Goal: Task Accomplishment & Management: Use online tool/utility

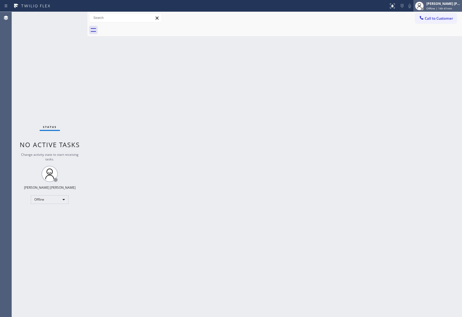
click at [439, 4] on div "[PERSON_NAME] [PERSON_NAME]" at bounding box center [444, 3] width 34 height 5
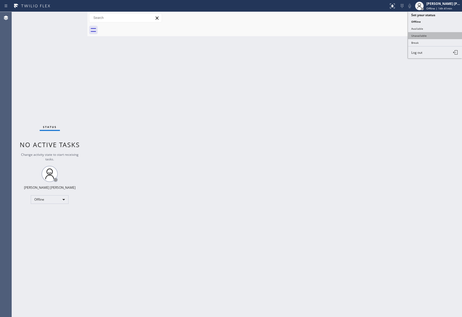
click at [429, 36] on button "Unavailable" at bounding box center [435, 35] width 54 height 7
click at [300, 105] on div "Back to Dashboard Change Sender ID Customers Technicians Select a contact Outbo…" at bounding box center [275, 164] width 375 height 305
click at [442, 21] on button "Call to Customer" at bounding box center [436, 18] width 41 height 10
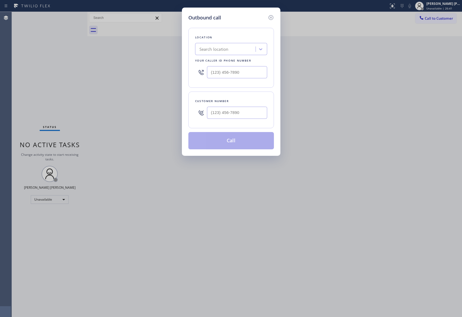
click at [229, 51] on div "Search location" at bounding box center [226, 49] width 59 height 9
drag, startPoint x: 246, startPoint y: 72, endPoint x: 133, endPoint y: 62, distance: 112.6
click at [133, 62] on div "Outbound call Location Search location Your caller id phone number (___) ___-__…" at bounding box center [231, 158] width 462 height 317
paste input "888) 909-0120"
type input "(888) 909-0120"
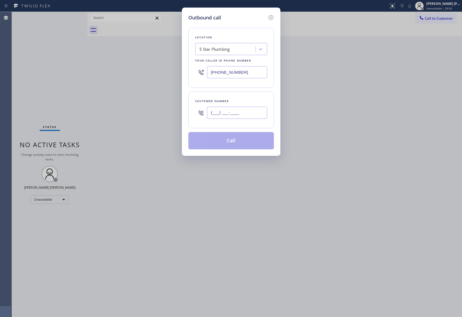
drag, startPoint x: 200, startPoint y: 109, endPoint x: 190, endPoint y: 107, distance: 10.0
click at [191, 107] on div "Customer number (___) ___-____" at bounding box center [232, 110] width 86 height 37
paste input "917) 767-2646"
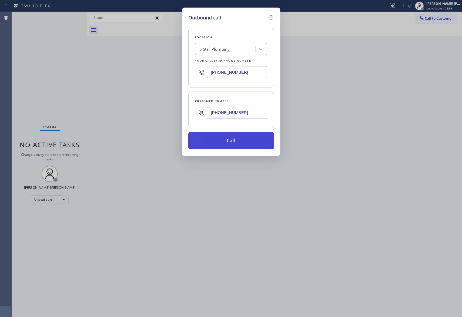
type input "(917) 767-2646"
click at [255, 139] on button "Call" at bounding box center [232, 140] width 86 height 17
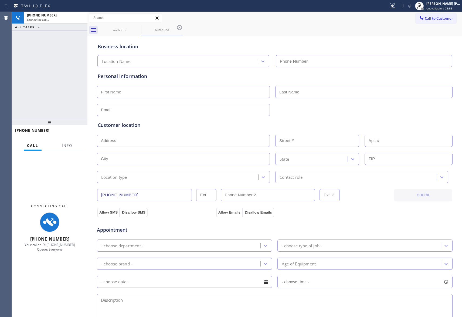
type input "(888) 909-0120"
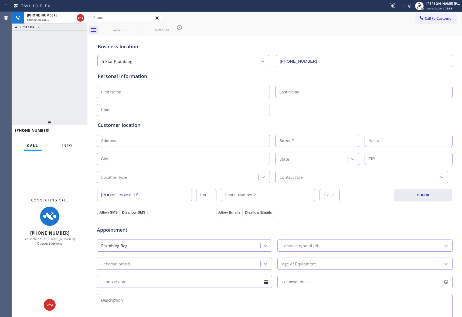
click at [68, 147] on span "Info" at bounding box center [67, 145] width 11 height 5
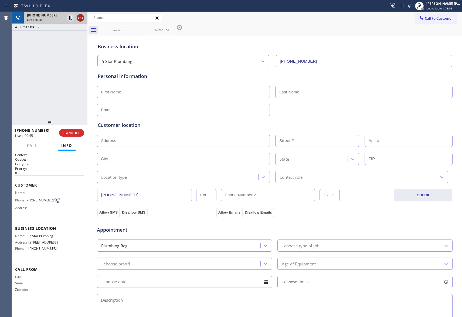
click at [81, 21] on button at bounding box center [81, 18] width 8 height 8
type input "(888) 909-0120"
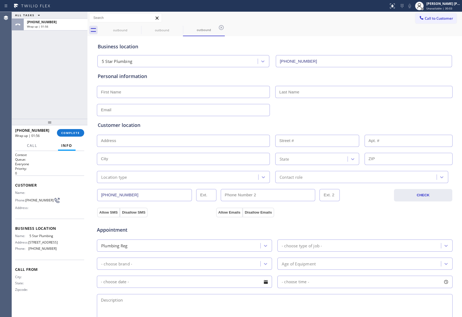
click at [115, 95] on input "text" at bounding box center [183, 92] width 173 height 12
paste input "Mary"
type input "Mary"
click at [298, 89] on input "text" at bounding box center [364, 92] width 177 height 12
paste input "Bush"
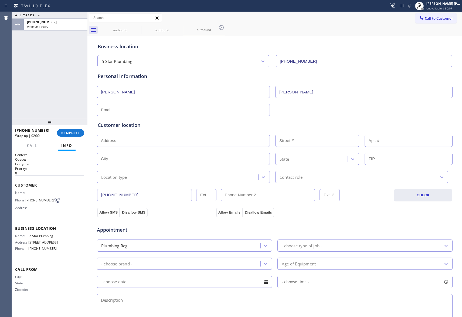
type input "Bush"
click at [133, 107] on input "text" at bounding box center [183, 110] width 173 height 12
type input "no@gmail.com"
click at [164, 141] on input "text" at bounding box center [183, 141] width 173 height 12
paste input "Santa Monica, CA 90405"
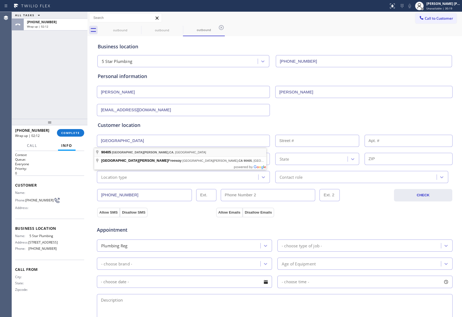
type input "Santa Monica, CA 90405, USA"
type input "Santa Monica"
type input "90405"
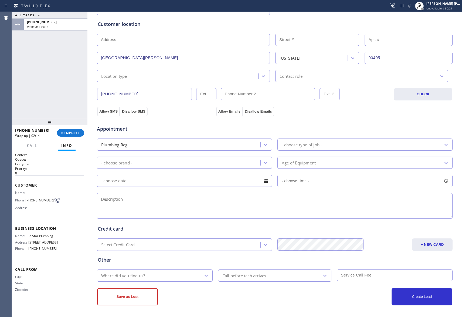
scroll to position [103, 0]
click at [104, 112] on button "Allow SMS" at bounding box center [108, 111] width 23 height 10
click at [220, 108] on button "Allow Emails" at bounding box center [229, 111] width 26 height 10
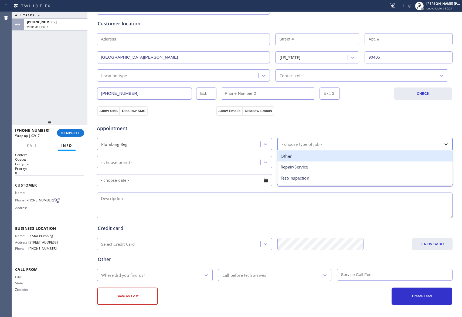
click at [445, 143] on icon at bounding box center [446, 144] width 5 height 5
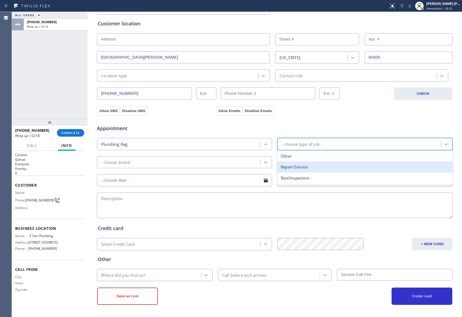
click at [313, 166] on div "Repair/Service" at bounding box center [365, 167] width 175 height 11
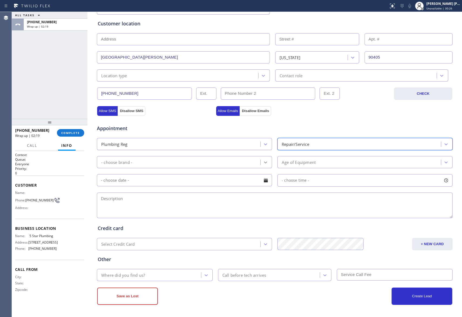
click at [263, 161] on icon at bounding box center [265, 162] width 5 height 5
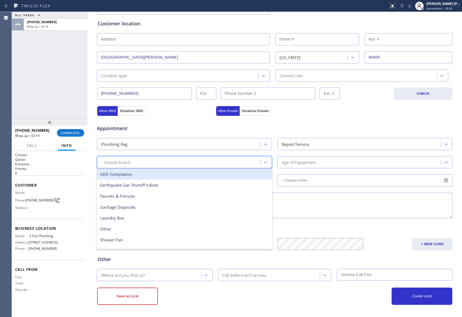
click at [395, 139] on div "Repair/Service" at bounding box center [360, 143] width 162 height 9
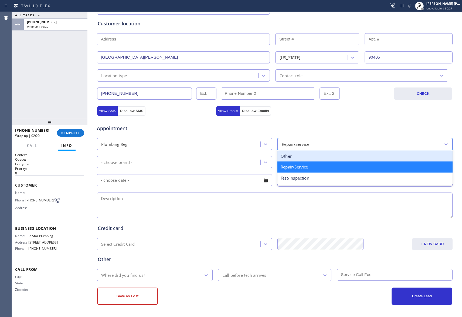
drag, startPoint x: 318, startPoint y: 153, endPoint x: 283, endPoint y: 162, distance: 35.5
click at [318, 154] on div "Other" at bounding box center [365, 156] width 175 height 11
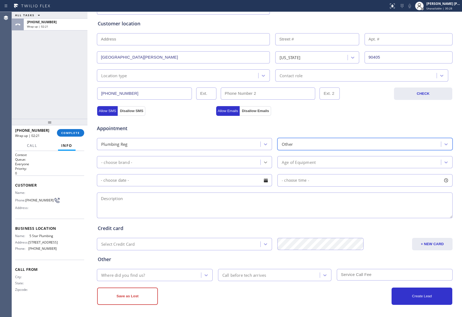
click at [264, 162] on icon at bounding box center [265, 163] width 3 height 2
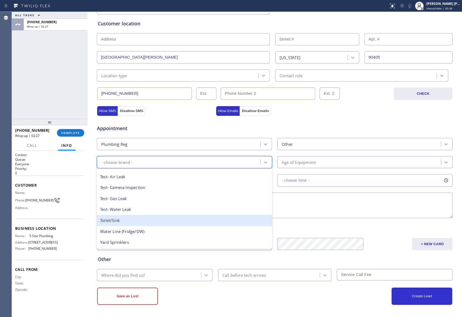
scroll to position [85, 0]
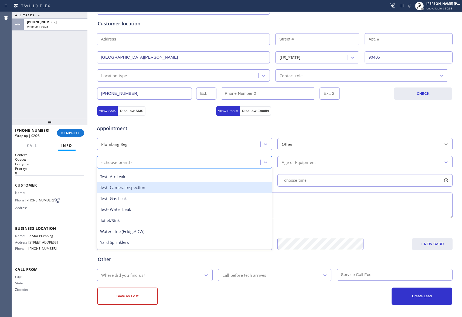
click at [445, 144] on icon at bounding box center [446, 144] width 3 height 2
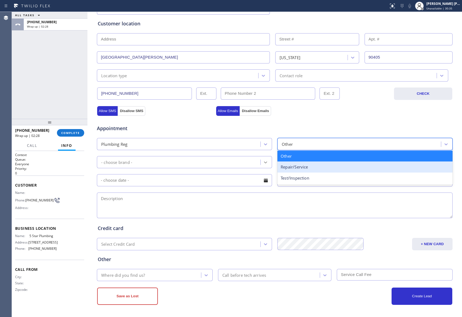
drag, startPoint x: 304, startPoint y: 166, endPoint x: 263, endPoint y: 166, distance: 40.5
click at [302, 166] on div "Repair/Service" at bounding box center [365, 167] width 175 height 11
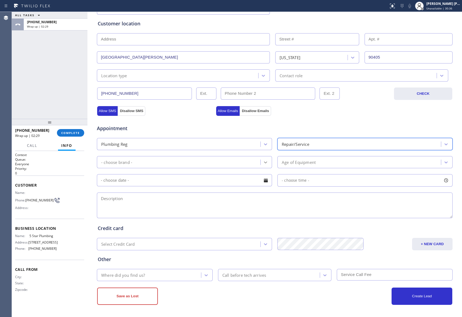
click at [264, 161] on icon at bounding box center [265, 162] width 5 height 5
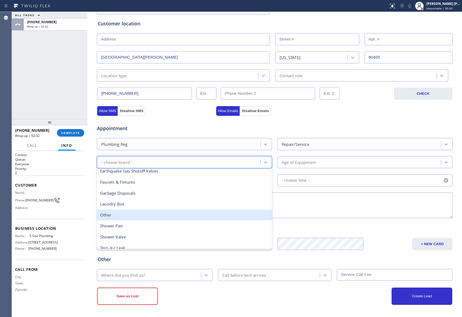
scroll to position [13, 0]
click at [140, 212] on div "Other" at bounding box center [184, 215] width 175 height 11
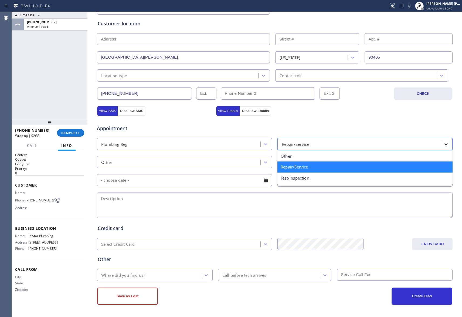
click at [445, 144] on icon at bounding box center [446, 144] width 3 height 2
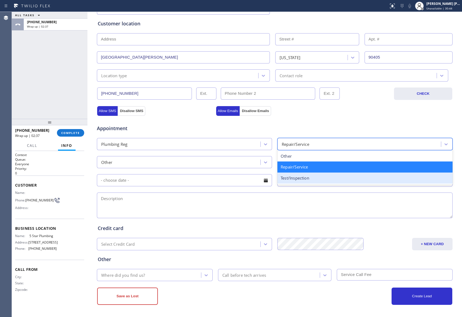
click at [209, 197] on textarea at bounding box center [275, 206] width 356 height 26
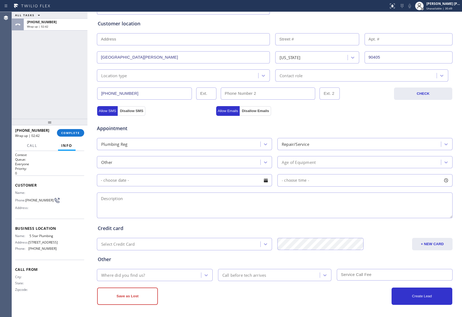
click at [153, 205] on textarea at bounding box center [275, 206] width 356 height 26
paste textarea "bathroom shower has been smelling like sewage/apartment-renter/Santa Monica, CA…"
type textarea "bathroom shower has been smelling like sewage/apartment-renter/Santa Monica, CA…"
click at [204, 274] on icon at bounding box center [206, 275] width 5 height 5
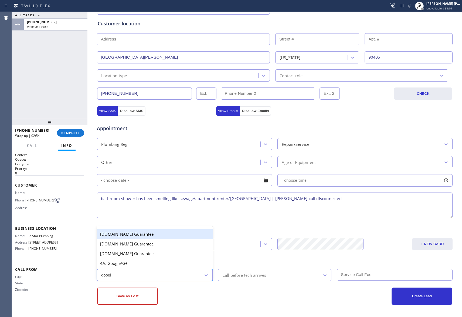
type input "google"
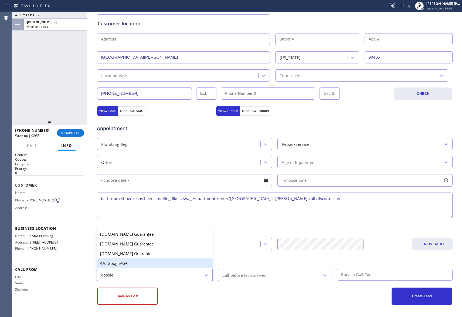
click at [169, 261] on div "4A. Google/G+" at bounding box center [155, 263] width 116 height 10
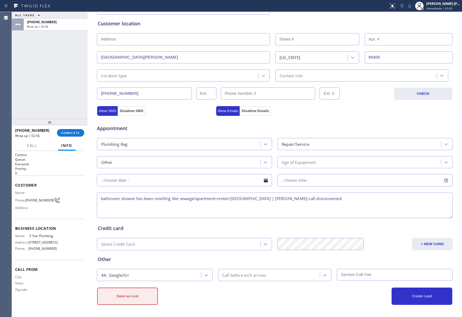
click at [118, 298] on button "Save as Lost" at bounding box center [127, 296] width 61 height 17
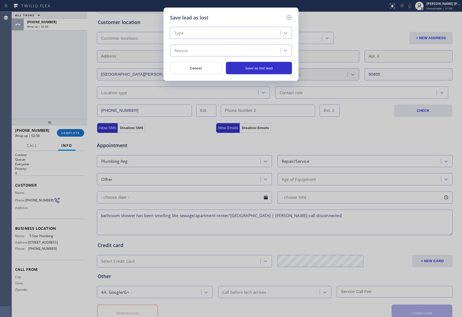
click at [287, 30] on icon at bounding box center [285, 32] width 5 height 5
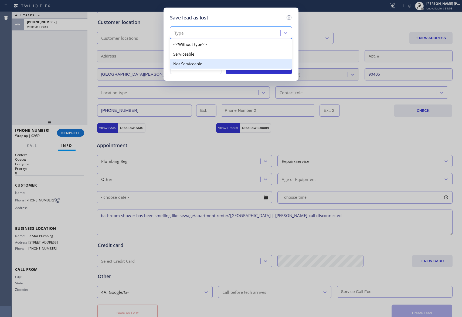
click at [221, 63] on div "Not Serviceable" at bounding box center [231, 64] width 122 height 10
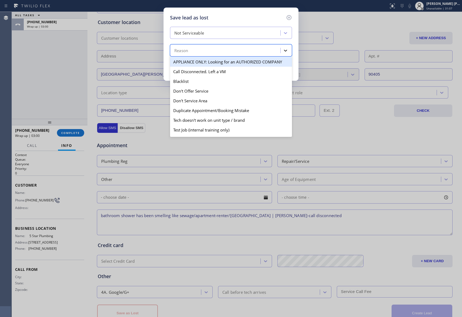
click at [289, 49] on div at bounding box center [286, 51] width 10 height 10
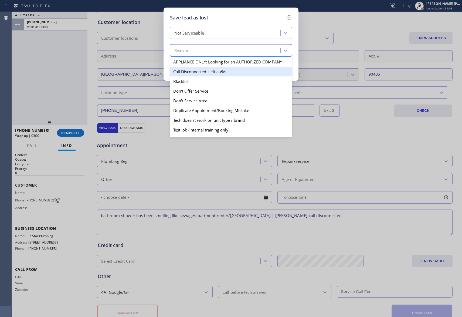
click at [221, 72] on div "Call Disconnected. Left a VM" at bounding box center [231, 72] width 122 height 10
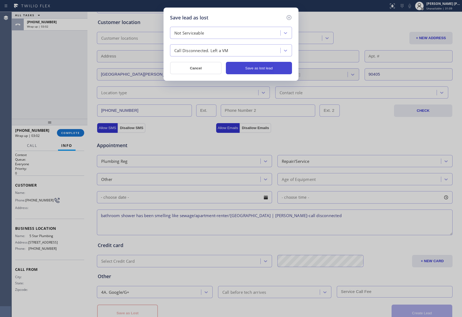
click at [275, 69] on button "Save as lost lead" at bounding box center [259, 68] width 66 height 12
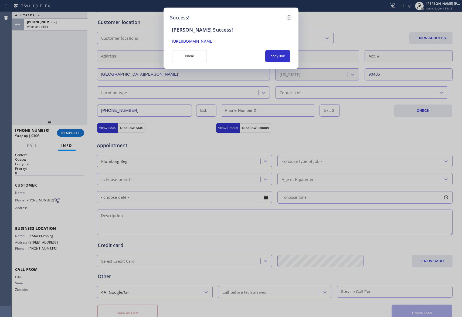
drag, startPoint x: 278, startPoint y: 39, endPoint x: 145, endPoint y: 39, distance: 133.4
click at [145, 39] on div "Success! SAL Success! https://erp.apollosoft.co/customer/760748#portlet_lead cl…" at bounding box center [231, 158] width 462 height 317
copy link "https://erp.apollosoft.co/customer/760748#portlet_lead"
click at [287, 15] on icon at bounding box center [289, 17] width 6 height 6
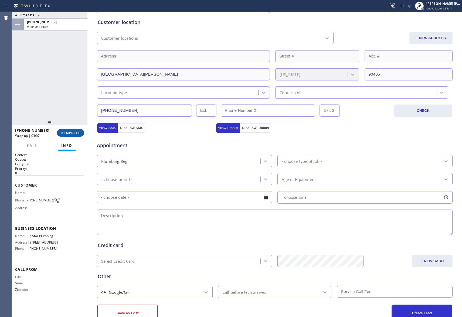
click at [79, 131] on span "COMPLETE" at bounding box center [70, 133] width 19 height 4
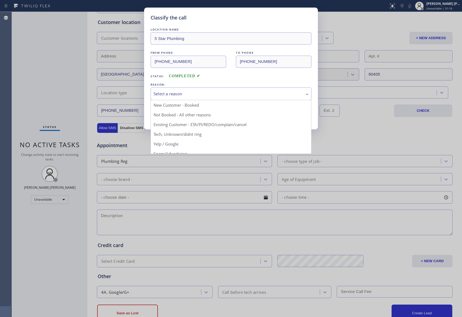
click at [199, 90] on div "Select a reason" at bounding box center [231, 94] width 161 height 13
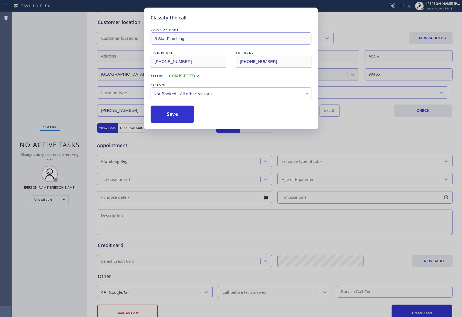
drag, startPoint x: 176, startPoint y: 115, endPoint x: 121, endPoint y: 226, distance: 123.9
click at [176, 115] on button "Save" at bounding box center [172, 114] width 43 height 17
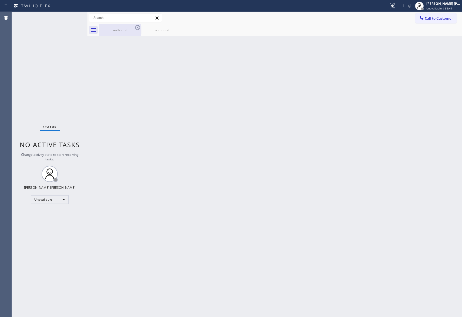
drag, startPoint x: 140, startPoint y: 36, endPoint x: 139, endPoint y: 33, distance: 3.3
click at [140, 35] on div "outbound" at bounding box center [120, 30] width 41 height 12
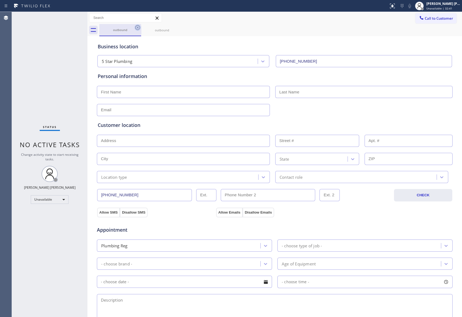
click at [137, 29] on icon at bounding box center [138, 27] width 6 height 6
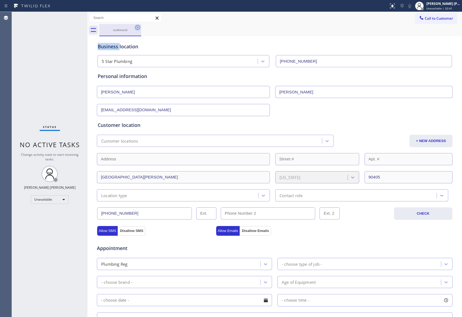
click at [137, 28] on icon at bounding box center [137, 27] width 5 height 5
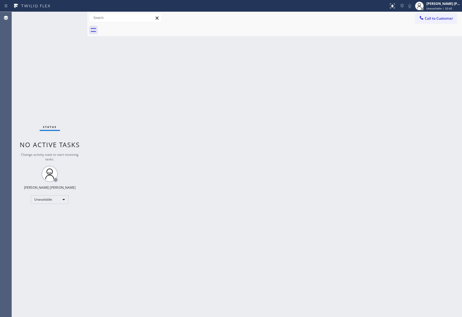
click at [137, 28] on div at bounding box center [280, 30] width 363 height 12
click at [446, 20] on span "Call to Customer" at bounding box center [439, 18] width 28 height 5
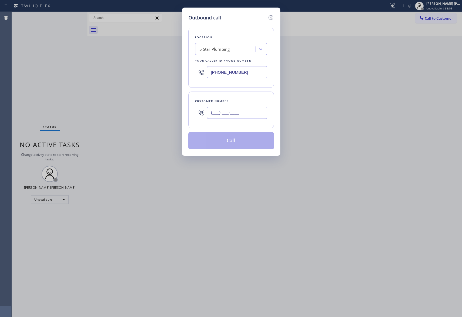
click at [239, 110] on input "(___) ___-____" at bounding box center [237, 113] width 60 height 12
paste input "626) 374-5920"
type input "(626) 374-5920"
click at [232, 42] on div "Location 5 Star Plumbing Your caller id phone number (888) 909-0120" at bounding box center [232, 58] width 86 height 60
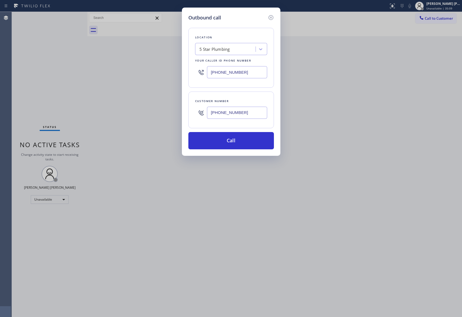
click at [233, 46] on div "5 Star Plumbing" at bounding box center [226, 49] width 59 height 9
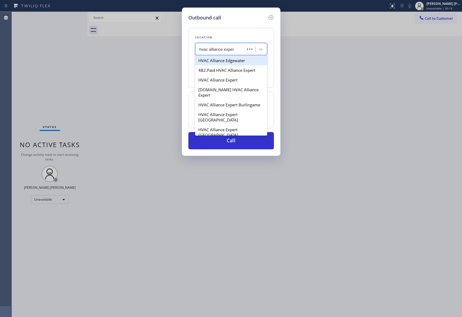
type input "hvac alliance expert"
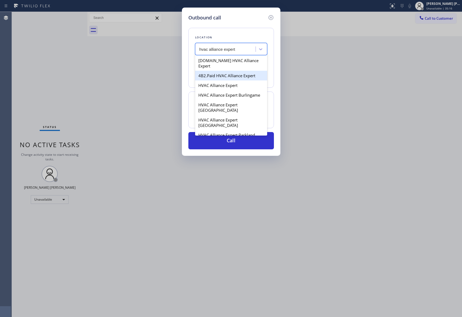
click at [238, 71] on div "4B2.Paid HVAC Alliance Expert" at bounding box center [231, 76] width 72 height 10
type input "[PHONE_NUMBER]"
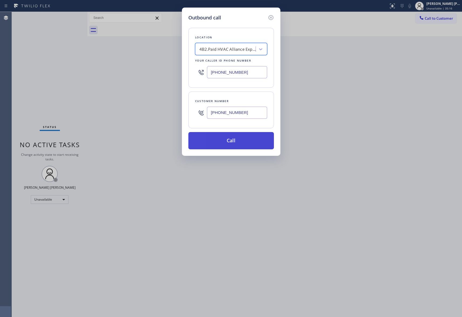
click at [239, 139] on button "Call" at bounding box center [232, 140] width 86 height 17
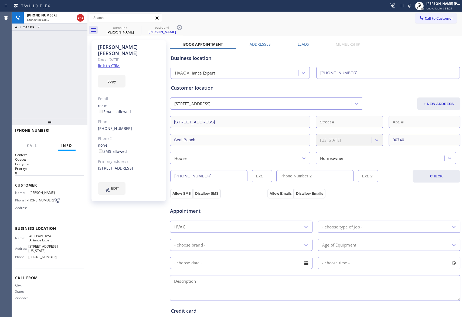
type input "[PHONE_NUMBER]"
click at [80, 18] on icon at bounding box center [80, 18] width 5 height 2
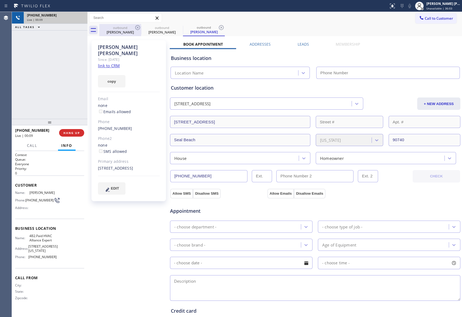
click at [133, 29] on div "outbound" at bounding box center [120, 28] width 41 height 4
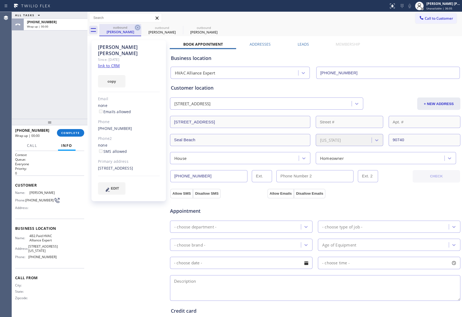
click at [140, 28] on icon at bounding box center [137, 27] width 5 height 5
click at [176, 27] on icon at bounding box center [179, 27] width 6 height 6
click at [0, 0] on icon at bounding box center [0, 0] width 0 height 0
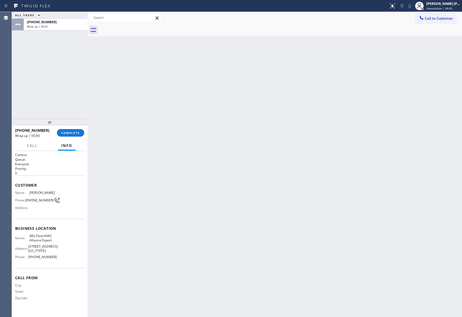
click at [139, 27] on div at bounding box center [280, 30] width 363 height 12
click at [65, 127] on div "+16263745920 Wrap up | 00:09 COMPLETE" at bounding box center [49, 133] width 69 height 14
drag, startPoint x: 66, startPoint y: 131, endPoint x: 74, endPoint y: 125, distance: 9.9
click at [66, 131] on span "COMPLETE" at bounding box center [70, 133] width 19 height 4
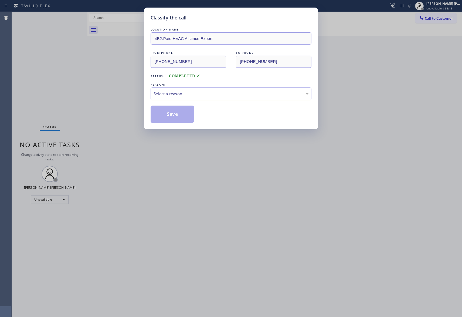
click at [206, 94] on div "Select a reason" at bounding box center [231, 94] width 155 height 6
drag, startPoint x: 173, startPoint y: 115, endPoint x: 116, endPoint y: 13, distance: 116.7
click at [172, 114] on button "Save" at bounding box center [172, 114] width 43 height 17
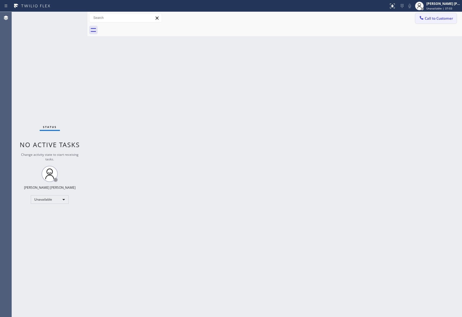
click at [445, 19] on span "Call to Customer" at bounding box center [439, 18] width 28 height 5
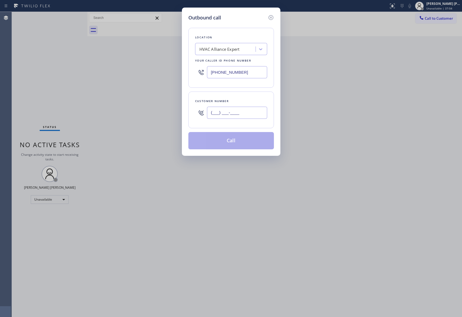
click at [254, 107] on input "(___) ___-____" at bounding box center [237, 113] width 60 height 12
paste input "818) 826-7264"
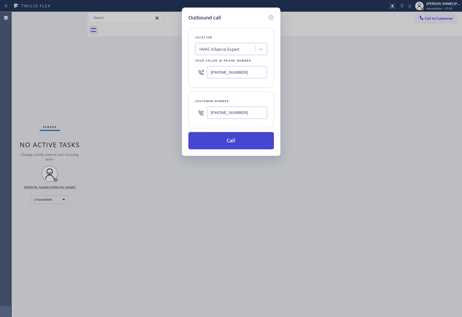
type input "(818) 826-7264"
click at [240, 141] on button "Call" at bounding box center [232, 140] width 86 height 17
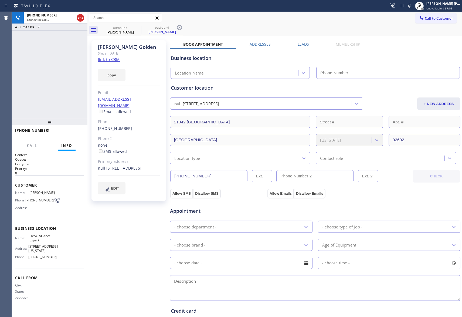
type input "[PHONE_NUMBER]"
drag, startPoint x: 81, startPoint y: 16, endPoint x: 154, endPoint y: 28, distance: 73.6
click at [81, 16] on icon at bounding box center [80, 18] width 6 height 6
click at [137, 27] on icon at bounding box center [138, 27] width 6 height 6
click at [176, 27] on icon at bounding box center [179, 27] width 6 height 6
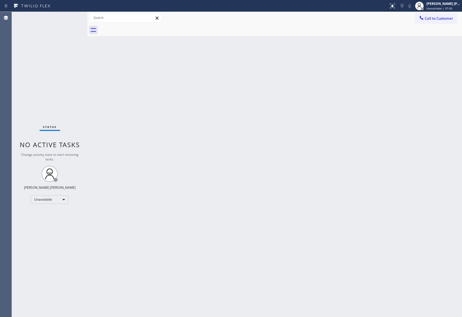
click at [137, 27] on div at bounding box center [280, 30] width 363 height 12
click at [434, 20] on span "Call to Customer" at bounding box center [439, 18] width 28 height 5
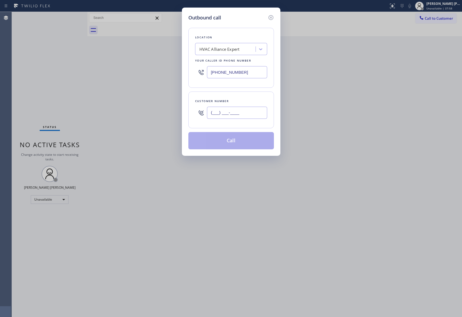
click at [248, 115] on input "(___) ___-____" at bounding box center [237, 113] width 60 height 12
paste input "818) 926-1013"
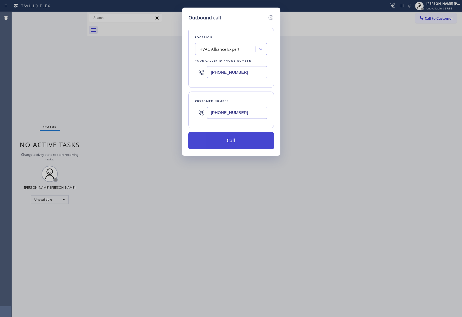
type input "(818) 926-1013"
click at [244, 140] on button "Call" at bounding box center [232, 140] width 86 height 17
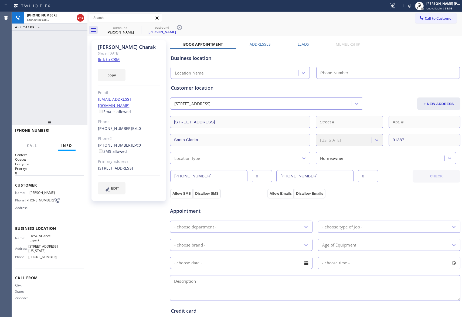
type input "[PHONE_NUMBER]"
drag, startPoint x: 76, startPoint y: 130, endPoint x: 6, endPoint y: 83, distance: 83.3
click at [75, 130] on button "HANG UP" at bounding box center [71, 133] width 25 height 8
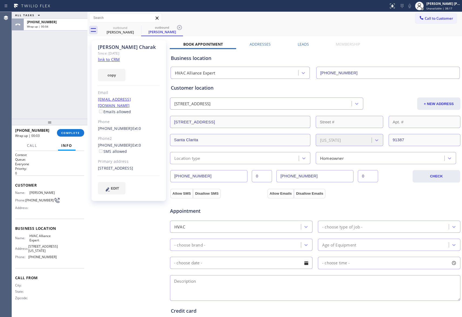
click at [304, 46] on label "Leads" at bounding box center [303, 44] width 11 height 5
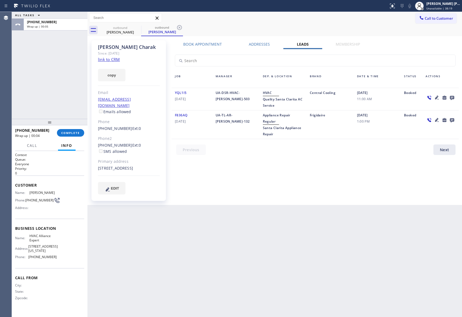
click at [453, 99] on icon at bounding box center [452, 98] width 4 height 4
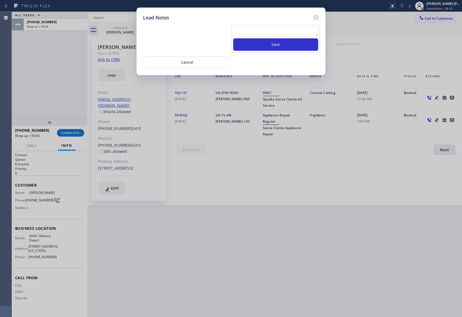
click at [257, 34] on textarea at bounding box center [275, 32] width 85 height 10
paste textarea "please transfer if cx calls back"
type textarea "please transfer if cx calls back"
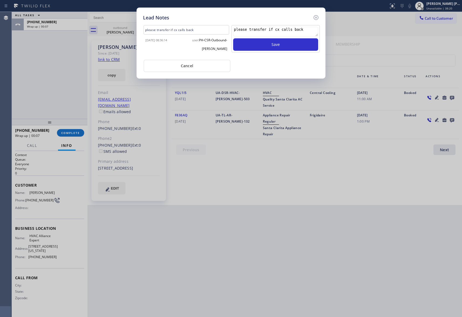
drag, startPoint x: 309, startPoint y: 30, endPoint x: 158, endPoint y: 17, distance: 151.6
click at [158, 17] on div "Lead Notes please transfer if cx calls back 2025-09-03 08:36:14 user: PH-CSR-Ou…" at bounding box center [231, 43] width 189 height 71
click at [315, 18] on icon at bounding box center [316, 17] width 6 height 6
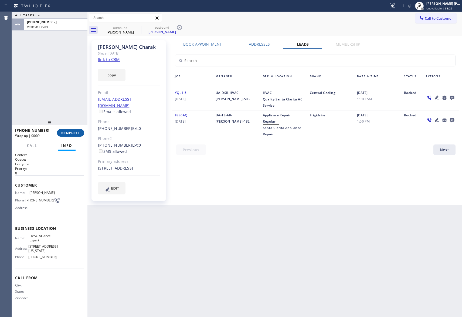
click at [72, 132] on span "COMPLETE" at bounding box center [70, 133] width 19 height 4
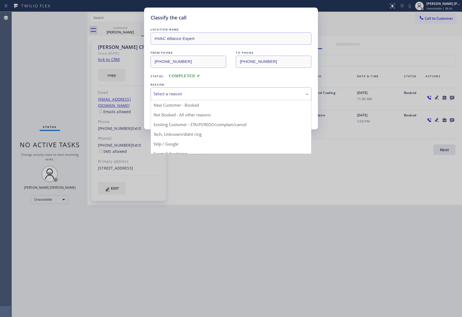
click at [221, 92] on div "Select a reason" at bounding box center [231, 94] width 155 height 6
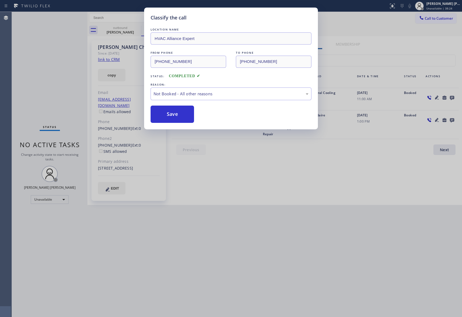
click at [165, 115] on button "Save" at bounding box center [172, 114] width 43 height 17
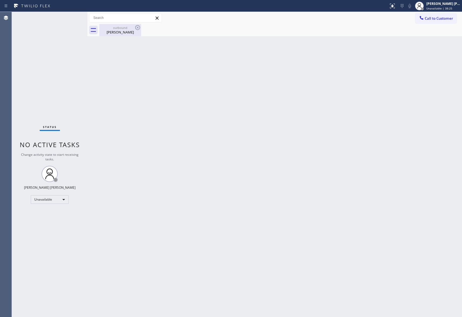
click at [129, 33] on div "Raquel Charak" at bounding box center [120, 32] width 41 height 5
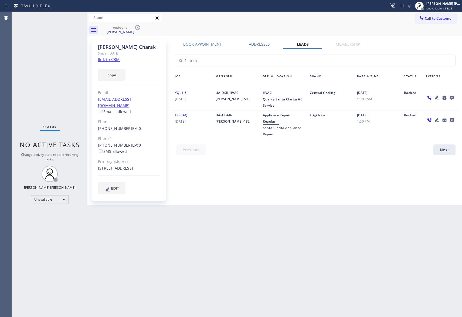
click at [140, 29] on icon at bounding box center [138, 27] width 6 height 6
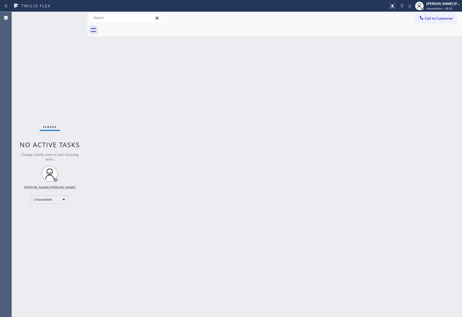
drag, startPoint x: 139, startPoint y: 28, endPoint x: 108, endPoint y: 6, distance: 38.1
click at [138, 26] on div at bounding box center [280, 30] width 363 height 12
drag, startPoint x: 449, startPoint y: 17, endPoint x: 296, endPoint y: 44, distance: 155.9
click at [449, 17] on span "Call to Customer" at bounding box center [439, 18] width 28 height 5
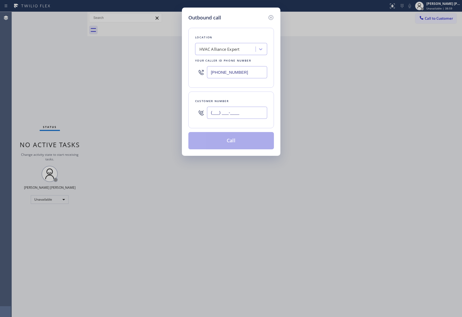
click at [238, 109] on input "(___) ___-____" at bounding box center [237, 113] width 60 height 12
drag, startPoint x: 252, startPoint y: 112, endPoint x: 172, endPoint y: 109, distance: 80.0
click at [172, 109] on div "Outbound call Location HVAC Alliance Expert Your caller id phone number [PHONE_…" at bounding box center [231, 158] width 462 height 317
paste input "949) 290-6641"
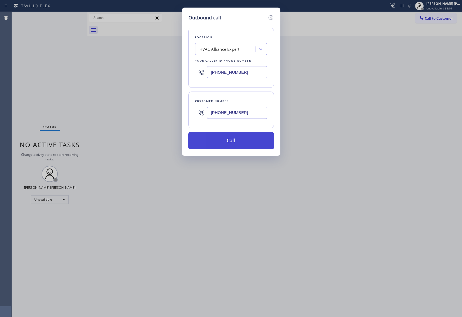
type input "(949) 290-6641"
click at [229, 142] on button "Call" at bounding box center [232, 140] width 86 height 17
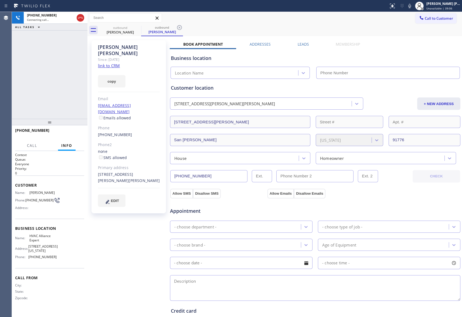
type input "[PHONE_NUMBER]"
click at [81, 19] on icon at bounding box center [80, 18] width 6 height 6
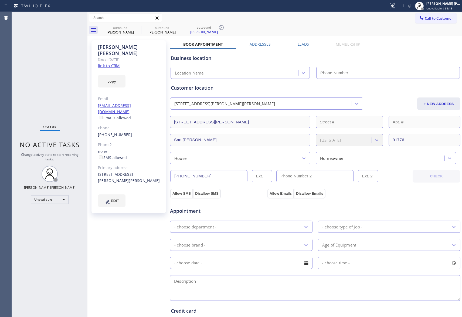
type input "[PHONE_NUMBER]"
drag, startPoint x: 126, startPoint y: 32, endPoint x: 133, endPoint y: 28, distance: 8.6
click at [126, 31] on div "Susan Leddy" at bounding box center [120, 32] width 41 height 5
click at [133, 28] on div "outbound" at bounding box center [120, 27] width 41 height 4
click at [137, 26] on icon at bounding box center [137, 27] width 5 height 5
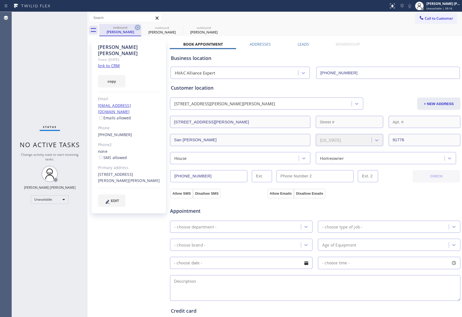
click at [0, 0] on icon at bounding box center [0, 0] width 0 height 0
click at [137, 26] on icon at bounding box center [137, 27] width 5 height 5
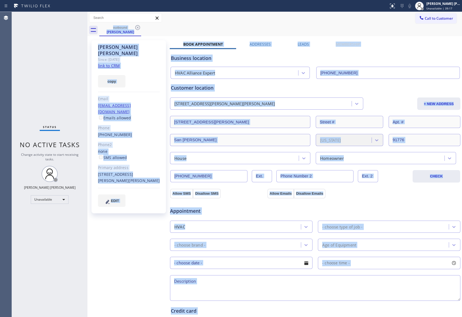
click at [137, 26] on div "outbound Susan Leddy" at bounding box center [280, 30] width 363 height 12
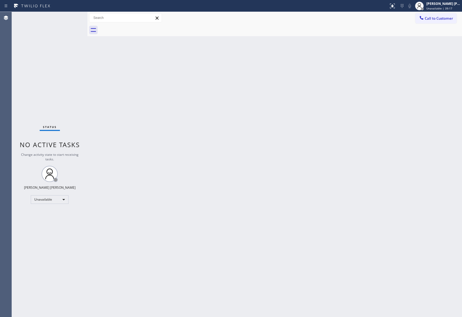
click at [137, 26] on div at bounding box center [280, 30] width 363 height 12
click at [441, 18] on span "Call to Customer" at bounding box center [439, 18] width 28 height 5
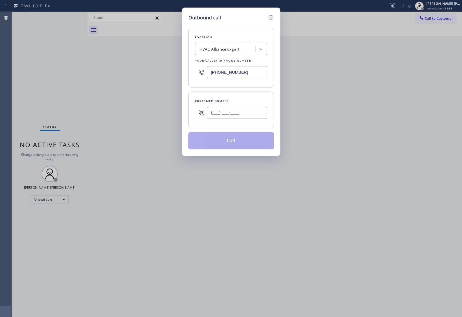
click at [260, 116] on input "(___) ___-____" at bounding box center [237, 113] width 60 height 12
paste input "619) 980-1164"
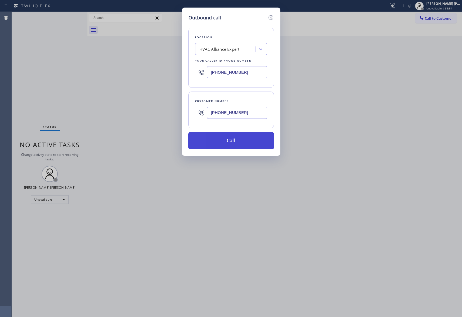
type input "(619) 980-1164"
click at [250, 144] on button "Call" at bounding box center [232, 140] width 86 height 17
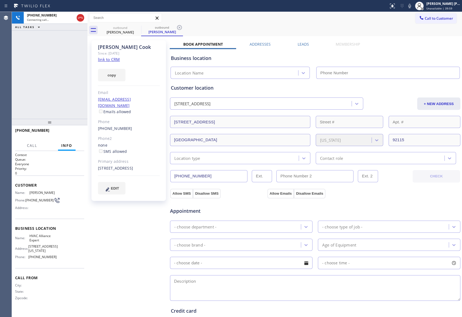
type input "[PHONE_NUMBER]"
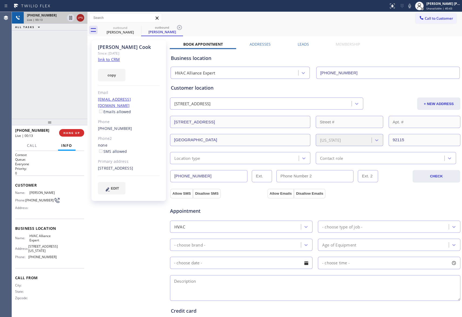
click at [81, 18] on icon at bounding box center [80, 18] width 5 height 2
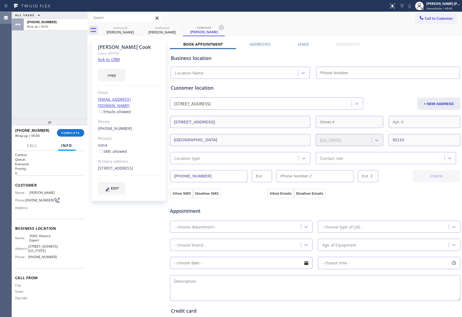
type input "[PHONE_NUMBER]"
click at [302, 46] on label "Leads" at bounding box center [303, 44] width 11 height 5
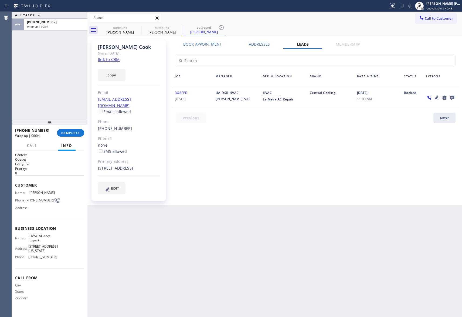
click at [450, 96] on icon at bounding box center [452, 97] width 6 height 7
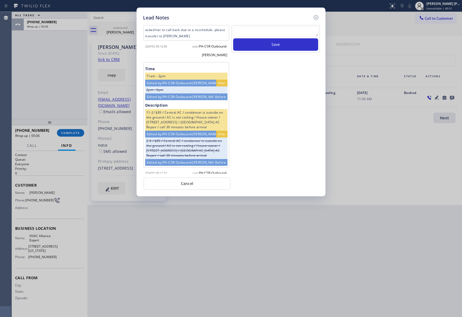
scroll to position [123, 0]
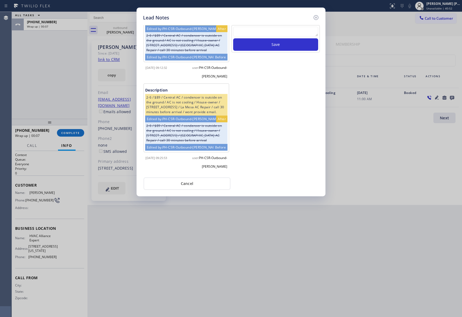
click at [270, 33] on textarea at bounding box center [275, 32] width 85 height 10
paste textarea "VM | please transfer if cx calls back"
type textarea "VM | please transfer if cx calls back"
click at [278, 45] on button "Save" at bounding box center [275, 44] width 85 height 12
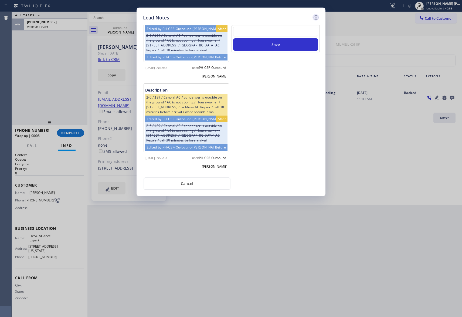
scroll to position [0, 0]
click at [316, 17] on icon at bounding box center [316, 17] width 5 height 5
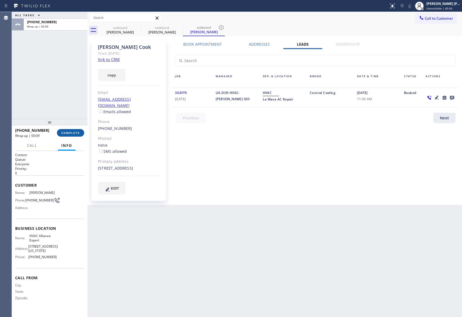
click at [77, 136] on button "COMPLETE" at bounding box center [70, 133] width 27 height 8
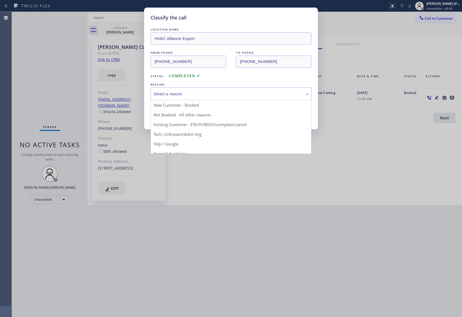
click at [196, 91] on div "Select a reason" at bounding box center [231, 94] width 155 height 6
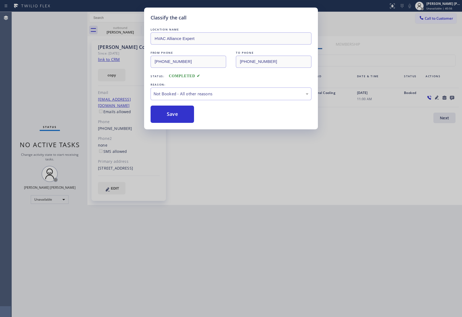
click at [171, 114] on button "Save" at bounding box center [172, 114] width 43 height 17
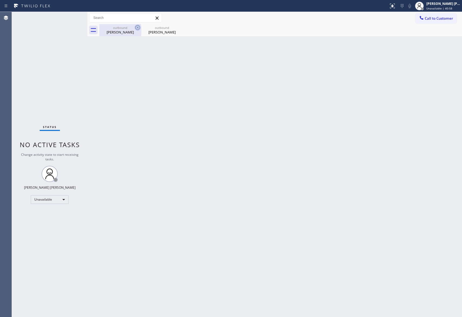
drag, startPoint x: 129, startPoint y: 31, endPoint x: 134, endPoint y: 28, distance: 5.9
click at [130, 30] on div "Christine Cook" at bounding box center [120, 32] width 41 height 5
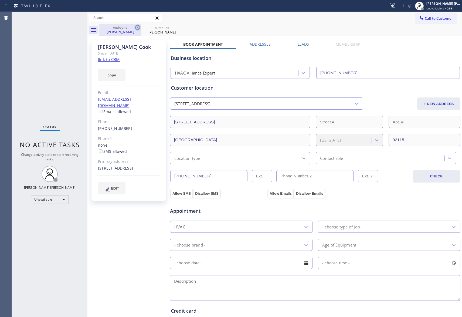
click at [136, 27] on icon at bounding box center [137, 27] width 5 height 5
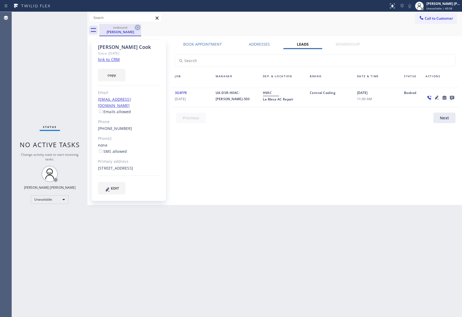
click at [139, 25] on icon at bounding box center [137, 27] width 5 height 5
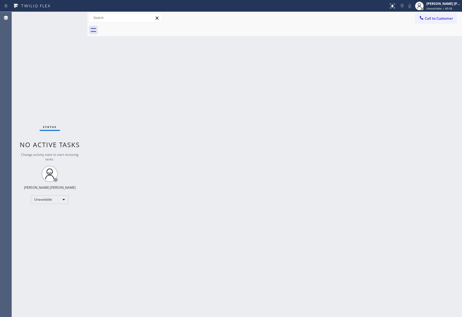
click at [139, 25] on div at bounding box center [280, 30] width 363 height 12
drag, startPoint x: 429, startPoint y: 19, endPoint x: 235, endPoint y: 80, distance: 203.9
click at [428, 19] on span "Call to Customer" at bounding box center [439, 18] width 28 height 5
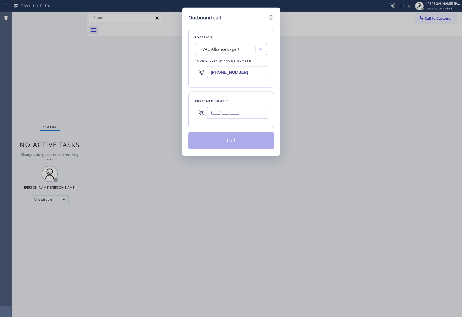
click at [246, 112] on input "(___) ___-____" at bounding box center [237, 113] width 60 height 12
paste input "360) 481-3637"
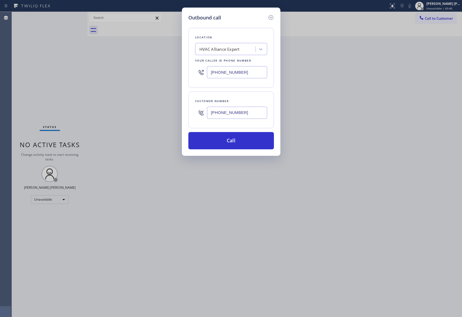
type input "(360) 481-3637"
click at [253, 70] on input "[PHONE_NUMBER]" at bounding box center [237, 72] width 60 height 12
drag, startPoint x: 250, startPoint y: 70, endPoint x: 115, endPoint y: 53, distance: 135.6
click at [93, 52] on div "Outbound call Location HVAC Alliance Expert Your caller id phone number (855) 9…" at bounding box center [231, 158] width 462 height 317
paste input "731-4952"
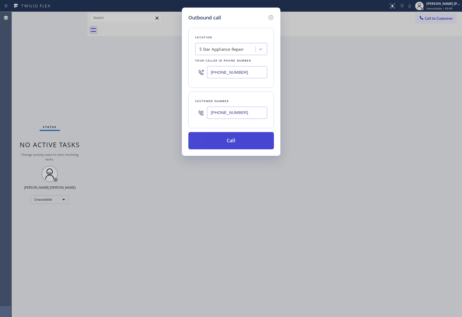
type input "(855) 731-4952"
click at [223, 144] on button "Call" at bounding box center [232, 140] width 86 height 17
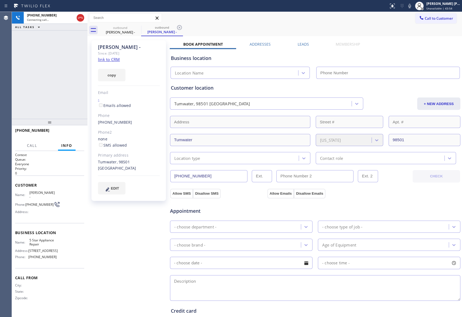
type input "(855) 731-4952"
click at [302, 43] on label "Leads" at bounding box center [303, 44] width 11 height 5
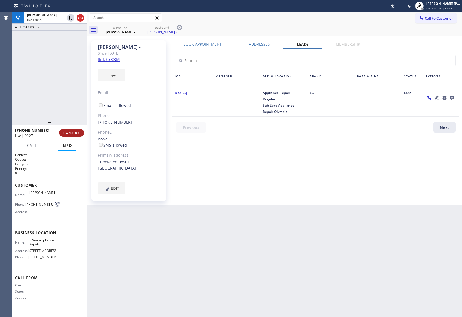
click at [75, 133] on span "HANG UP" at bounding box center [71, 133] width 16 height 4
click at [74, 130] on button "COMPLETE" at bounding box center [70, 133] width 27 height 8
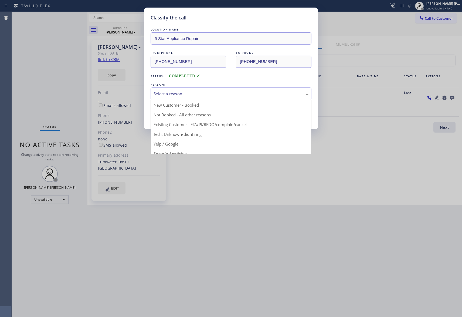
click at [251, 93] on div "Select a reason" at bounding box center [231, 94] width 155 height 6
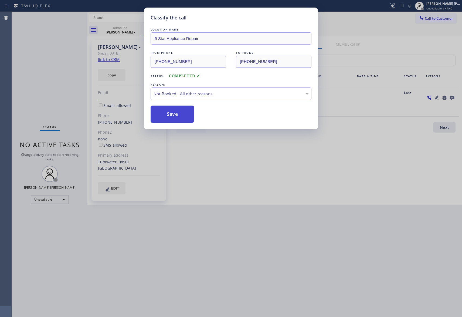
drag, startPoint x: 184, startPoint y: 117, endPoint x: 170, endPoint y: 112, distance: 14.8
click at [170, 112] on button "Save" at bounding box center [172, 114] width 43 height 17
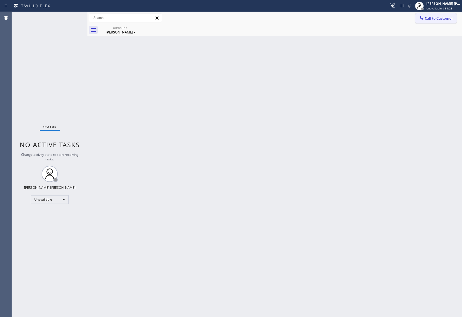
click at [444, 17] on span "Call to Customer" at bounding box center [439, 18] width 28 height 5
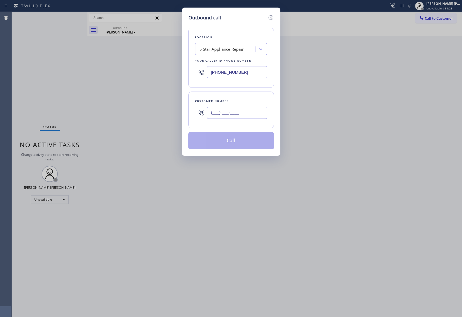
click at [251, 116] on input "(___) ___-____" at bounding box center [237, 113] width 60 height 12
paste input "415) 818-6973"
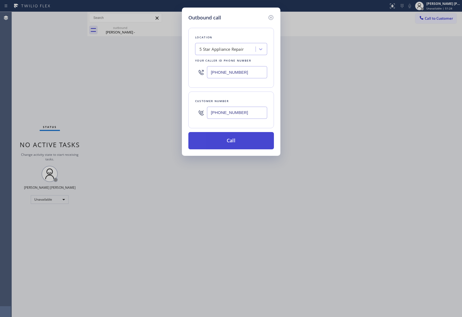
type input "(415) 818-6973"
click at [240, 137] on button "Call" at bounding box center [232, 140] width 86 height 17
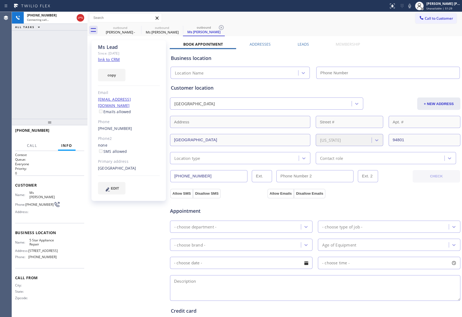
type input "(855) 731-4952"
click at [303, 45] on label "Leads" at bounding box center [303, 44] width 11 height 5
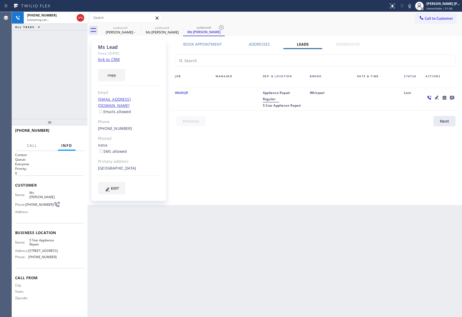
click at [112, 60] on link "link to CRM" at bounding box center [109, 59] width 22 height 5
click at [80, 16] on icon at bounding box center [80, 18] width 6 height 6
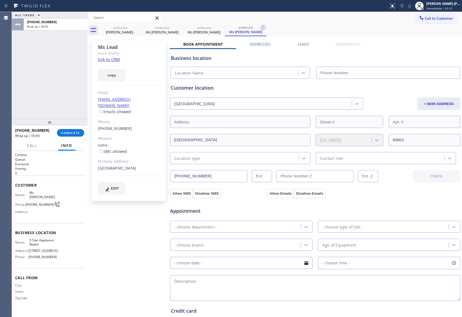
type input "(855) 731-4952"
drag, startPoint x: 132, startPoint y: 32, endPoint x: 139, endPoint y: 26, distance: 9.4
click at [133, 32] on div "James -" at bounding box center [120, 32] width 41 height 5
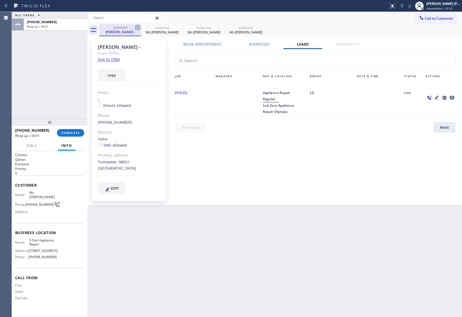
click at [139, 26] on icon at bounding box center [137, 27] width 5 height 5
click at [0, 0] on icon at bounding box center [0, 0] width 0 height 0
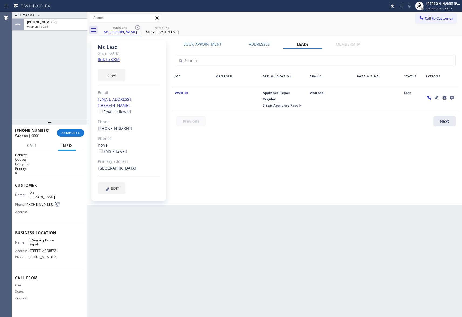
click at [139, 26] on icon at bounding box center [137, 27] width 5 height 5
click at [0, 0] on icon at bounding box center [0, 0] width 0 height 0
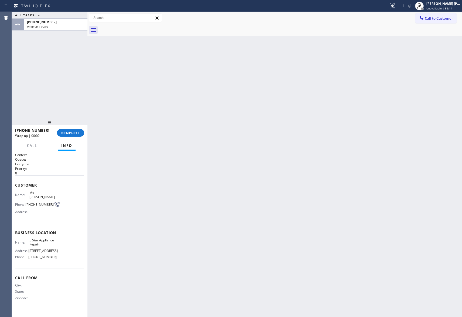
click at [139, 26] on div at bounding box center [280, 30] width 363 height 12
click at [75, 129] on div "+14158186973 Wrap up | 00:02 COMPLETE" at bounding box center [49, 133] width 69 height 14
click at [75, 132] on span "COMPLETE" at bounding box center [70, 133] width 19 height 4
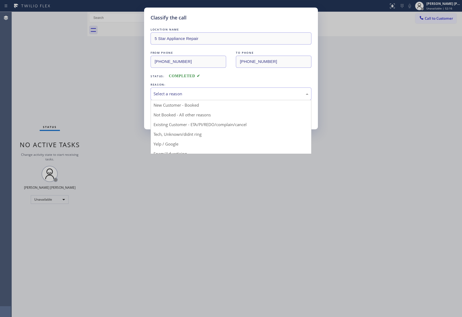
click at [233, 91] on div "Select a reason" at bounding box center [231, 94] width 155 height 6
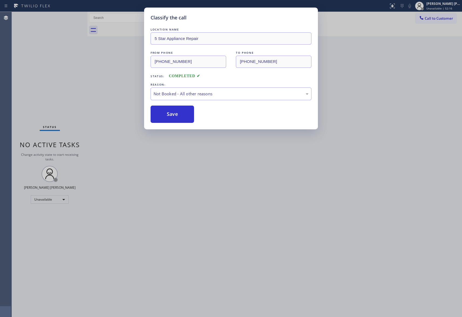
click at [181, 112] on button "Save" at bounding box center [172, 114] width 43 height 17
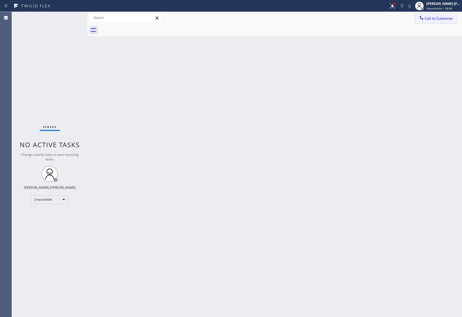
click at [447, 18] on span "Call to Customer" at bounding box center [439, 18] width 28 height 5
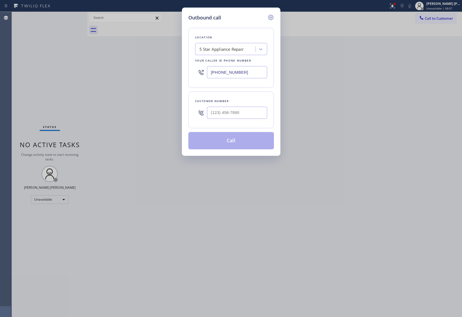
click at [272, 16] on icon at bounding box center [271, 17] width 6 height 6
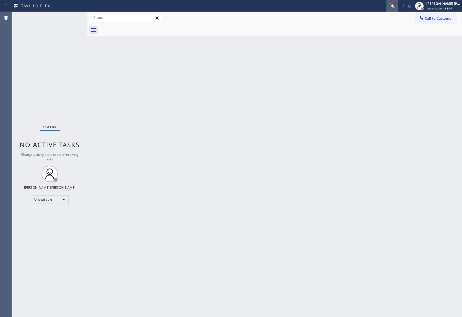
click at [393, 5] on icon at bounding box center [391, 6] width 3 height 4
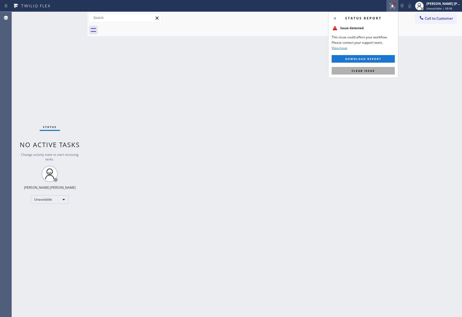
click at [362, 71] on span "Clear issue" at bounding box center [363, 71] width 23 height 4
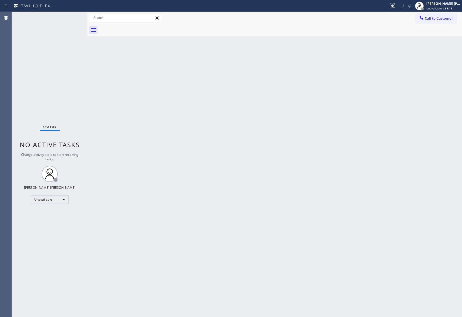
click at [437, 16] on span "Call to Customer" at bounding box center [439, 18] width 28 height 5
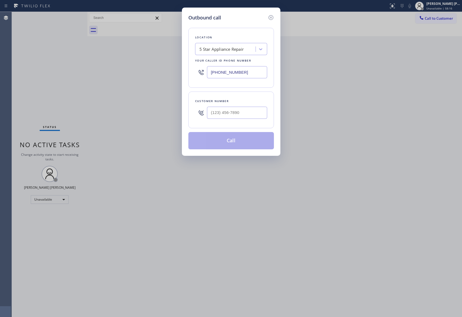
click at [258, 121] on div at bounding box center [237, 113] width 60 height 18
click at [254, 108] on input "(___) ___-____" at bounding box center [237, 113] width 60 height 12
paste input "612) 991-4801"
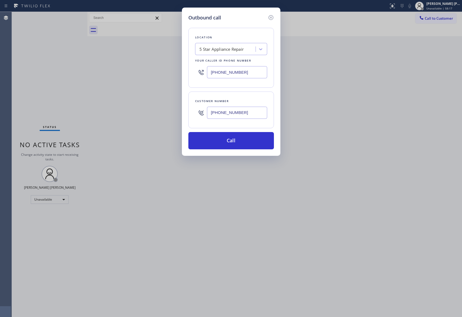
type input "(612) 991-4801"
click at [230, 51] on div "5 Star Appliance Repair" at bounding box center [222, 49] width 45 height 6
paste input "High Q Appliance Repair Irvine"
type input "High Q Appliance Repair Irvine"
click at [227, 61] on div "High Q Appliance Repair Irvine" at bounding box center [231, 63] width 72 height 15
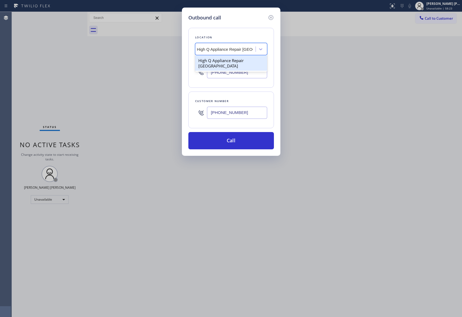
type input "(949) 207-3897"
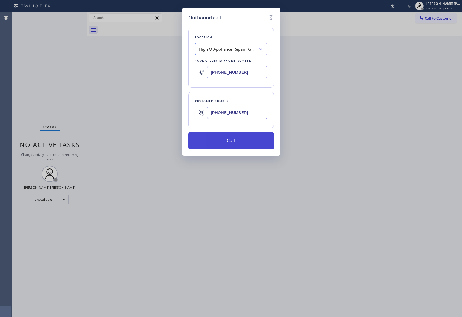
click at [256, 140] on button "Call" at bounding box center [232, 140] width 86 height 17
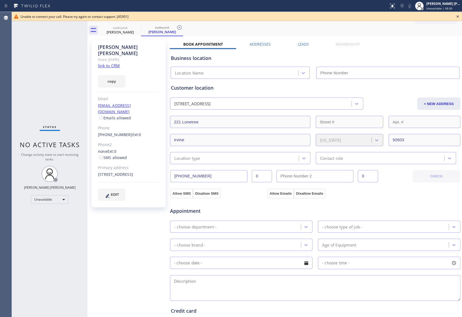
type input "(949) 207-3897"
click at [460, 16] on icon at bounding box center [458, 16] width 6 height 6
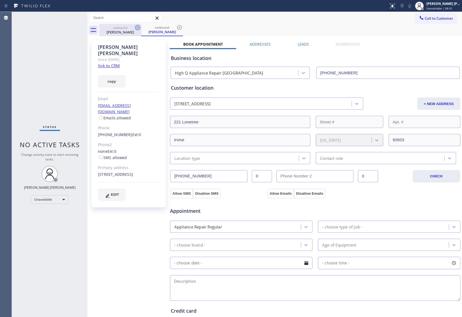
click at [135, 26] on icon at bounding box center [138, 27] width 6 height 6
click at [143, 29] on div "outbound" at bounding box center [162, 27] width 41 height 4
click at [135, 27] on icon at bounding box center [138, 27] width 6 height 6
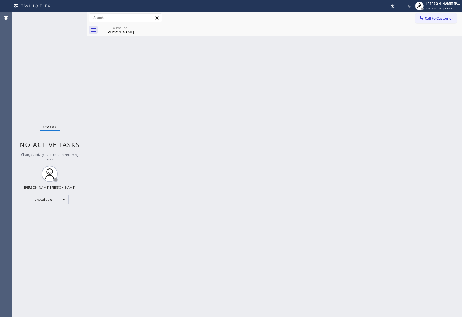
click at [135, 27] on div "outbound Ryan Murphy" at bounding box center [120, 30] width 42 height 12
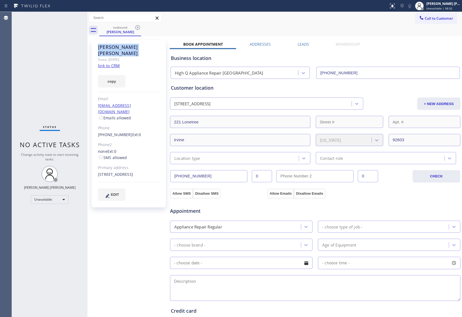
click at [135, 27] on icon at bounding box center [138, 27] width 6 height 6
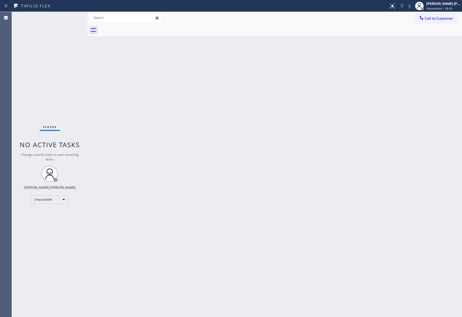
click at [143, 31] on div at bounding box center [280, 30] width 363 height 12
click at [432, 16] on span "Call to Customer" at bounding box center [439, 18] width 28 height 5
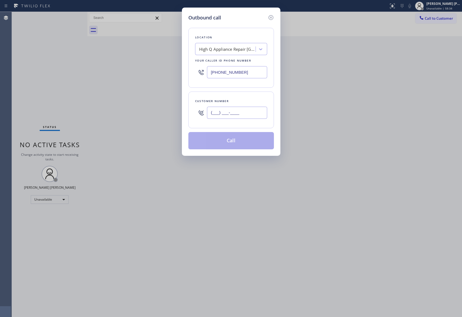
click at [250, 115] on input "(___) ___-____" at bounding box center [237, 113] width 60 height 12
paste input "text"
type input "(___) ___-____"
drag, startPoint x: 250, startPoint y: 110, endPoint x: 128, endPoint y: 111, distance: 122.1
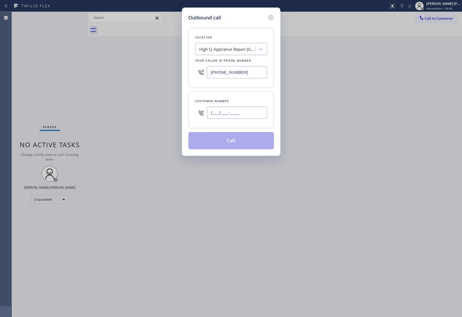
click at [128, 111] on div "Outbound call Location High Q Appliance Repair Irvine Your caller id phone numb…" at bounding box center [231, 158] width 462 height 317
paste input "650) 302-7978"
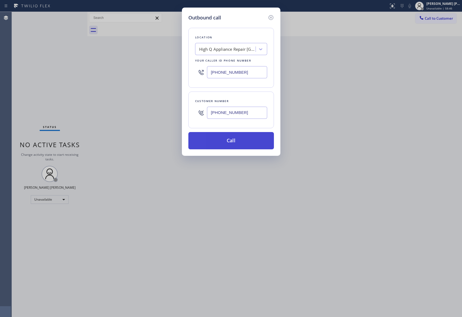
type input "(650) 302-7978"
click at [247, 142] on button "Call" at bounding box center [232, 140] width 86 height 17
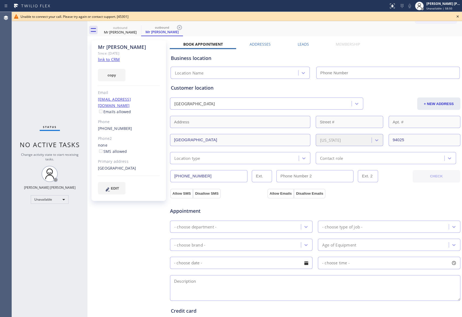
click at [458, 15] on icon at bounding box center [458, 16] width 6 height 6
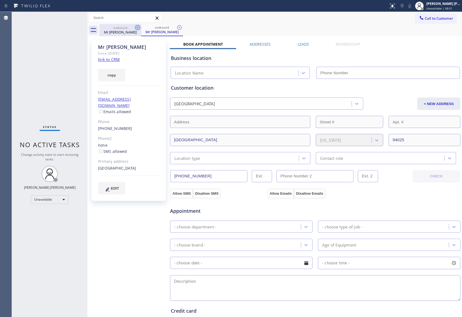
type input "(949) 207-3897"
click at [140, 31] on icon at bounding box center [138, 27] width 6 height 6
drag, startPoint x: 140, startPoint y: 26, endPoint x: 134, endPoint y: 28, distance: 6.0
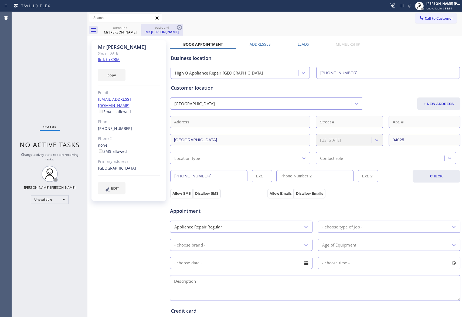
click at [0, 0] on icon at bounding box center [0, 0] width 0 height 0
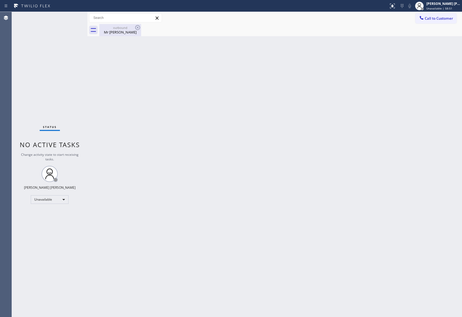
click at [135, 28] on icon at bounding box center [138, 27] width 6 height 6
drag, startPoint x: 136, startPoint y: 27, endPoint x: 119, endPoint y: 32, distance: 17.4
click at [135, 27] on icon at bounding box center [137, 27] width 5 height 5
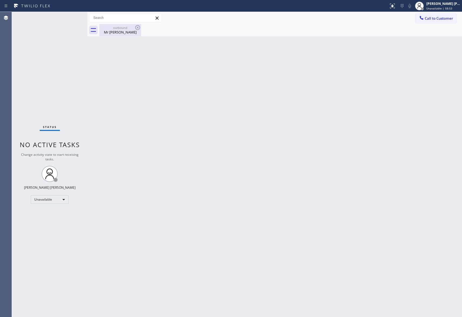
click at [119, 32] on div "Mr Dan" at bounding box center [120, 32] width 41 height 5
click at [213, 81] on div "Back to Dashboard Change Sender ID Customers Technicians Select a contact Outbo…" at bounding box center [275, 164] width 375 height 305
click at [438, 15] on button "Call to Customer" at bounding box center [436, 18] width 41 height 10
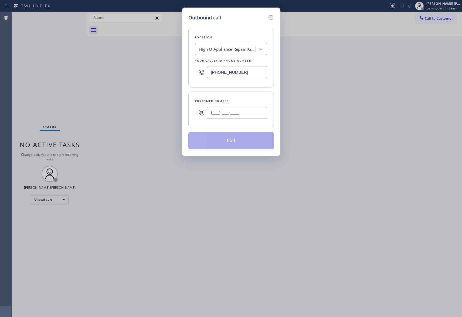
click at [240, 113] on input "(___) ___-____" at bounding box center [237, 113] width 60 height 12
paste input "209) 534-6425"
type input "(209) 534-6425"
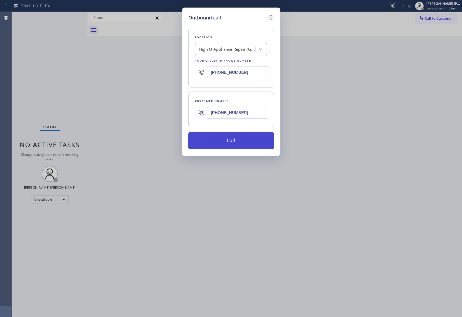
click at [245, 142] on button "Call" at bounding box center [232, 140] width 86 height 17
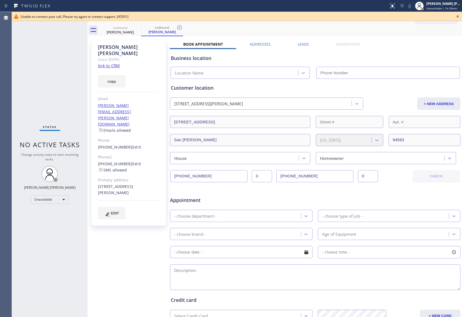
drag, startPoint x: 460, startPoint y: 15, endPoint x: 448, endPoint y: 17, distance: 12.1
click at [458, 15] on icon at bounding box center [458, 16] width 6 height 6
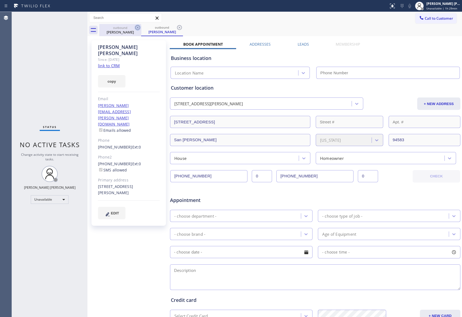
drag, startPoint x: 135, startPoint y: 32, endPoint x: 141, endPoint y: 27, distance: 7.6
click at [135, 32] on div "Christopher Gingell" at bounding box center [120, 32] width 41 height 5
click at [142, 26] on div "outbound" at bounding box center [162, 28] width 41 height 4
type input "(949) 207-3897"
click at [137, 26] on icon at bounding box center [138, 27] width 6 height 6
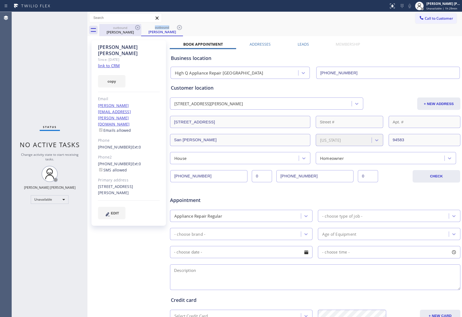
click at [137, 26] on icon at bounding box center [138, 27] width 6 height 6
click at [176, 26] on icon at bounding box center [179, 27] width 6 height 6
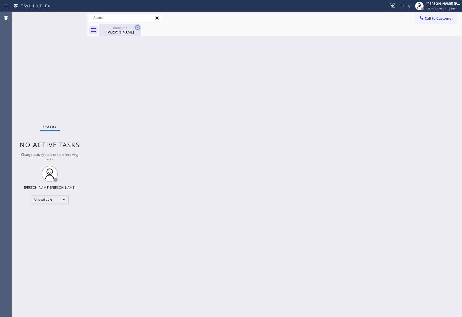
click at [135, 26] on icon at bounding box center [138, 27] width 6 height 6
click at [134, 27] on div "outbound" at bounding box center [120, 28] width 41 height 4
click at [123, 28] on div "outbound Christopher Gingell" at bounding box center [280, 30] width 363 height 12
click at [441, 21] on button "Call to Customer" at bounding box center [436, 18] width 41 height 10
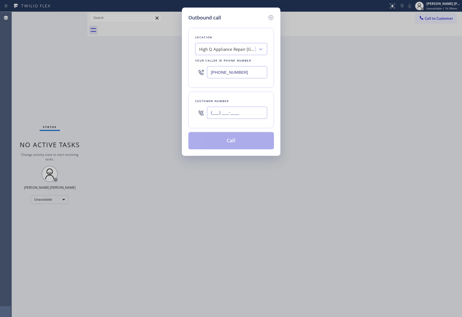
click at [249, 113] on input "(___) ___-____" at bounding box center [237, 113] width 60 height 12
paste input "818) 497-2657"
type input "(818) 497-2657"
click at [223, 50] on div "High Q Appliance Repair Irvine" at bounding box center [227, 49] width 57 height 6
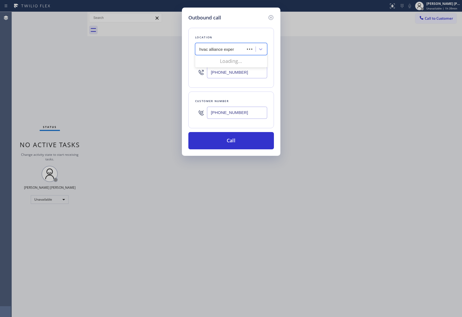
type input "hvac alliance expert"
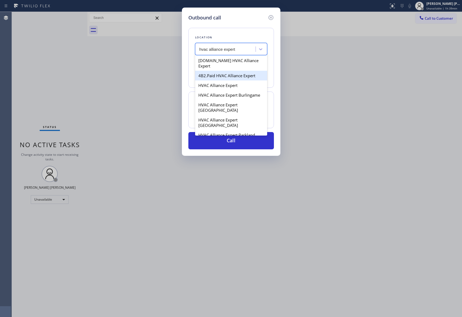
click at [233, 71] on div "4B2.Paid HVAC Alliance Expert" at bounding box center [231, 76] width 72 height 10
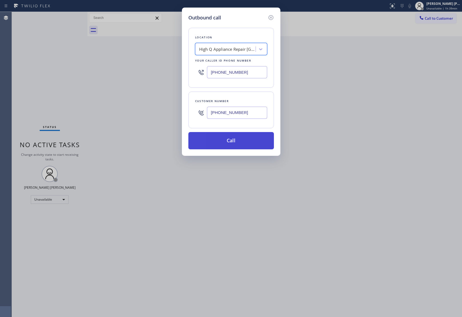
click at [248, 144] on button "Call" at bounding box center [232, 140] width 86 height 17
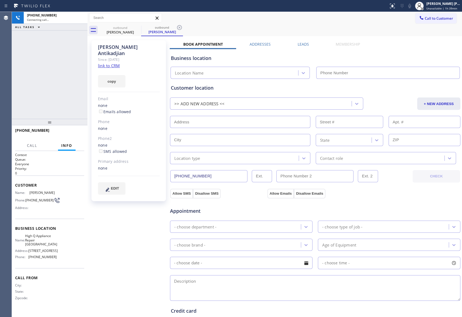
type input "(949) 207-3897"
click at [393, 3] on div at bounding box center [394, 3] width 3 height 3
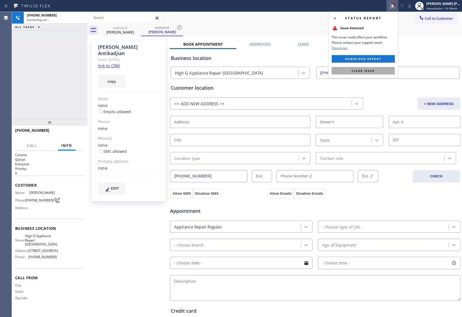
click at [379, 69] on button "Clear issue" at bounding box center [363, 71] width 63 height 8
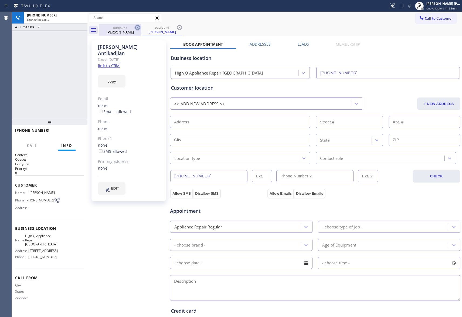
click at [136, 27] on icon at bounding box center [138, 27] width 6 height 6
click at [136, 26] on icon at bounding box center [138, 27] width 6 height 6
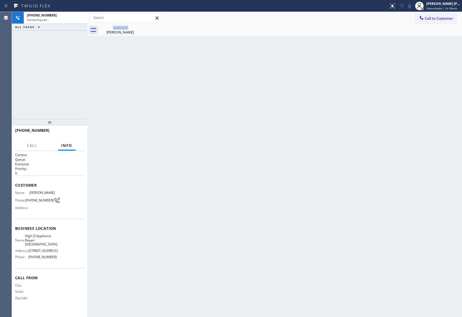
click at [136, 26] on div "outbound Maria Antikadjian" at bounding box center [120, 30] width 42 height 12
click at [0, 0] on icon at bounding box center [0, 0] width 0 height 0
click at [136, 26] on div at bounding box center [280, 30] width 363 height 12
click at [441, 5] on div "[PERSON_NAME] [PERSON_NAME]" at bounding box center [444, 3] width 34 height 5
click at [433, 23] on button "Offline" at bounding box center [435, 21] width 54 height 7
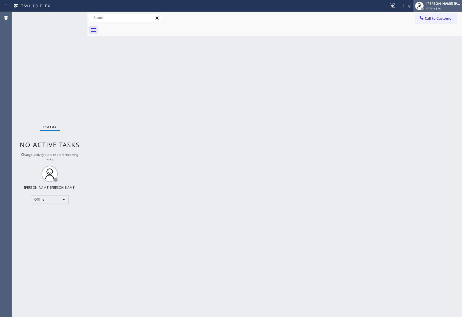
click at [438, 3] on div "[PERSON_NAME] [PERSON_NAME]" at bounding box center [444, 3] width 34 height 5
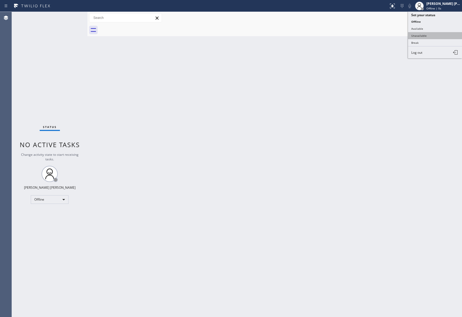
click at [437, 35] on button "Unavailable" at bounding box center [435, 35] width 54 height 7
click at [444, 18] on span "Call to Customer" at bounding box center [439, 18] width 28 height 5
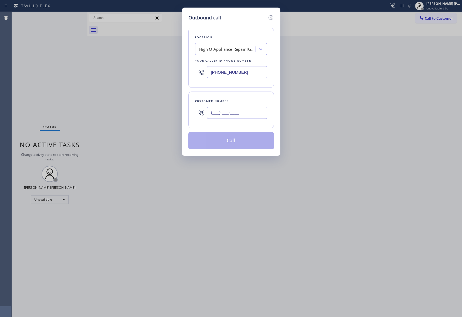
click at [247, 113] on input "(___) ___-____" at bounding box center [237, 113] width 60 height 12
paste input "818) 497-2657"
type input "(818) 497-2657"
click at [238, 50] on div "High Q Appliance Repair Irvine" at bounding box center [227, 49] width 57 height 6
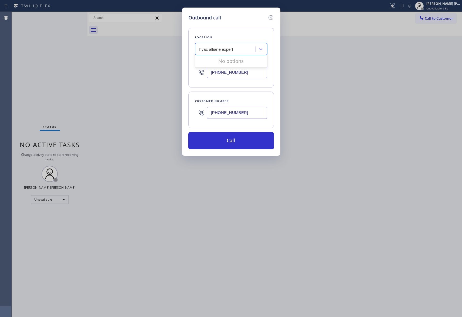
click at [219, 49] on input "hvac alliane expert" at bounding box center [217, 49] width 34 height 5
type input "hvac alliance expert"
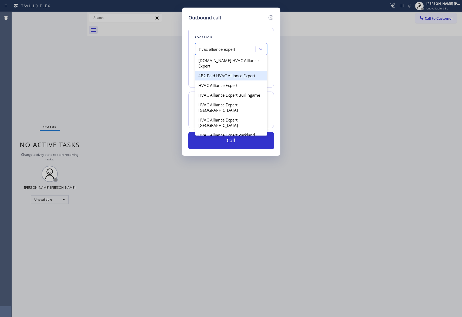
click at [231, 71] on div "4B2.Paid HVAC Alliance Expert" at bounding box center [231, 76] width 72 height 10
type input "[PHONE_NUMBER]"
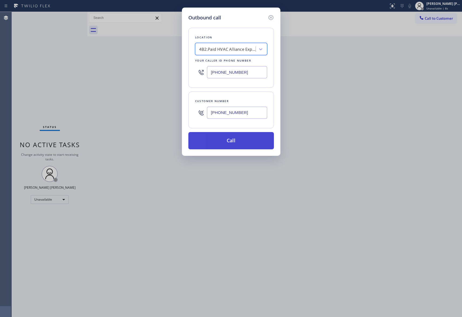
click at [239, 144] on button "Call" at bounding box center [232, 140] width 86 height 17
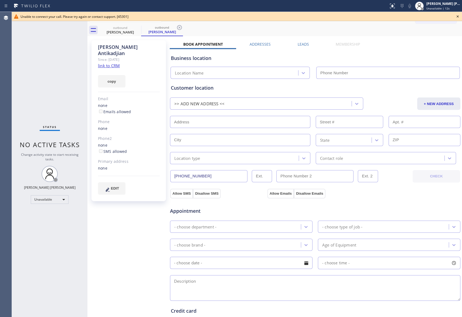
click at [459, 16] on icon at bounding box center [458, 16] width 6 height 6
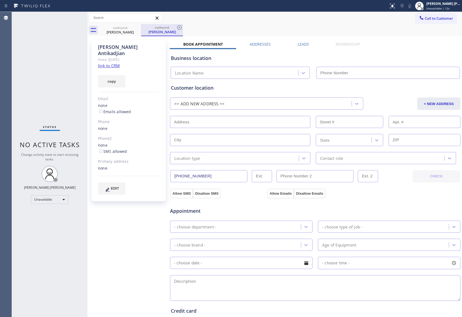
drag, startPoint x: 131, startPoint y: 35, endPoint x: 142, endPoint y: 30, distance: 11.4
click at [136, 33] on div "outbound Maria Antikadjian" at bounding box center [120, 30] width 41 height 12
type input "[PHONE_NUMBER]"
click at [142, 30] on div "Maria Antikadjian" at bounding box center [162, 32] width 41 height 5
click at [142, 30] on div "Maria Antikadjian" at bounding box center [162, 31] width 41 height 5
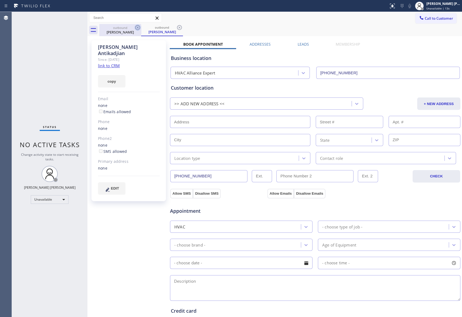
click at [136, 30] on icon at bounding box center [138, 27] width 6 height 6
click at [141, 30] on div "outbound Maria Antikadjian" at bounding box center [162, 30] width 42 height 12
click at [136, 30] on icon at bounding box center [138, 27] width 6 height 6
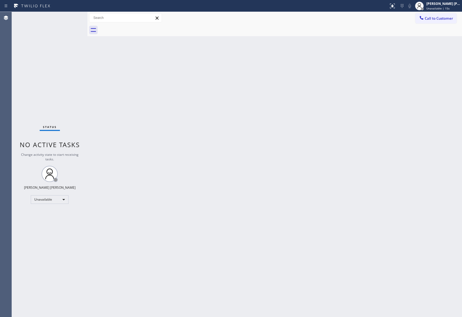
click at [137, 28] on div at bounding box center [280, 30] width 363 height 12
click at [391, 5] on icon at bounding box center [392, 6] width 6 height 6
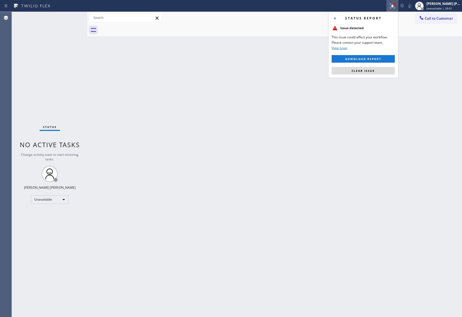
click at [377, 69] on button "Clear issue" at bounding box center [363, 71] width 63 height 8
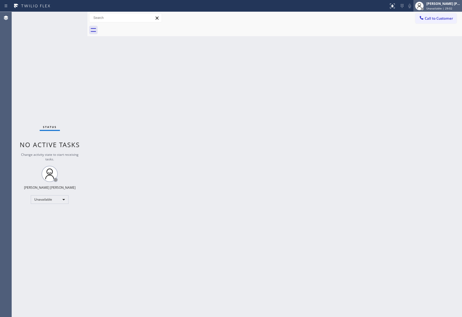
click at [433, 6] on span "Unavailable | 29:02" at bounding box center [440, 8] width 26 height 4
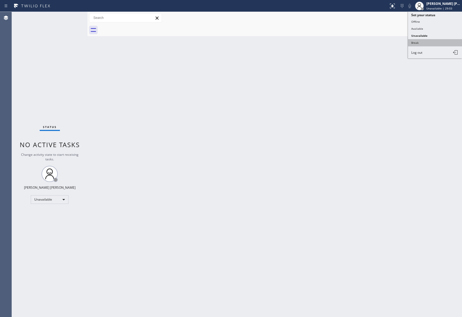
click at [434, 40] on button "Break" at bounding box center [435, 42] width 54 height 7
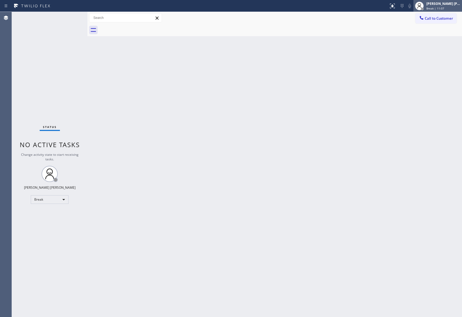
click at [442, 3] on div "[PERSON_NAME] [PERSON_NAME]" at bounding box center [444, 3] width 34 height 5
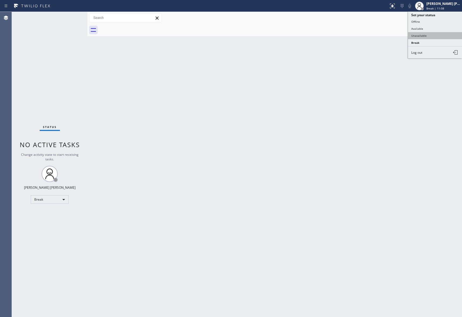
click at [429, 35] on button "Unavailable" at bounding box center [435, 35] width 54 height 7
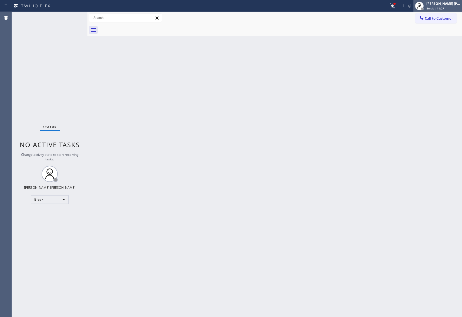
click at [454, 5] on div "[PERSON_NAME] [PERSON_NAME]" at bounding box center [444, 3] width 34 height 5
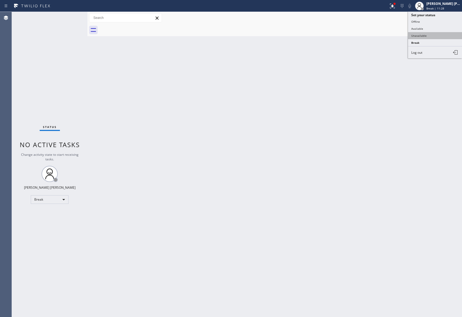
click at [427, 37] on button "Unavailable" at bounding box center [435, 35] width 54 height 7
click at [387, 7] on div at bounding box center [393, 6] width 12 height 6
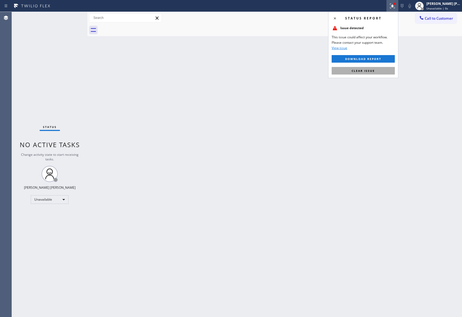
click at [369, 72] on span "Clear issue" at bounding box center [363, 71] width 23 height 4
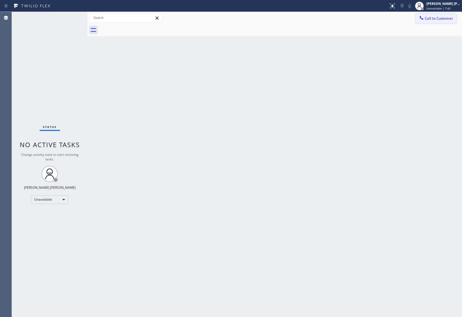
click at [449, 15] on button "Call to Customer" at bounding box center [436, 18] width 41 height 10
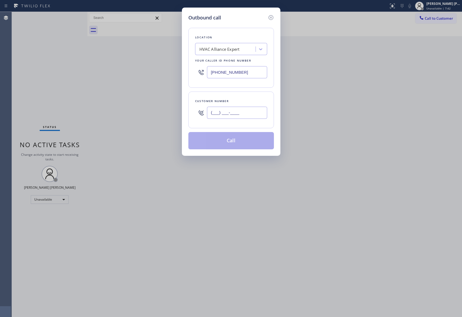
click at [238, 118] on input "(___) ___-____" at bounding box center [237, 113] width 60 height 12
paste input "626) 922-7360"
type input "(626) 922-7360"
click at [240, 142] on button "Call" at bounding box center [232, 140] width 86 height 17
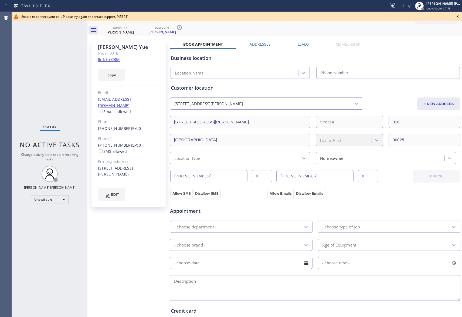
type input "[PHONE_NUMBER]"
click at [460, 15] on icon at bounding box center [458, 16] width 6 height 6
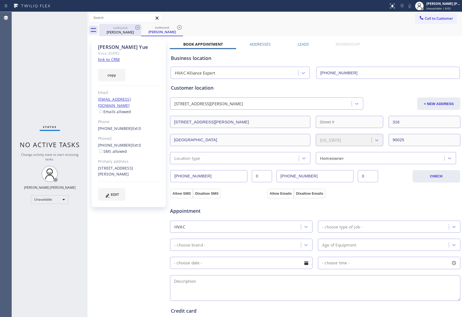
click at [126, 30] on div "William Yue" at bounding box center [120, 32] width 41 height 5
click at [140, 25] on icon at bounding box center [138, 27] width 6 height 6
click at [0, 0] on icon at bounding box center [0, 0] width 0 height 0
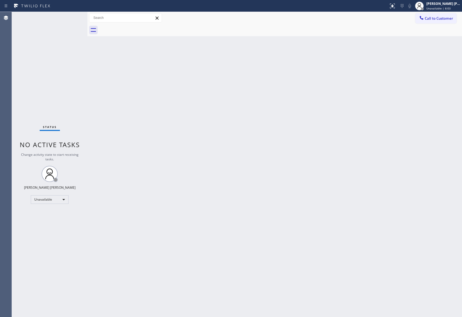
click at [138, 26] on div at bounding box center [280, 30] width 363 height 12
drag, startPoint x: 138, startPoint y: 26, endPoint x: 117, endPoint y: 0, distance: 33.7
click at [134, 26] on div at bounding box center [280, 30] width 363 height 12
click at [433, 17] on span "Call to Customer" at bounding box center [439, 18] width 28 height 5
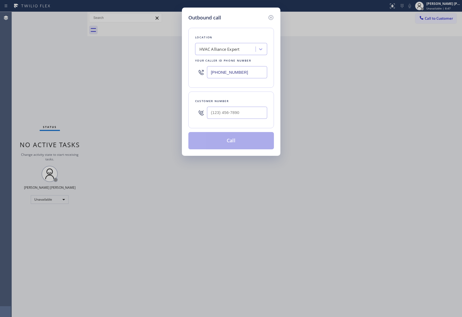
click at [255, 105] on div at bounding box center [237, 113] width 60 height 18
click at [252, 110] on input "(___) ___-____" at bounding box center [237, 113] width 60 height 12
paste input "171) 486-5014"
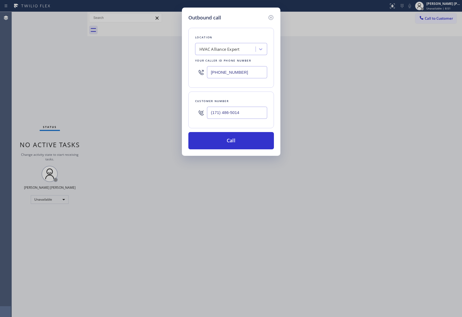
drag, startPoint x: 242, startPoint y: 112, endPoint x: 176, endPoint y: 108, distance: 66.9
click at [176, 108] on div "Outbound call Location HVAC Alliance Expert Your caller id phone number (855) 9…" at bounding box center [231, 158] width 462 height 317
paste input "714) 865-0149"
click at [226, 139] on button "Call" at bounding box center [232, 140] width 86 height 17
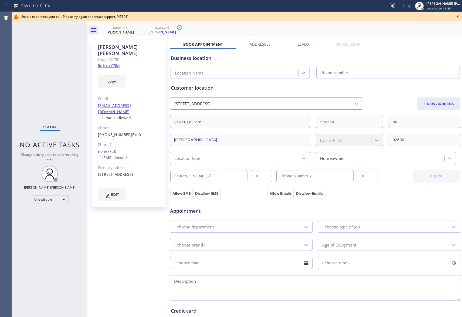
click at [458, 16] on icon at bounding box center [458, 16] width 6 height 6
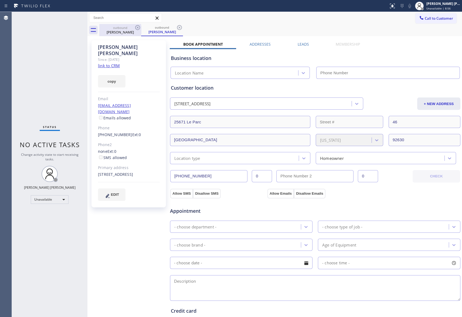
click at [124, 27] on div "outbound" at bounding box center [120, 28] width 41 height 4
click at [137, 26] on icon at bounding box center [138, 27] width 6 height 6
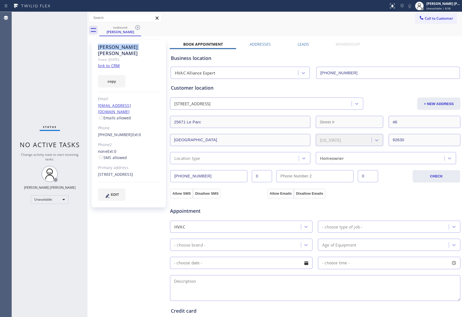
click at [137, 26] on icon at bounding box center [138, 27] width 6 height 6
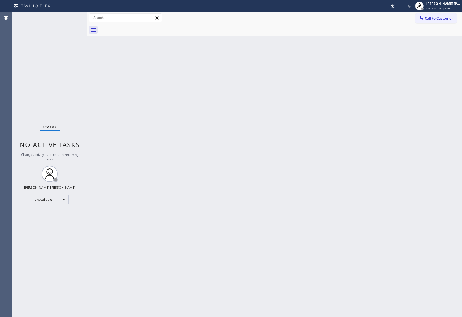
drag, startPoint x: 137, startPoint y: 26, endPoint x: 232, endPoint y: 25, distance: 94.3
click at [138, 26] on div at bounding box center [280, 30] width 363 height 12
click at [395, 7] on icon at bounding box center [392, 6] width 6 height 6
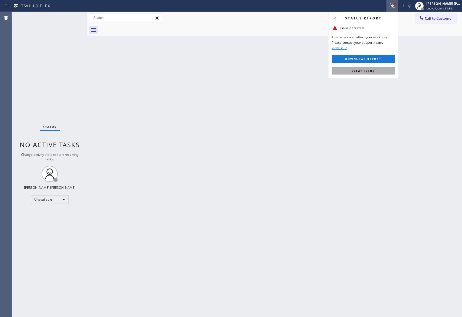
click at [361, 68] on button "Clear issue" at bounding box center [363, 71] width 63 height 8
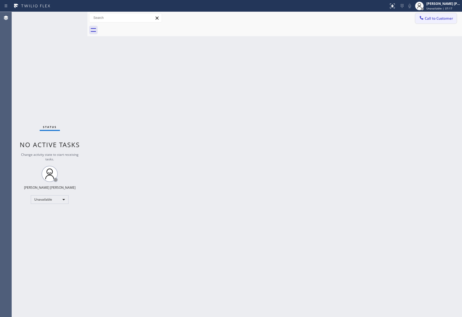
click at [449, 22] on button "Call to Customer" at bounding box center [436, 18] width 41 height 10
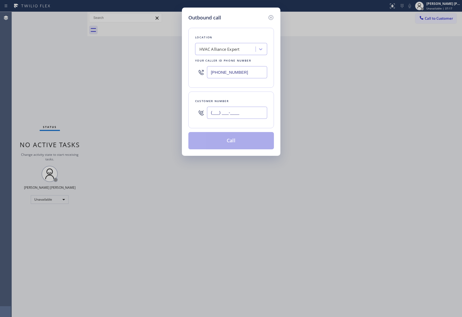
click at [235, 115] on input "(___) ___-____" at bounding box center [237, 113] width 60 height 12
paste input "619) 869-3565"
type input "(619) 869-3565"
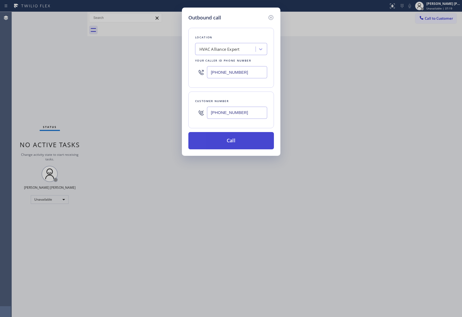
click at [250, 139] on button "Call" at bounding box center [232, 140] width 86 height 17
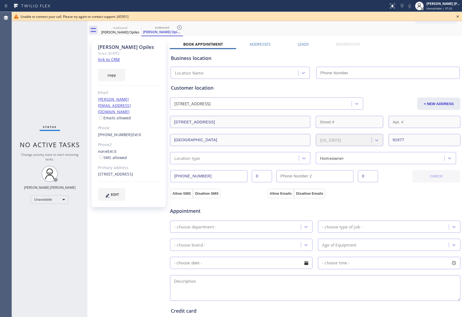
click at [457, 17] on icon at bounding box center [458, 16] width 6 height 6
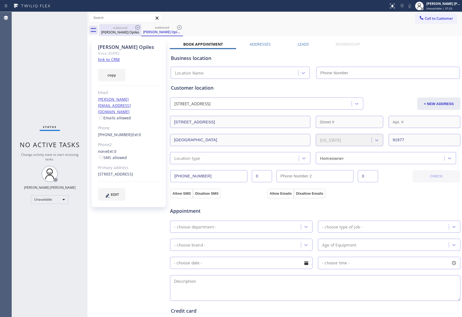
click at [140, 28] on icon at bounding box center [138, 27] width 6 height 6
type input "[PHONE_NUMBER]"
click at [140, 28] on icon at bounding box center [138, 27] width 6 height 6
click at [141, 28] on div "outbound Darvin Opiles" at bounding box center [162, 30] width 42 height 12
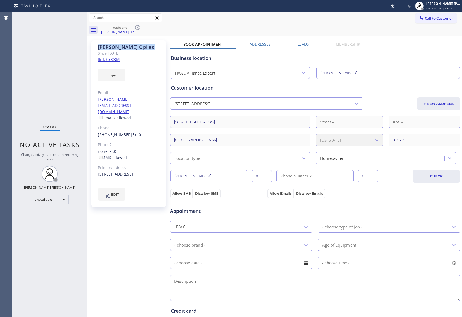
click at [140, 28] on icon at bounding box center [138, 27] width 6 height 6
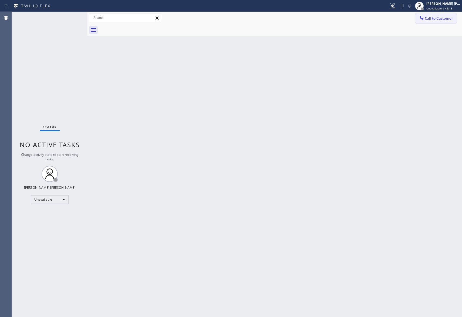
click at [435, 16] on span "Call to Customer" at bounding box center [439, 18] width 28 height 5
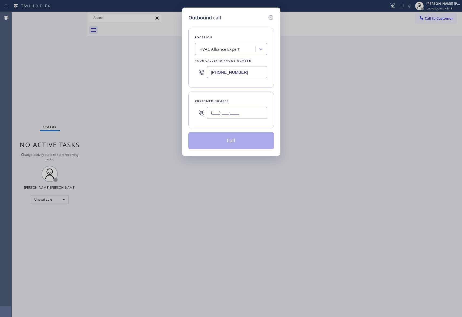
click at [260, 108] on input "(___) ___-____" at bounding box center [237, 113] width 60 height 12
paste input "171) 450-4055"
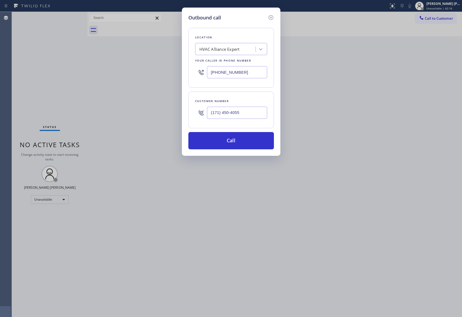
drag, startPoint x: 249, startPoint y: 112, endPoint x: 204, endPoint y: 106, distance: 45.6
click at [146, 103] on div "Outbound call Location HVAC Alliance Expert Your caller id phone number (855) 9…" at bounding box center [231, 158] width 462 height 317
paste input "714) 504-0551"
type input "(714) 504-0551"
click at [230, 139] on button "Call" at bounding box center [232, 140] width 86 height 17
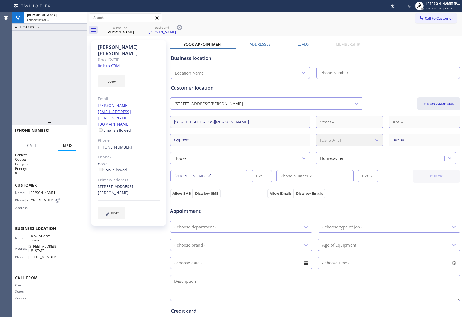
type input "[PHONE_NUMBER]"
click at [395, 5] on div at bounding box center [395, 4] width 2 height 2
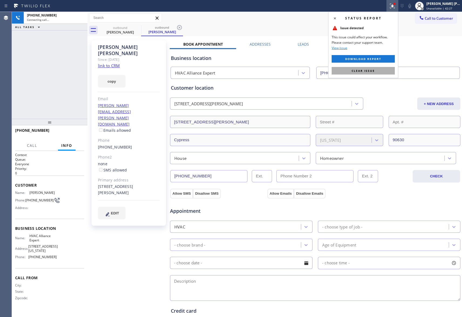
click at [378, 68] on button "Clear issue" at bounding box center [363, 71] width 63 height 8
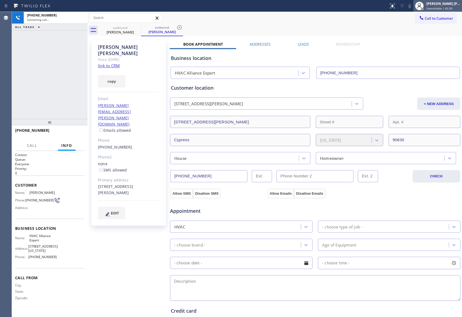
click at [446, 1] on div "[PERSON_NAME] [PERSON_NAME]" at bounding box center [444, 3] width 34 height 5
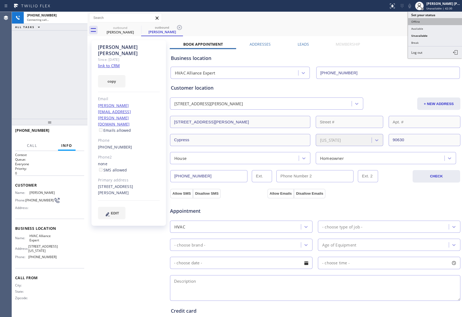
click at [429, 23] on button "Offline" at bounding box center [435, 21] width 54 height 7
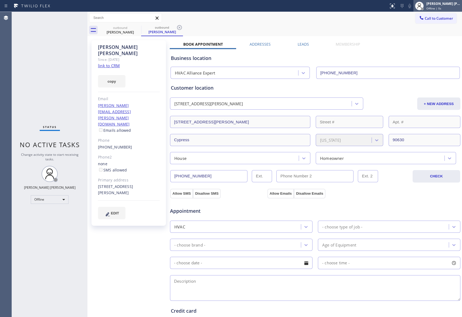
click at [449, 6] on div "Keith Joshua Dela Cruz Offline | 0s" at bounding box center [444, 5] width 37 height 9
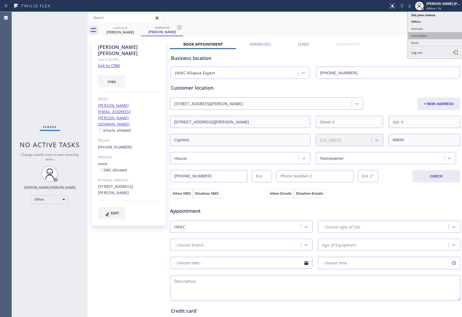
click at [429, 37] on button "Unavailable" at bounding box center [435, 35] width 54 height 7
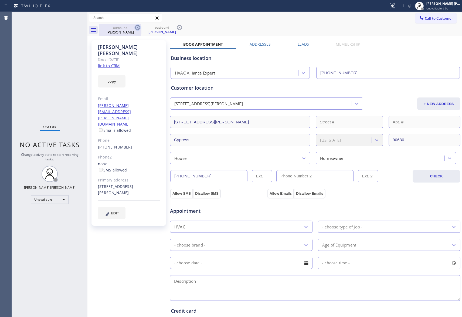
drag, startPoint x: 135, startPoint y: 30, endPoint x: 137, endPoint y: 29, distance: 2.9
click at [135, 29] on icon at bounding box center [138, 27] width 6 height 6
click at [137, 29] on icon at bounding box center [138, 27] width 6 height 6
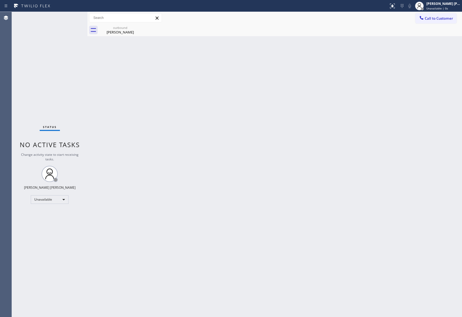
click at [137, 29] on div "outbound Ted Wheeler" at bounding box center [120, 30] width 42 height 12
click at [0, 0] on icon at bounding box center [0, 0] width 0 height 0
click at [137, 29] on div at bounding box center [280, 30] width 363 height 12
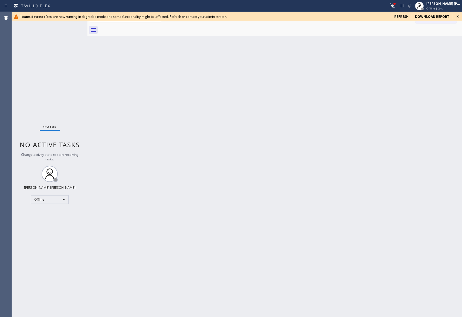
click at [458, 15] on icon at bounding box center [458, 16] width 6 height 6
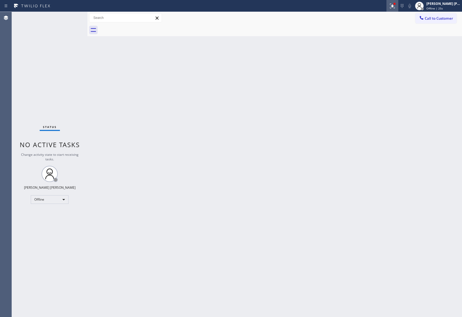
click at [388, 5] on div at bounding box center [393, 6] width 12 height 6
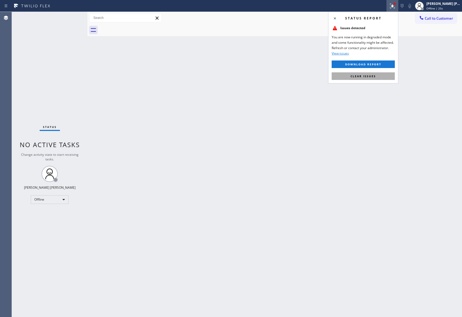
click at [383, 76] on button "Clear issues" at bounding box center [363, 76] width 63 height 8
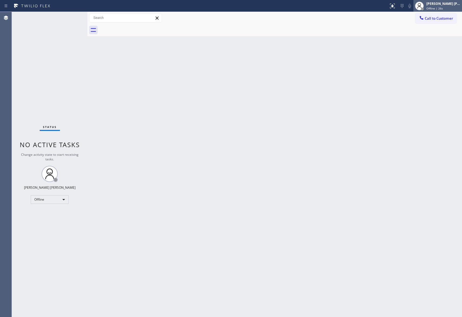
click at [438, 5] on div "[PERSON_NAME] [PERSON_NAME]" at bounding box center [444, 3] width 34 height 5
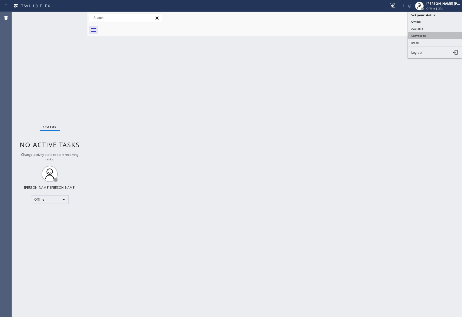
click at [441, 34] on button "Unavailable" at bounding box center [435, 35] width 54 height 7
click at [442, 22] on button "Call to Customer" at bounding box center [436, 18] width 41 height 10
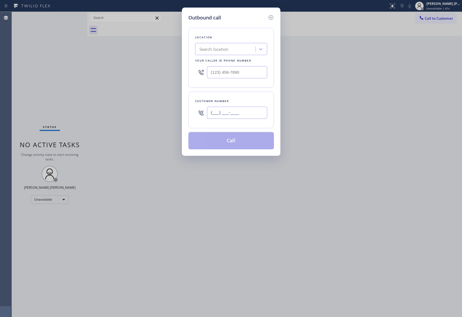
click at [234, 113] on input "(___) ___-____" at bounding box center [237, 113] width 60 height 12
paste input "614) 370-4556"
type input "[PHONE_NUMBER]"
click at [228, 47] on div "Search location" at bounding box center [214, 49] width 29 height 6
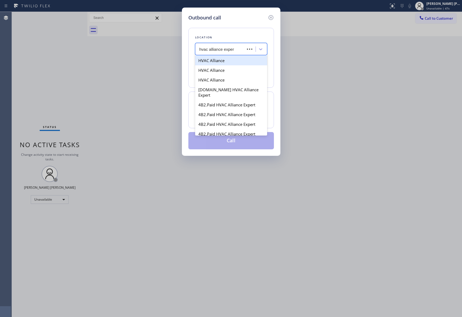
type input "hvac alliance expert"
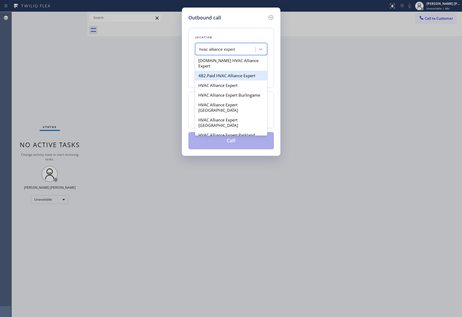
click at [229, 71] on div "4B2.Paid HVAC Alliance Expert" at bounding box center [231, 76] width 72 height 10
type input "[PHONE_NUMBER]"
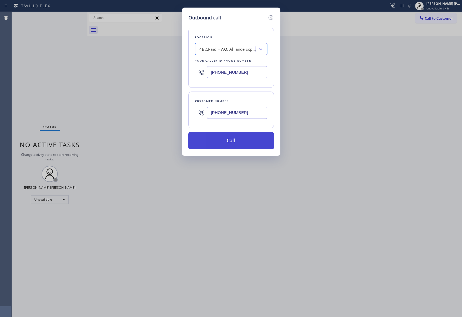
click at [239, 140] on button "Call" at bounding box center [232, 140] width 86 height 17
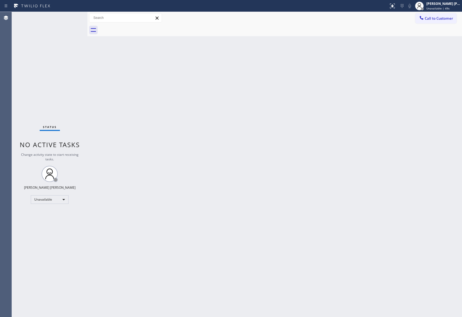
type input "[PHONE_NUMBER]"
click at [438, 23] on button "Call to Customer" at bounding box center [436, 18] width 41 height 10
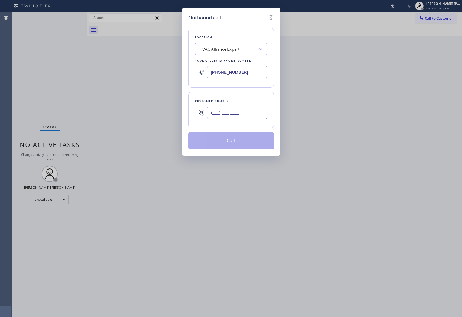
click at [258, 112] on input "(___) ___-____" at bounding box center [237, 113] width 60 height 12
paste input "614) 370-4556"
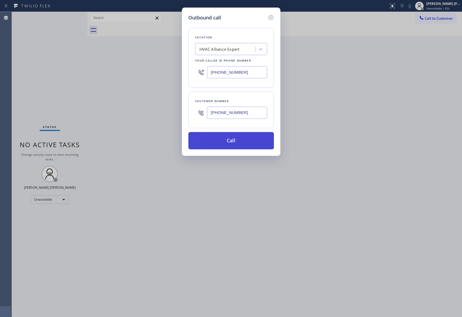
click at [239, 142] on button "Call" at bounding box center [232, 140] width 86 height 17
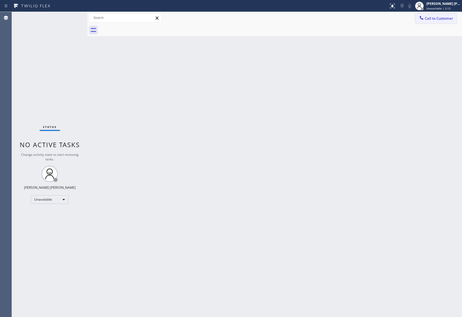
click at [447, 20] on span "Call to Customer" at bounding box center [439, 18] width 28 height 5
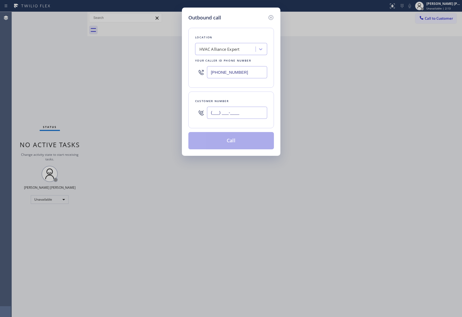
click at [253, 117] on input "(___) ___-____" at bounding box center [237, 113] width 60 height 12
paste input "949) 690-9508"
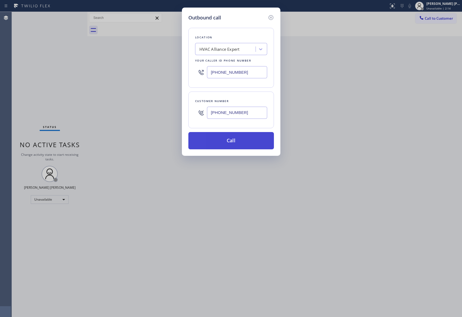
click at [234, 144] on button "Call" at bounding box center [232, 140] width 86 height 17
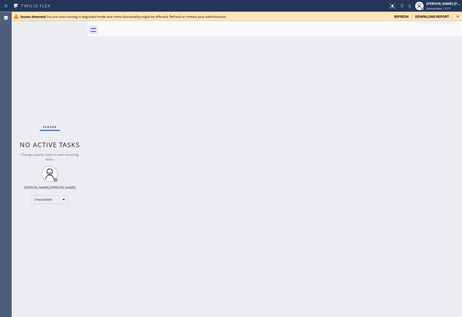
click at [460, 15] on icon at bounding box center [458, 16] width 6 height 6
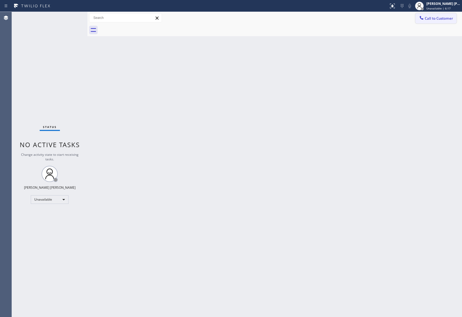
click at [448, 16] on span "Call to Customer" at bounding box center [439, 18] width 28 height 5
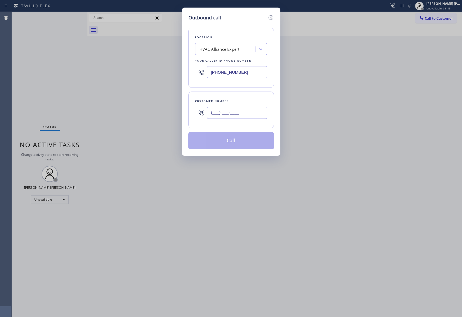
click at [251, 117] on input "(___) ___-____" at bounding box center [237, 113] width 60 height 12
paste input "310) 486-0707"
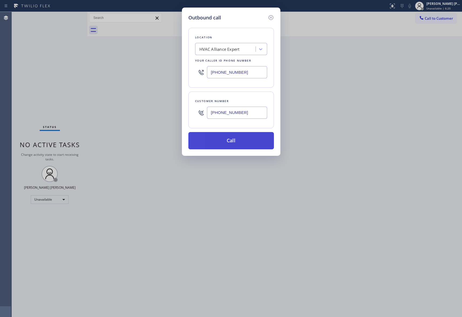
click at [243, 142] on button "Call" at bounding box center [232, 140] width 86 height 17
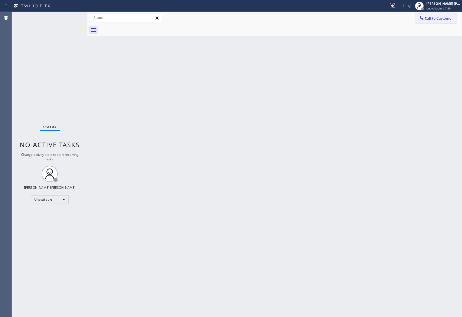
click at [439, 18] on span "Call to Customer" at bounding box center [439, 18] width 28 height 5
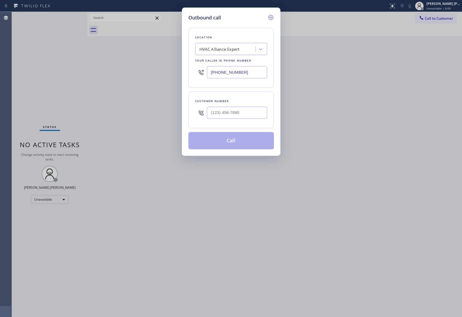
click at [273, 18] on icon at bounding box center [270, 17] width 5 height 5
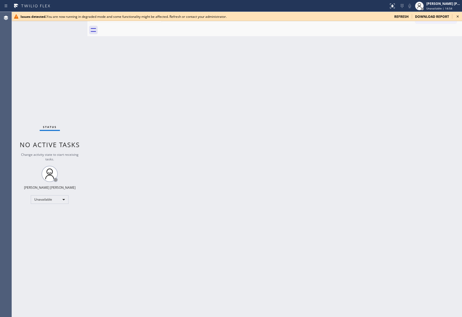
click at [457, 16] on icon at bounding box center [458, 16] width 6 height 6
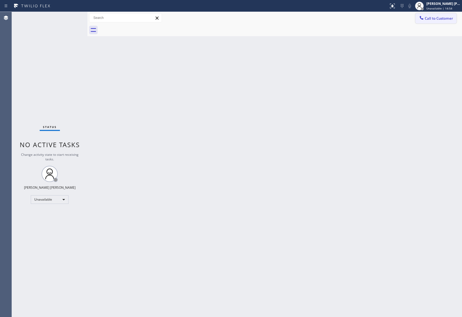
click at [443, 18] on span "Call to Customer" at bounding box center [439, 18] width 28 height 5
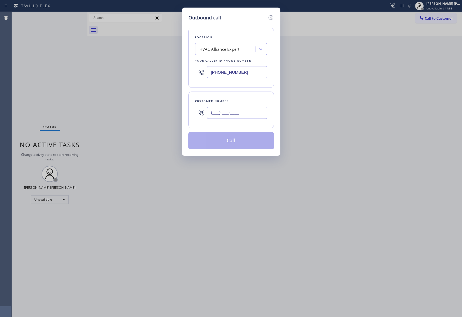
click at [256, 116] on input "(___) ___-____" at bounding box center [237, 113] width 60 height 12
paste input "132) 333-3711"
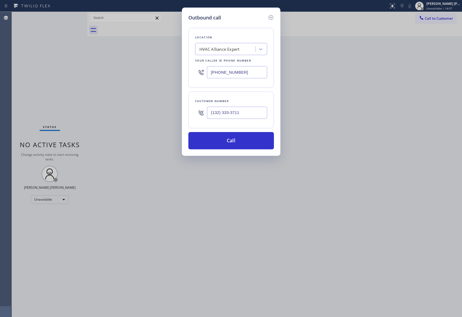
drag, startPoint x: 249, startPoint y: 112, endPoint x: 176, endPoint y: 109, distance: 73.0
click at [176, 109] on div "Outbound call Location HVAC Alliance Expert Your caller id phone number [PHONE_…" at bounding box center [231, 158] width 462 height 317
paste input "323) 333-7113"
click at [246, 144] on button "Call" at bounding box center [232, 140] width 86 height 17
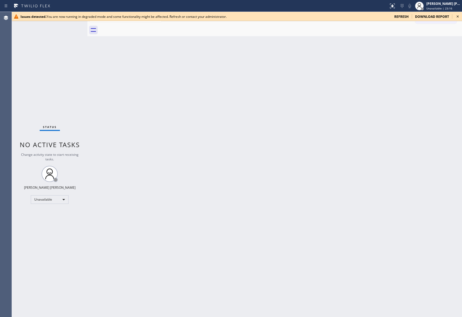
click at [458, 17] on icon at bounding box center [458, 16] width 2 height 2
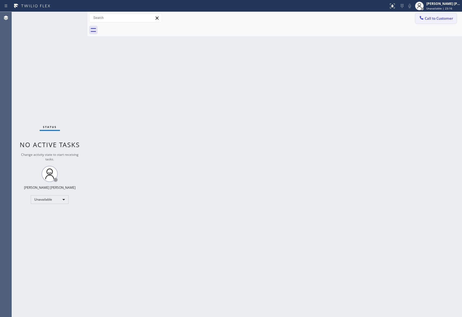
click at [445, 18] on span "Call to Customer" at bounding box center [439, 18] width 28 height 5
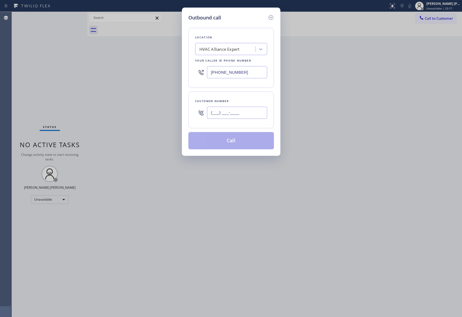
click at [251, 113] on input "(___) ___-____" at bounding box center [237, 113] width 60 height 12
paste input "323) 333-7113"
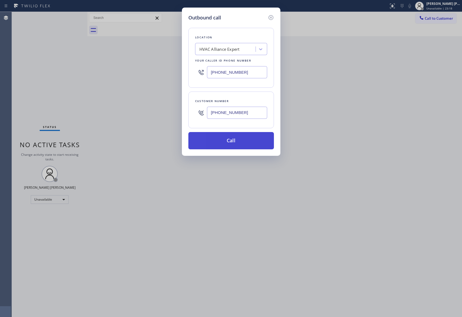
click at [236, 145] on button "Call" at bounding box center [232, 140] width 86 height 17
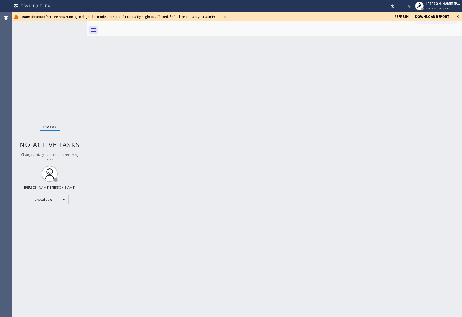
click at [459, 16] on icon at bounding box center [458, 16] width 2 height 2
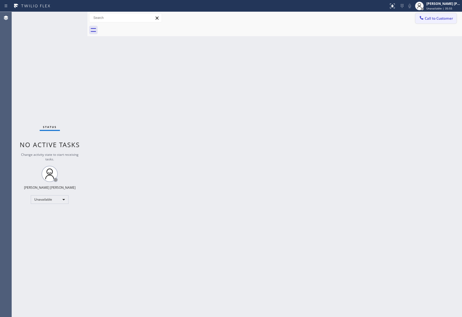
click at [450, 23] on button "Call to Customer" at bounding box center [436, 18] width 41 height 10
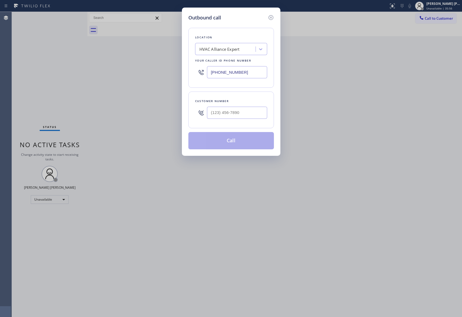
click at [239, 120] on div at bounding box center [237, 113] width 60 height 18
drag, startPoint x: 250, startPoint y: 115, endPoint x: 111, endPoint y: 115, distance: 138.3
click at [111, 115] on div "Outbound call Location HVAC Alliance Expert Your caller id phone number [PHONE_…" at bounding box center [231, 158] width 462 height 317
paste input "131) 041-3142"
drag, startPoint x: 253, startPoint y: 112, endPoint x: 155, endPoint y: 108, distance: 98.4
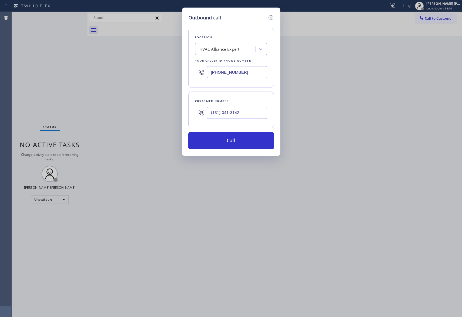
click at [155, 108] on div "Outbound call Location HVAC Alliance Expert Your caller id phone number [PHONE_…" at bounding box center [231, 158] width 462 height 317
paste input "310) 413-1429"
type input "[PHONE_NUMBER]"
click at [252, 140] on button "Call" at bounding box center [232, 140] width 86 height 17
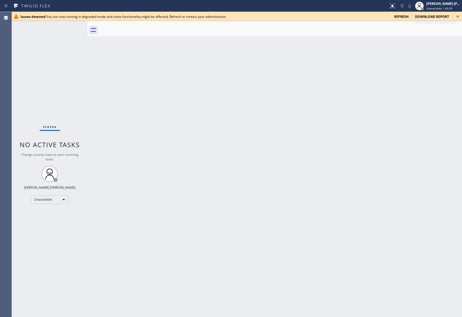
click at [457, 16] on icon at bounding box center [458, 16] width 2 height 2
click at [458, 15] on icon at bounding box center [458, 16] width 6 height 6
click at [392, 6] on icon at bounding box center [392, 6] width 6 height 6
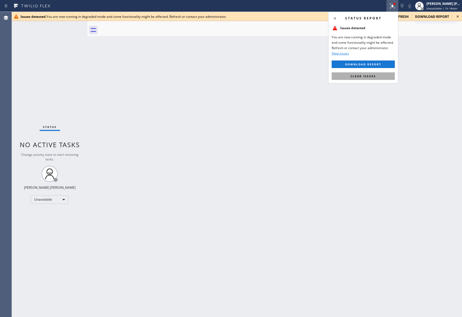
click at [372, 75] on span "Clear issues" at bounding box center [363, 76] width 25 height 4
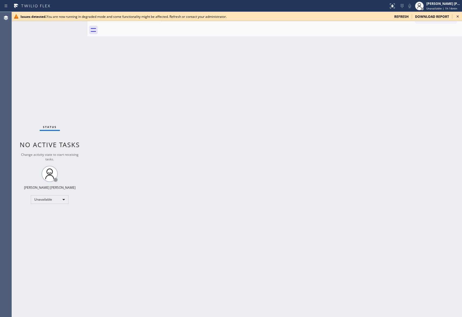
click at [402, 15] on span "refresh" at bounding box center [402, 16] width 14 height 5
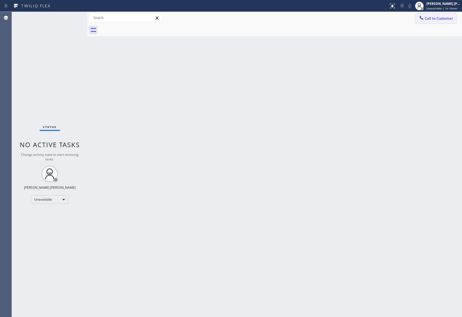
click at [440, 21] on span "Call to Customer" at bounding box center [439, 18] width 28 height 5
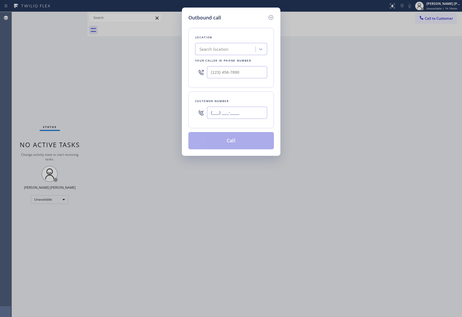
click at [241, 110] on input "(___) ___-____" at bounding box center [237, 113] width 60 height 12
paste input "310) 993-4648"
type input "(310) 993-4648"
click at [233, 52] on div "Search location" at bounding box center [226, 49] width 59 height 9
type input "HVAC alliance expert"
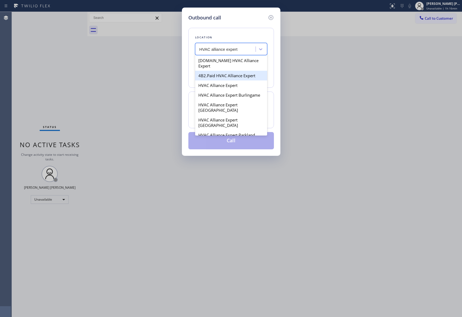
click at [238, 71] on div "4B2.Paid HVAC Alliance Expert" at bounding box center [231, 76] width 72 height 10
type input "[PHONE_NUMBER]"
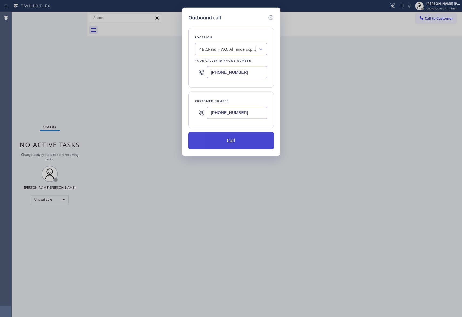
click at [246, 139] on button "Call" at bounding box center [232, 140] width 86 height 17
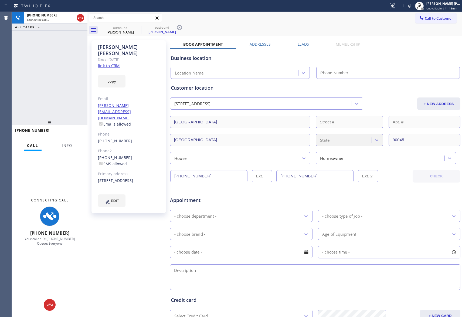
type input "[PHONE_NUMBER]"
click at [72, 143] on span "Info" at bounding box center [67, 145] width 11 height 5
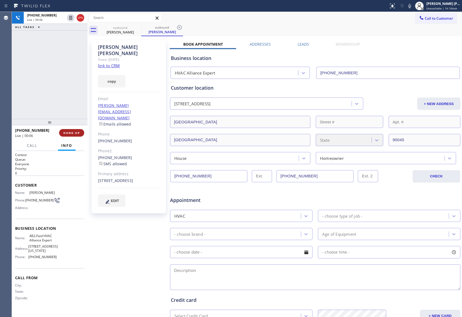
click at [74, 131] on span "HANG UP" at bounding box center [71, 133] width 16 height 4
click at [298, 43] on label "Leads" at bounding box center [303, 44] width 11 height 5
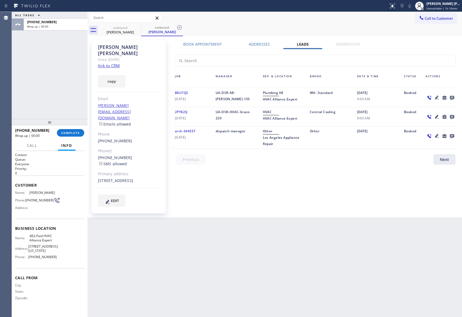
click at [454, 96] on icon at bounding box center [452, 98] width 4 height 4
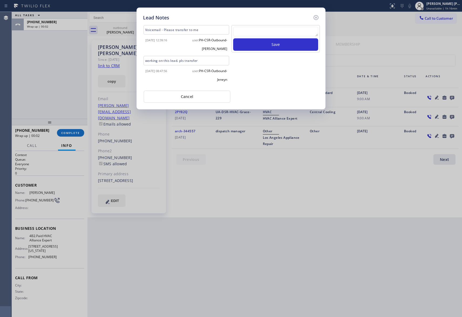
click at [292, 27] on textarea at bounding box center [275, 32] width 85 height 10
paste textarea "VM | please transfer if cx calls back"
type textarea "VM | please transfer if cx calls back"
click at [289, 43] on button "Save" at bounding box center [275, 44] width 85 height 12
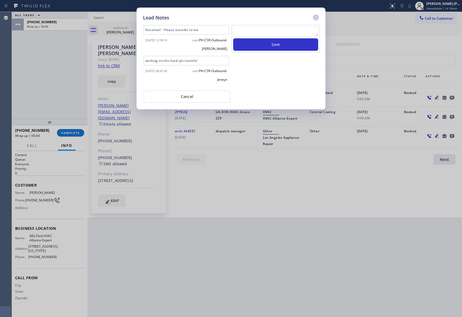
scroll to position [0, 0]
click at [316, 18] on icon at bounding box center [316, 17] width 6 height 6
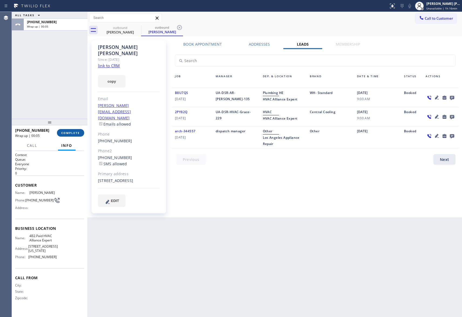
click at [74, 130] on button "COMPLETE" at bounding box center [70, 133] width 27 height 8
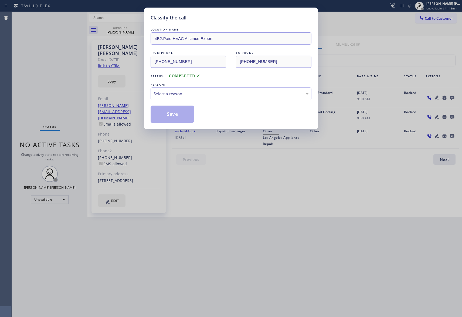
click at [139, 30] on div "Classify the call LOCATION NAME 4B2.Paid HVAC Alliance Expert FROM PHONE (855) …" at bounding box center [231, 158] width 462 height 317
click at [182, 92] on div "Select a reason" at bounding box center [231, 94] width 155 height 6
click at [169, 117] on button "Save" at bounding box center [172, 114] width 43 height 17
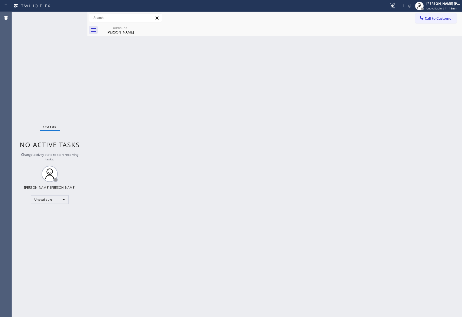
click at [125, 32] on div "Valerie Lachance" at bounding box center [120, 32] width 41 height 5
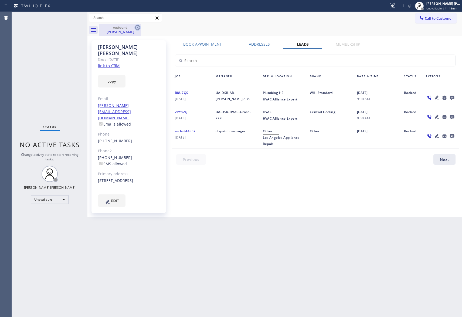
click at [139, 27] on icon at bounding box center [138, 27] width 6 height 6
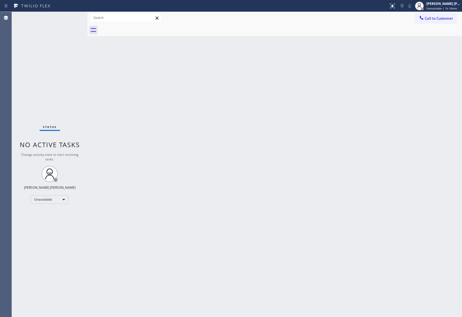
click at [139, 27] on div at bounding box center [280, 30] width 363 height 12
click at [451, 21] on button "Call to Customer" at bounding box center [436, 18] width 41 height 10
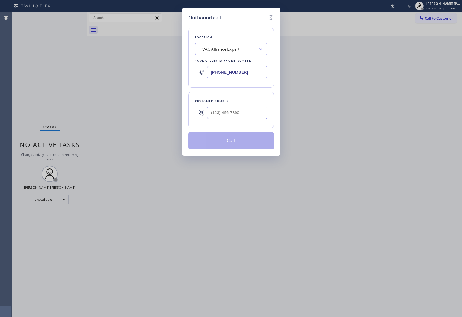
click at [242, 106] on div at bounding box center [237, 113] width 60 height 18
click at [246, 116] on input "(___) ___-____" at bounding box center [237, 113] width 60 height 12
paste input "757) 633-9929"
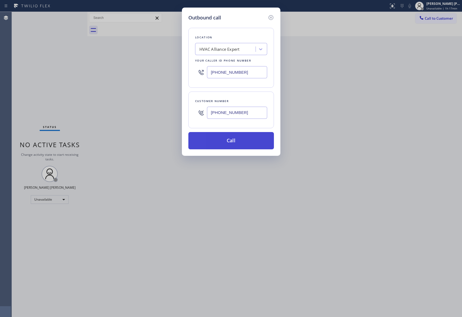
type input "(757) 633-9929"
click at [238, 141] on button "Call" at bounding box center [232, 140] width 86 height 17
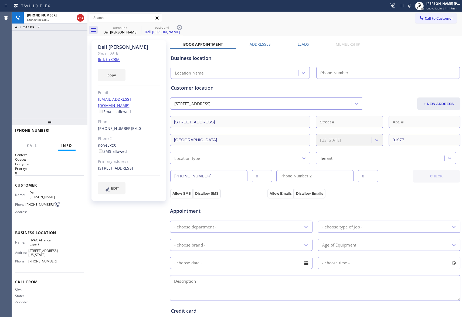
type input "[PHONE_NUMBER]"
click at [69, 132] on span "HANG UP" at bounding box center [71, 133] width 16 height 4
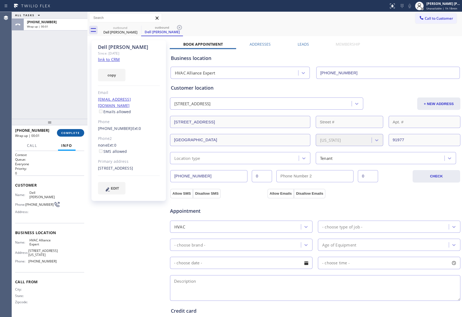
click at [75, 133] on span "COMPLETE" at bounding box center [70, 133] width 19 height 4
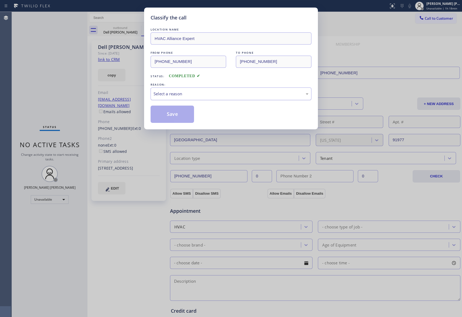
click at [186, 91] on div "Select a reason" at bounding box center [231, 94] width 155 height 6
click at [170, 115] on button "Save" at bounding box center [172, 114] width 43 height 17
click at [130, 31] on div "Classify the call LOCATION NAME HVAC Alliance Expert FROM PHONE (855) 999-4417 …" at bounding box center [231, 158] width 462 height 317
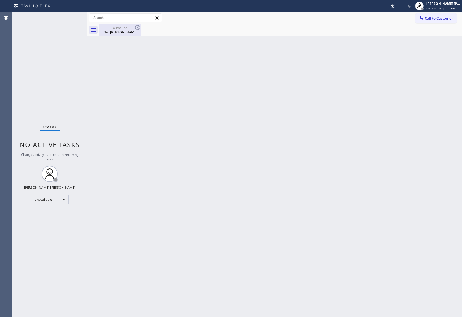
click at [131, 33] on div "Dell Blakley" at bounding box center [120, 32] width 41 height 5
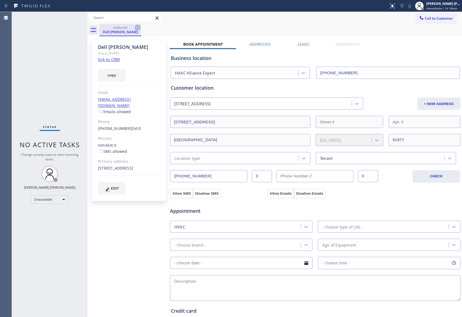
click at [137, 29] on icon at bounding box center [138, 27] width 6 height 6
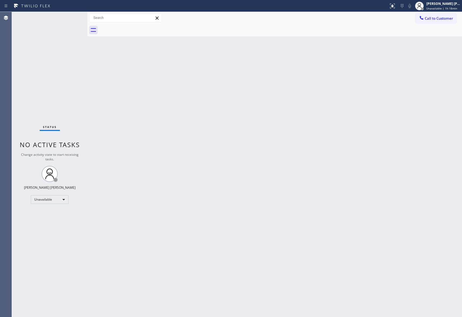
click at [138, 29] on div at bounding box center [280, 30] width 363 height 12
click at [456, 18] on button "Call to Customer" at bounding box center [436, 18] width 41 height 10
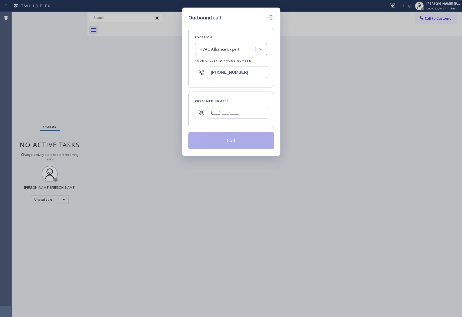
click at [249, 113] on input "(___) ___-____" at bounding box center [237, 113] width 60 height 12
paste input "310) 721-5583"
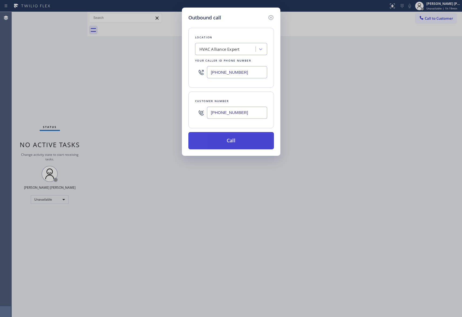
type input "(310) 721-5583"
click at [243, 142] on button "Call" at bounding box center [232, 140] width 86 height 17
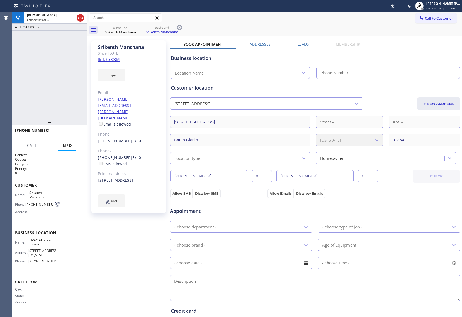
type input "[PHONE_NUMBER]"
click at [73, 132] on span "HANG UP" at bounding box center [71, 133] width 16 height 4
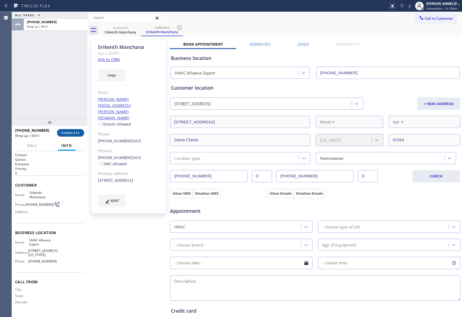
click at [76, 134] on span "COMPLETE" at bounding box center [70, 133] width 19 height 4
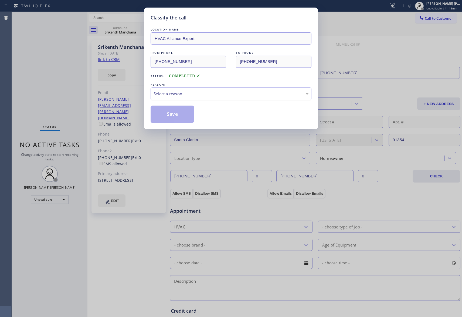
click at [208, 94] on div "Select a reason" at bounding box center [231, 94] width 155 height 6
click at [169, 114] on button "Save" at bounding box center [172, 114] width 43 height 17
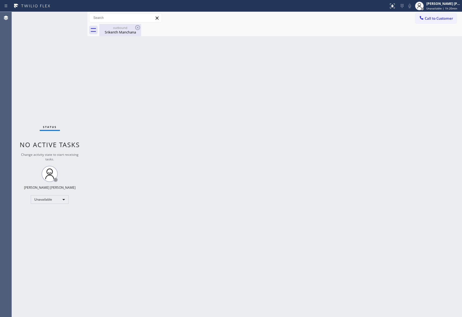
click at [141, 30] on icon at bounding box center [138, 27] width 6 height 6
click at [139, 29] on icon at bounding box center [138, 27] width 6 height 6
click at [137, 29] on icon at bounding box center [138, 27] width 6 height 6
click at [124, 33] on div "Srikenth Manchana" at bounding box center [120, 32] width 41 height 5
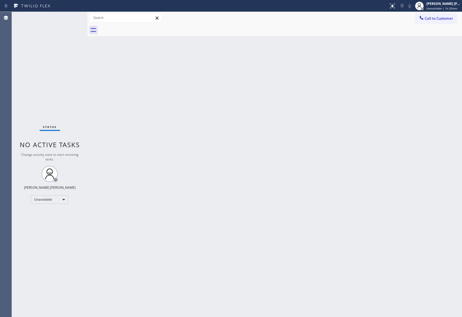
drag, startPoint x: 124, startPoint y: 33, endPoint x: 375, endPoint y: 12, distance: 252.1
click at [125, 33] on div at bounding box center [280, 30] width 363 height 12
click at [447, 19] on span "Call to Customer" at bounding box center [439, 18] width 28 height 5
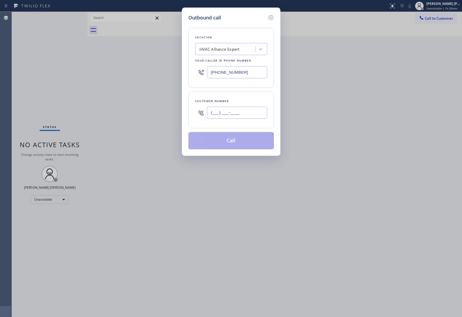
click at [220, 115] on input "(___) ___-____" at bounding box center [237, 113] width 60 height 12
paste input "818) 652-8541"
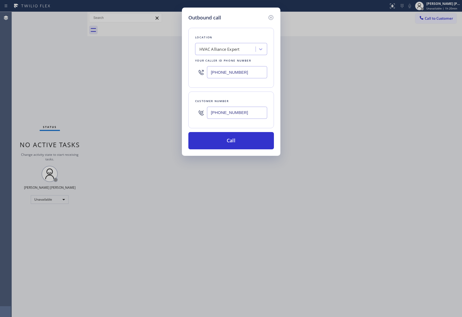
type input "(818) 652-8541"
click at [238, 140] on button "Call" at bounding box center [232, 140] width 86 height 17
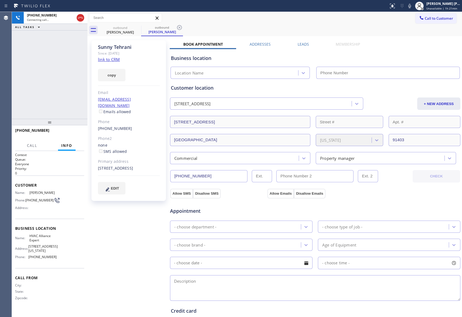
type input "[PHONE_NUMBER]"
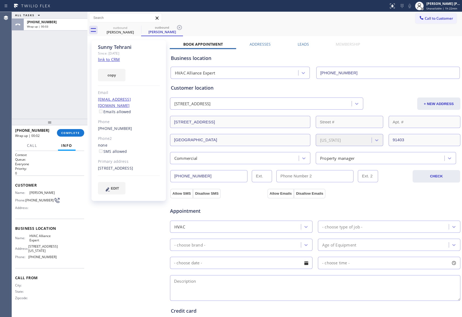
click at [302, 43] on label "Leads" at bounding box center [303, 44] width 11 height 5
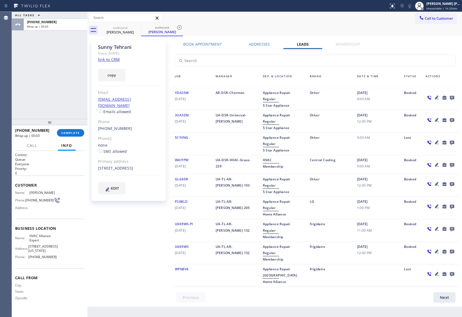
click at [454, 98] on icon at bounding box center [452, 98] width 4 height 4
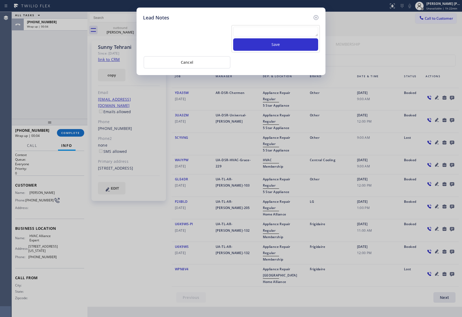
click at [288, 35] on textarea at bounding box center [275, 32] width 85 height 10
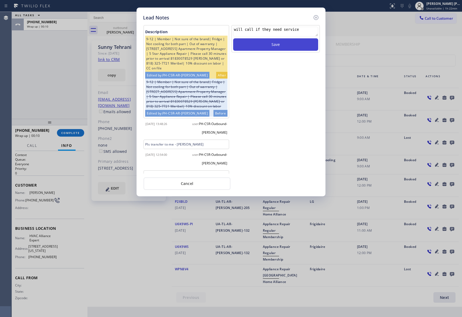
type textarea "will call if they need service"
click at [279, 48] on button "Save" at bounding box center [275, 44] width 85 height 12
click at [318, 15] on icon at bounding box center [316, 17] width 6 height 6
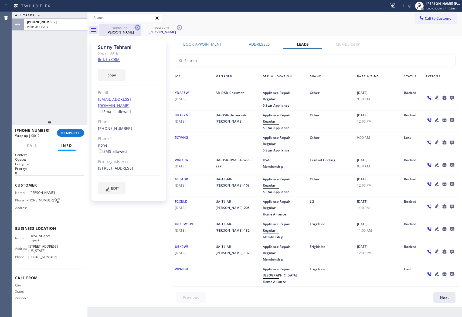
click at [132, 32] on div "Sunny Tehrani" at bounding box center [120, 32] width 41 height 5
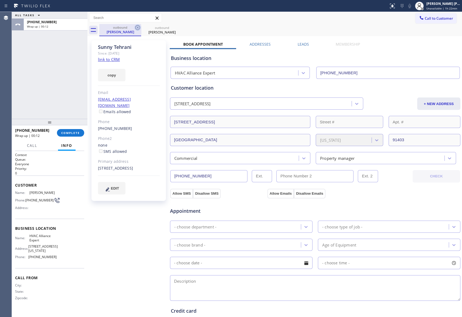
click at [136, 29] on icon at bounding box center [138, 27] width 6 height 6
click at [0, 0] on icon at bounding box center [0, 0] width 0 height 0
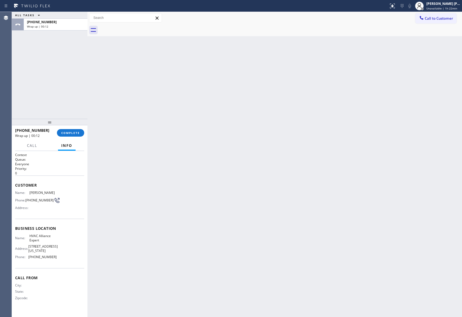
click at [136, 29] on div at bounding box center [280, 30] width 363 height 12
drag, startPoint x: 136, startPoint y: 29, endPoint x: 66, endPoint y: 144, distance: 133.9
click at [133, 30] on div at bounding box center [280, 30] width 363 height 12
click at [71, 132] on span "COMPLETE" at bounding box center [70, 133] width 19 height 4
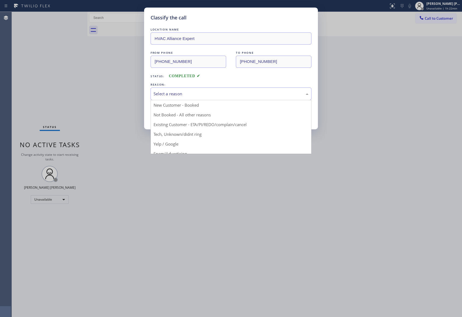
click at [213, 92] on div "Select a reason" at bounding box center [231, 94] width 155 height 6
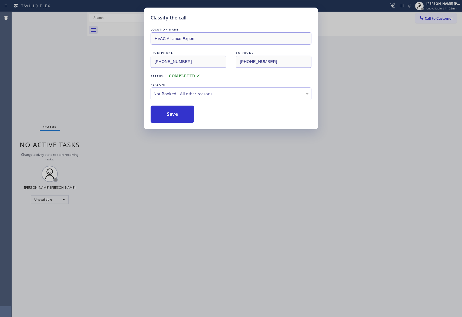
click at [169, 113] on button "Save" at bounding box center [172, 114] width 43 height 17
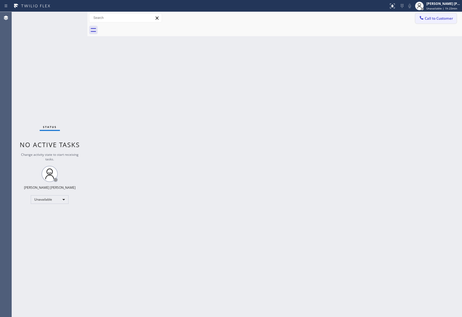
click at [440, 19] on span "Call to Customer" at bounding box center [439, 18] width 28 height 5
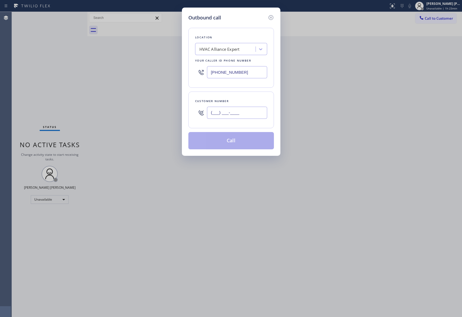
drag, startPoint x: 260, startPoint y: 119, endPoint x: 256, endPoint y: 115, distance: 5.5
click at [260, 118] on input "(___) ___-____" at bounding box center [237, 113] width 60 height 12
click at [256, 115] on input "(___) ___-____" at bounding box center [237, 113] width 60 height 12
drag, startPoint x: 251, startPoint y: 113, endPoint x: 178, endPoint y: 113, distance: 73.2
click at [178, 113] on div "Outbound call Location HVAC Alliance Expert Your caller id phone number [PHONE_…" at bounding box center [231, 158] width 462 height 317
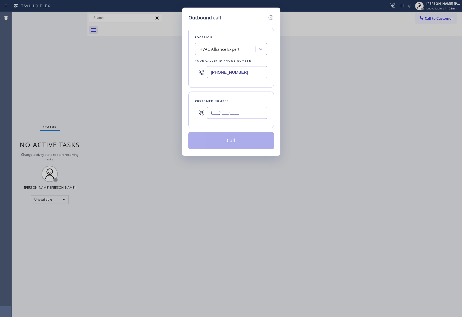
paste input "609) 496-0011"
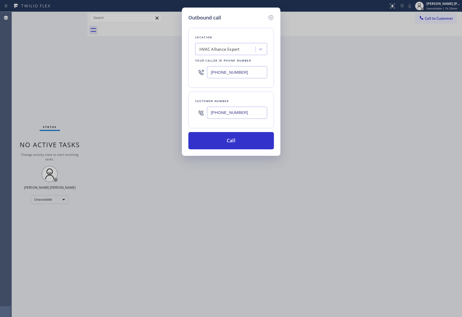
type input "(609) 496-0011"
drag, startPoint x: 253, startPoint y: 73, endPoint x: 132, endPoint y: 68, distance: 121.1
click at [132, 68] on div "Outbound call Location HVAC Alliance Expert Your caller id phone number (855) 9…" at bounding box center [231, 158] width 462 height 317
paste input "213) 566-1222"
type input "(213) 566-1222"
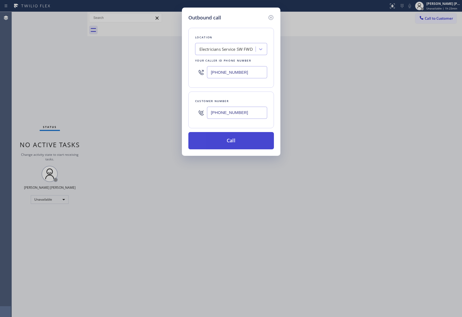
click at [222, 142] on button "Call" at bounding box center [232, 140] width 86 height 17
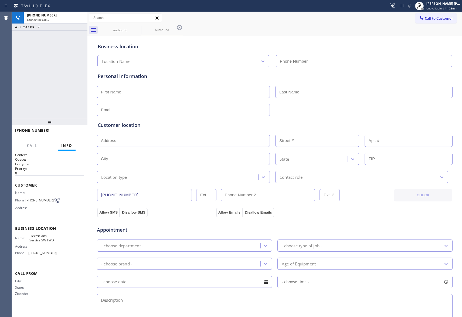
type input "(213) 566-1222"
drag, startPoint x: 77, startPoint y: 133, endPoint x: 26, endPoint y: 113, distance: 54.8
click at [75, 133] on span "HANG UP" at bounding box center [71, 133] width 16 height 4
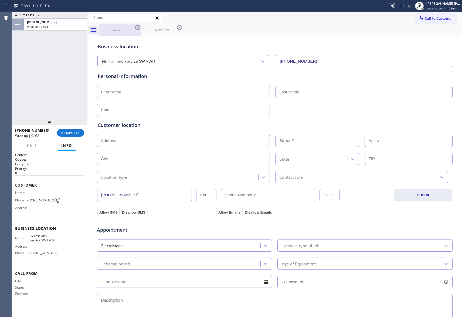
click at [128, 28] on div "outbound" at bounding box center [120, 30] width 41 height 12
drag, startPoint x: 133, startPoint y: 28, endPoint x: 138, endPoint y: 26, distance: 4.7
click at [135, 28] on div "outbound" at bounding box center [120, 30] width 42 height 12
click at [138, 26] on icon at bounding box center [138, 27] width 6 height 6
click at [0, 0] on icon at bounding box center [0, 0] width 0 height 0
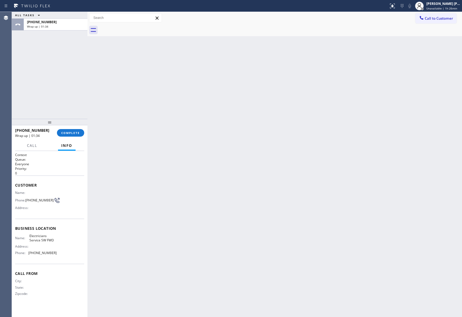
click at [138, 26] on div at bounding box center [280, 30] width 363 height 12
click at [72, 134] on span "COMPLETE" at bounding box center [70, 133] width 19 height 4
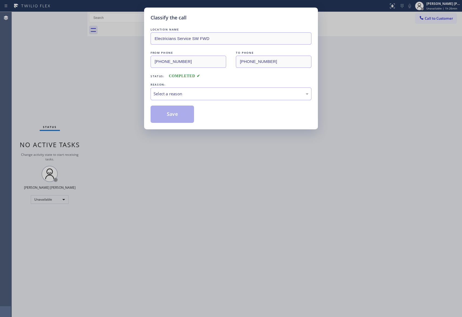
click at [222, 90] on div "Select a reason" at bounding box center [231, 94] width 161 height 13
click at [175, 115] on button "Save" at bounding box center [172, 114] width 43 height 17
click at [435, 17] on div "Classify the call LOCATION NAME Electricians Service SW FWD FROM PHONE (213) 56…" at bounding box center [231, 158] width 462 height 317
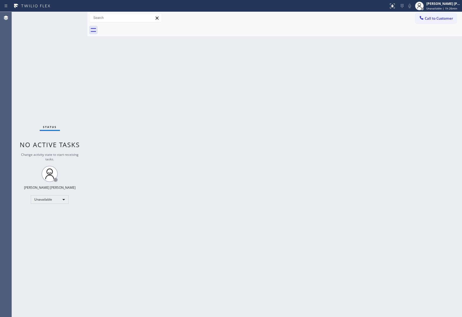
click at [435, 17] on span "Call to Customer" at bounding box center [439, 18] width 28 height 5
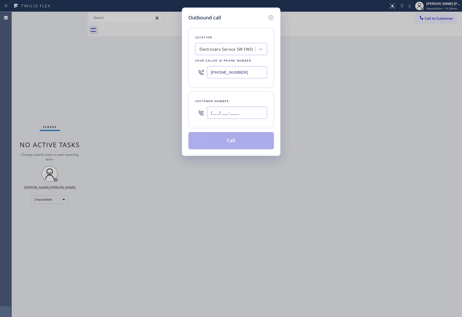
click at [241, 108] on input "(___) ___-____" at bounding box center [237, 113] width 60 height 12
paste input "312) 860-9500"
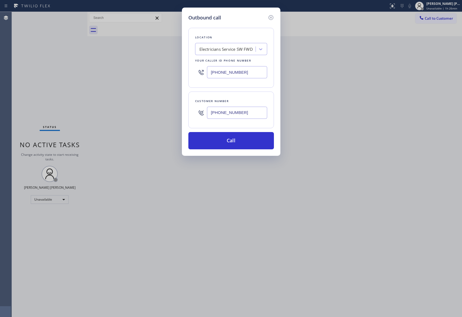
type input "(312) 860-9500"
drag, startPoint x: 181, startPoint y: 68, endPoint x: 164, endPoint y: 68, distance: 16.7
click at [164, 68] on div "Outbound call Location Electricians Service SW FWD Your caller id phone number …" at bounding box center [231, 158] width 462 height 317
paste input "773) 825-3070"
type input "(773) 825-3070"
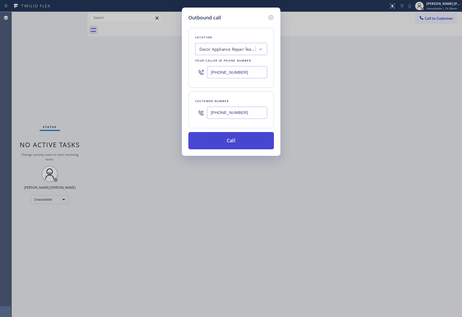
click at [234, 142] on button "Call" at bounding box center [232, 140] width 86 height 17
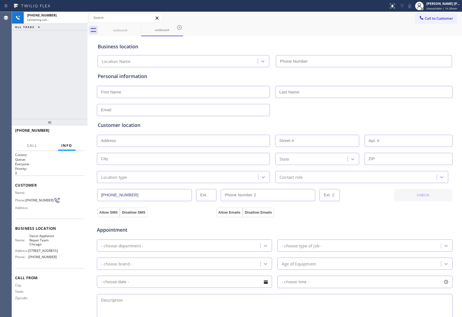
type input "(773) 825-3070"
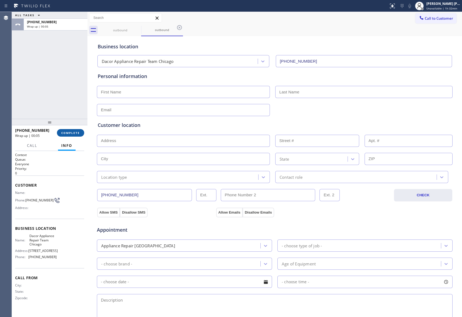
click at [72, 133] on span "COMPLETE" at bounding box center [70, 133] width 19 height 4
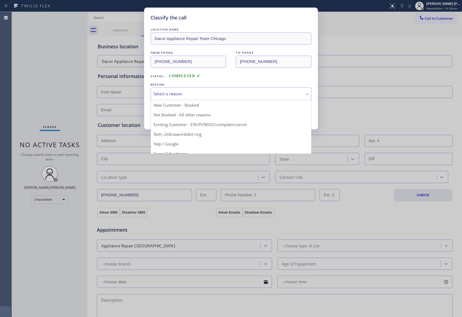
click at [229, 93] on div "Select a reason" at bounding box center [231, 94] width 155 height 6
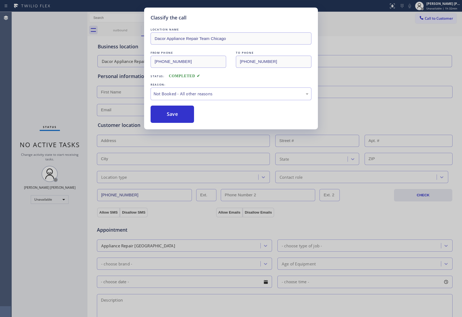
click at [169, 115] on button "Save" at bounding box center [172, 114] width 43 height 17
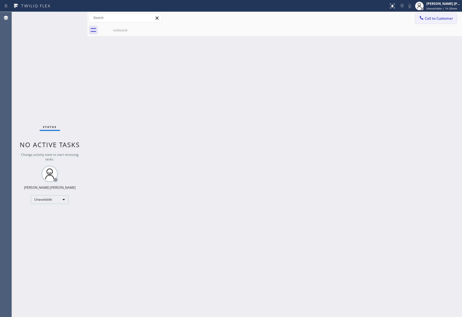
click at [442, 21] on span "Call to Customer" at bounding box center [439, 18] width 28 height 5
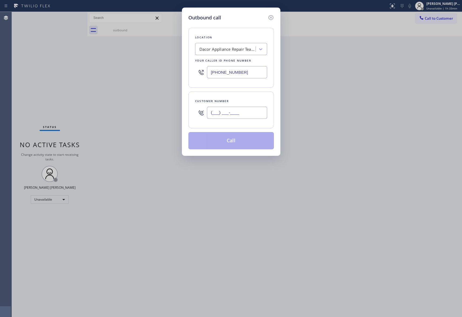
click at [254, 113] on input "(___) ___-____" at bounding box center [237, 113] width 60 height 12
paste input "312) 860-9500"
type input "(312) 860-9500"
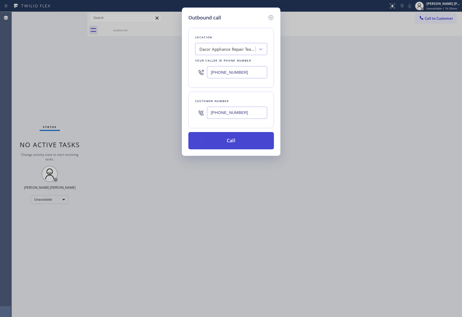
click at [249, 142] on button "Call" at bounding box center [232, 140] width 86 height 17
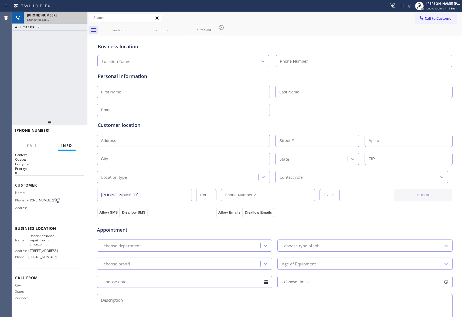
type input "(773) 825-3070"
click at [80, 16] on icon at bounding box center [80, 18] width 6 height 6
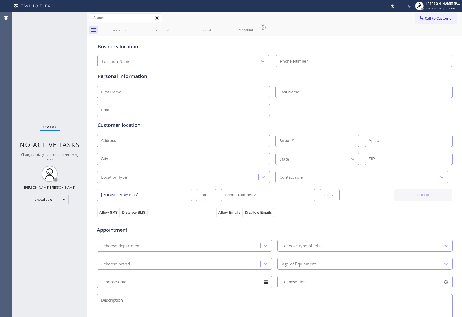
type input "(773) 825-3070"
click at [129, 94] on input "text" at bounding box center [183, 92] width 173 height 12
paste input "Murphy"
type input "Murphy"
click at [326, 91] on input "text" at bounding box center [364, 92] width 177 height 12
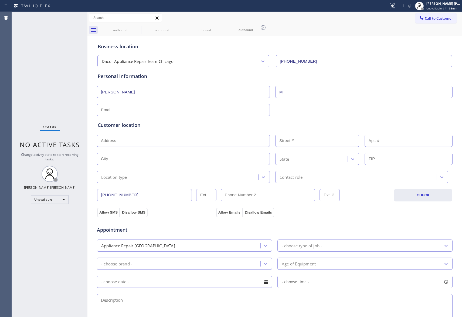
type input "M"
click at [189, 105] on input "text" at bounding box center [183, 110] width 173 height 12
type input "no@gmail.com"
click at [179, 139] on input "text" at bounding box center [183, 141] width 173 height 12
paste input "1502 W Greenleaf Ave Chicago, IL 60626, USA"
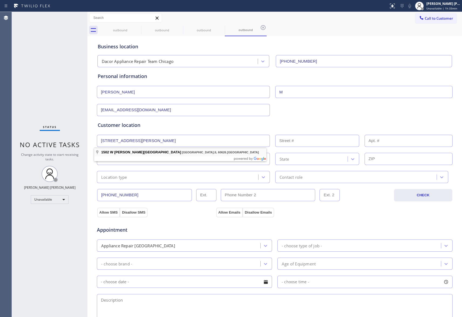
type input "1502 W Greenleaf Ave"
type input "1502"
type input "Chicago"
type input "60626"
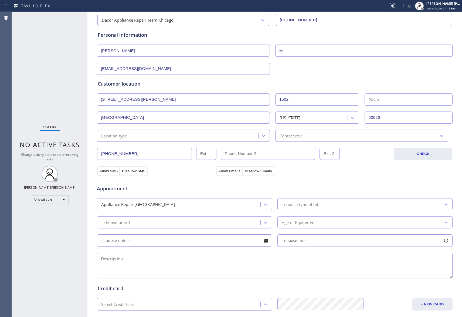
scroll to position [103, 0]
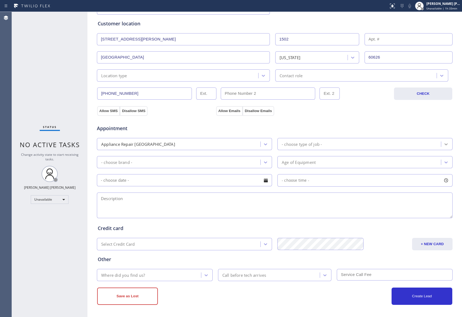
click at [444, 142] on icon at bounding box center [446, 144] width 5 height 5
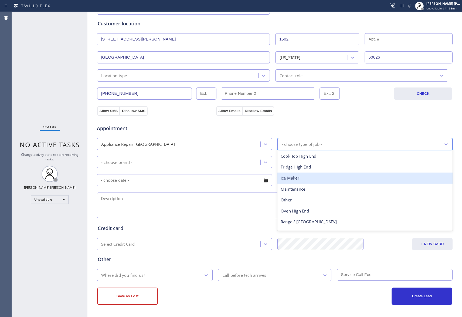
click at [186, 142] on div "Appliance Repair High End" at bounding box center [180, 143] width 162 height 9
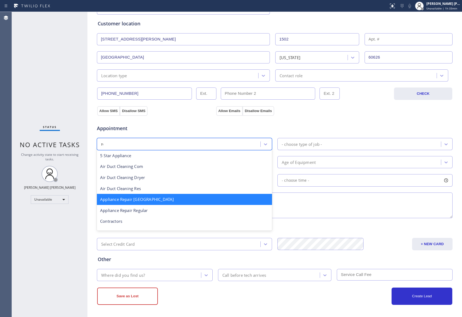
scroll to position [0, 0]
type input "reg"
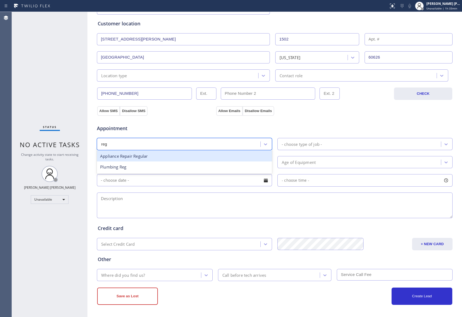
click at [139, 158] on div "Appliance Repair Regular" at bounding box center [184, 156] width 175 height 11
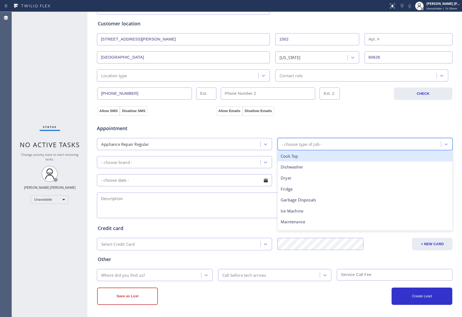
click at [416, 144] on div "- choose type of job -" at bounding box center [360, 143] width 162 height 9
type input "fr"
click at [297, 156] on div "Fridge" at bounding box center [365, 156] width 175 height 11
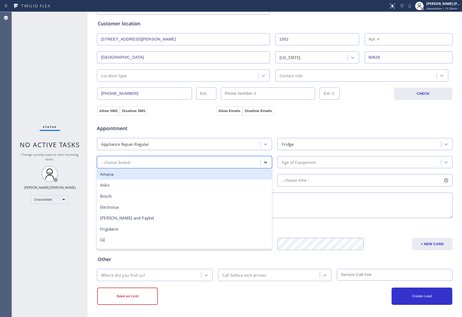
click at [266, 158] on div at bounding box center [266, 162] width 10 height 10
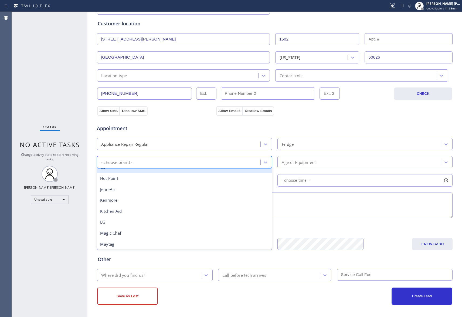
scroll to position [118, 0]
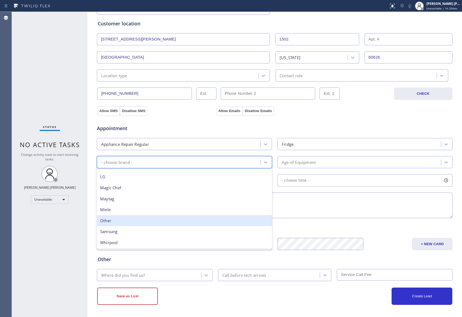
click at [116, 221] on div "Other" at bounding box center [184, 220] width 175 height 11
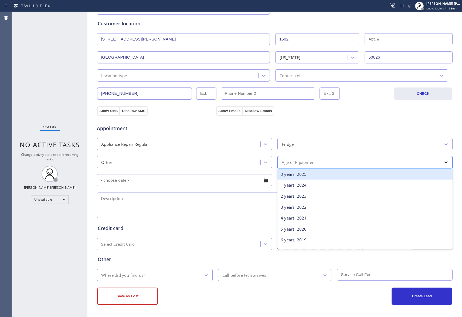
click at [442, 161] on div at bounding box center [447, 162] width 10 height 10
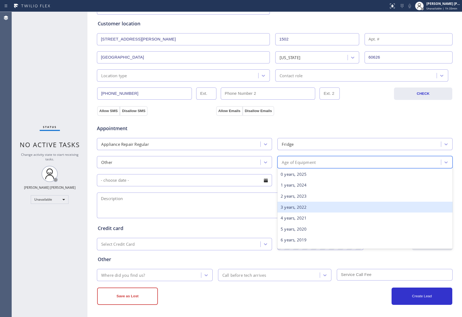
drag, startPoint x: 298, startPoint y: 205, endPoint x: 159, endPoint y: 197, distance: 139.1
click at [297, 206] on div "3 years, 2022" at bounding box center [365, 207] width 175 height 11
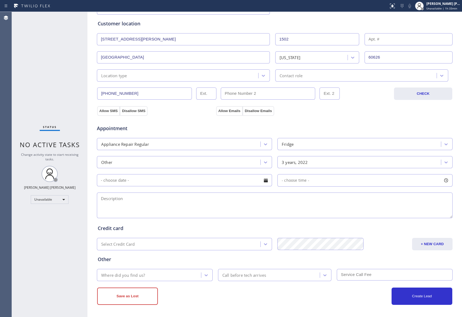
click at [186, 207] on textarea at bounding box center [275, 206] width 356 height 26
paste textarea "Insignia Fridge, freestanding | 3YO, not under warranty | went to 0, usually 10…"
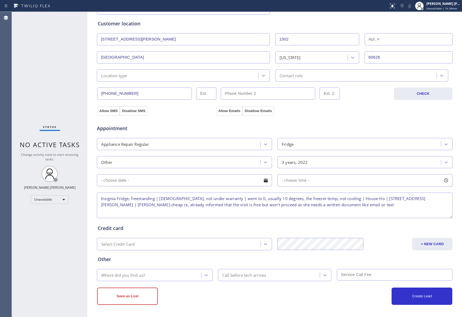
click at [358, 209] on textarea "Insignia Fridge, freestanding | 3YO, not under warranty | went to 0, usually 10…" at bounding box center [275, 206] width 356 height 26
type textarea "Insignia Fridge, freestanding | 3YO, not under warranty | went to 0, usually 10…"
click at [204, 275] on icon at bounding box center [206, 275] width 5 height 5
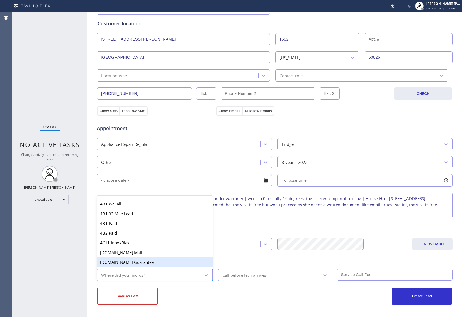
click at [159, 263] on div "4B1.Google Guarantee" at bounding box center [155, 262] width 116 height 10
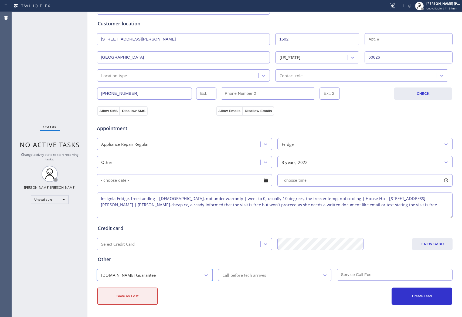
click at [128, 294] on button "Save as Lost" at bounding box center [127, 296] width 61 height 17
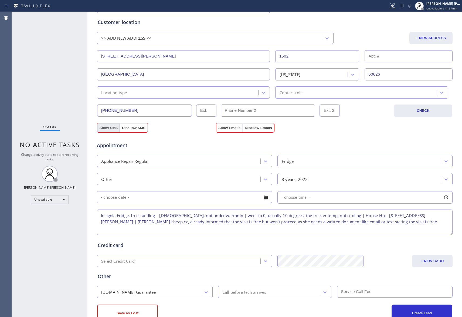
click at [108, 129] on button "Allow SMS" at bounding box center [108, 128] width 23 height 10
click at [221, 130] on button "Allow Emails" at bounding box center [229, 128] width 26 height 10
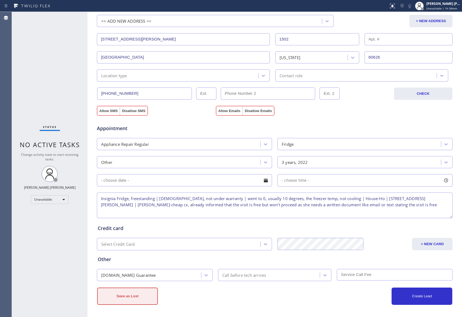
click at [121, 294] on button "Save as Lost" at bounding box center [127, 296] width 61 height 17
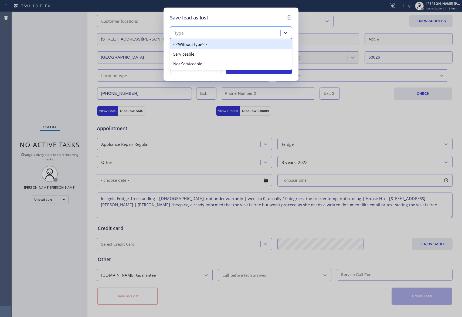
click at [286, 33] on icon at bounding box center [285, 33] width 3 height 2
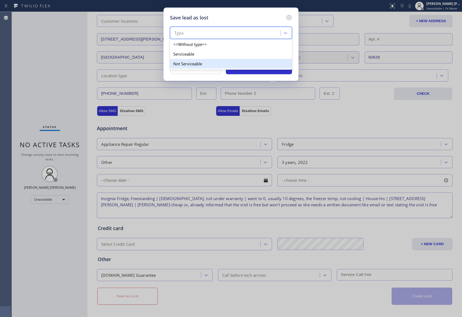
click at [200, 55] on div "Serviceable" at bounding box center [231, 54] width 122 height 10
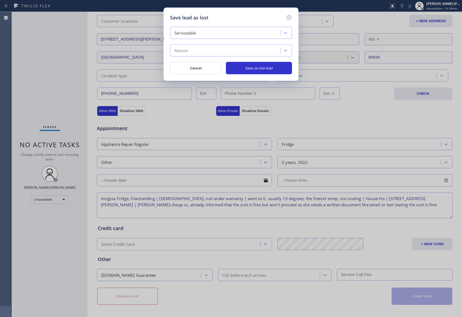
click at [285, 49] on icon at bounding box center [285, 50] width 5 height 5
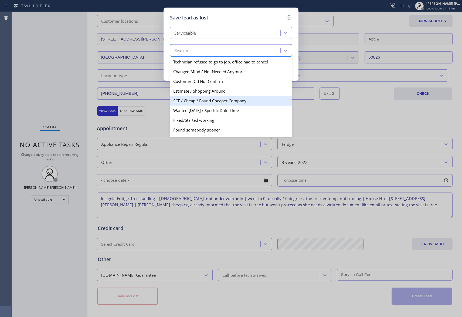
click at [228, 102] on div "SCF / Cheap / Found Cheaper Company" at bounding box center [231, 101] width 122 height 10
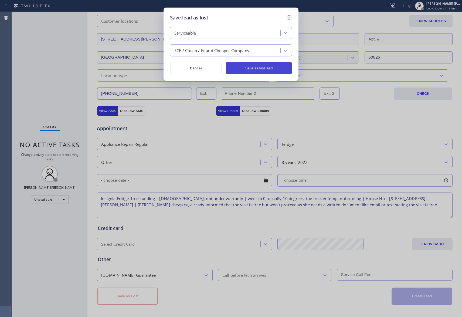
click at [267, 67] on button "Save as lost lead" at bounding box center [259, 68] width 66 height 12
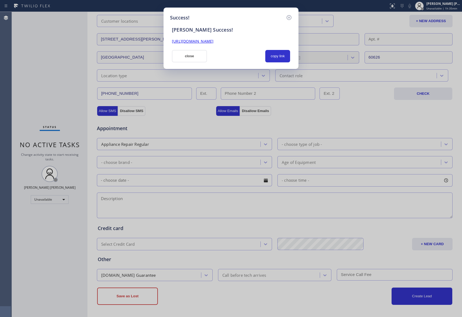
drag, startPoint x: 278, startPoint y: 39, endPoint x: 167, endPoint y: 41, distance: 110.5
click at [167, 41] on div "Success! SAL Success! https://erp.apollosoft.co/customer/760826#portlet_lead cl…" at bounding box center [231, 38] width 135 height 61
copy link "https://erp.apollosoft.co/customer/760826#portlet_lead"
click at [290, 17] on icon at bounding box center [289, 17] width 6 height 6
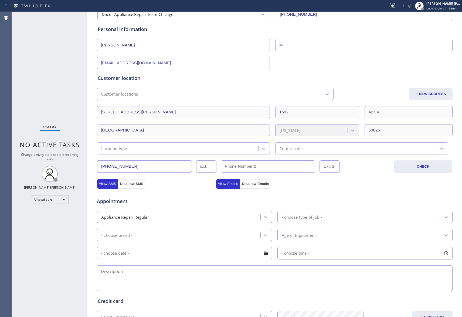
scroll to position [0, 0]
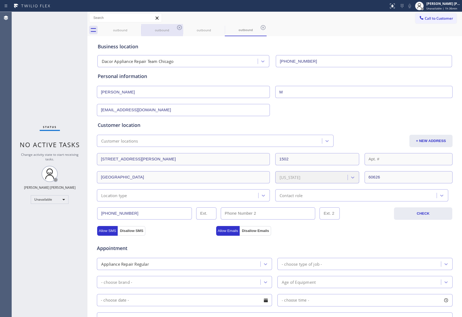
click at [135, 28] on div "outbound" at bounding box center [120, 30] width 42 height 12
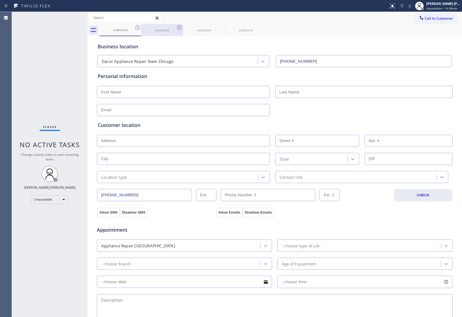
click at [141, 27] on div at bounding box center [141, 30] width 0 height 9
drag, startPoint x: 141, startPoint y: 27, endPoint x: 405, endPoint y: 2, distance: 265.4
click at [139, 27] on div "outbound outbound outbound outbound" at bounding box center [280, 30] width 363 height 12
click at [0, 0] on icon at bounding box center [0, 0] width 0 height 0
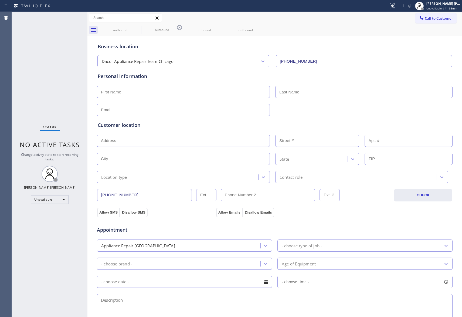
click at [176, 28] on icon at bounding box center [179, 27] width 6 height 6
click at [127, 32] on div "outbound" at bounding box center [120, 30] width 41 height 4
drag, startPoint x: 162, startPoint y: 29, endPoint x: 178, endPoint y: 28, distance: 16.8
click at [166, 29] on div "outbound" at bounding box center [162, 30] width 41 height 4
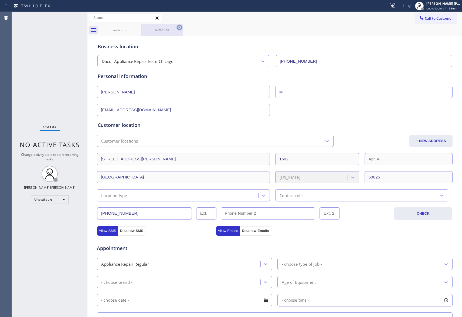
click at [179, 28] on icon at bounding box center [179, 27] width 6 height 6
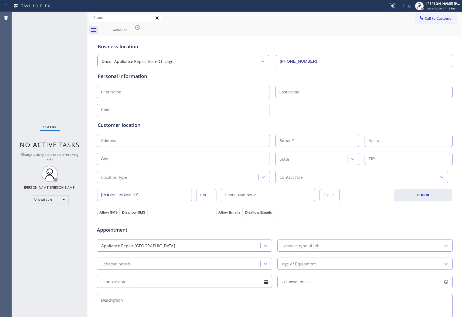
click at [179, 28] on div "outbound" at bounding box center [280, 30] width 363 height 12
click at [138, 31] on div at bounding box center [138, 27] width 6 height 6
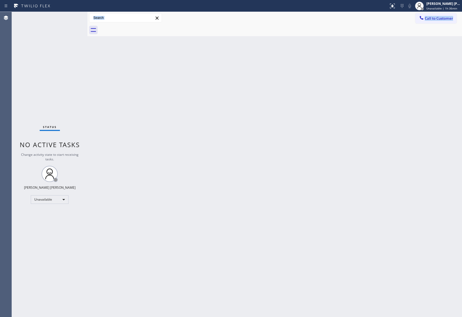
click at [140, 25] on div at bounding box center [280, 30] width 363 height 12
click at [448, 18] on span "Call to Customer" at bounding box center [439, 18] width 28 height 5
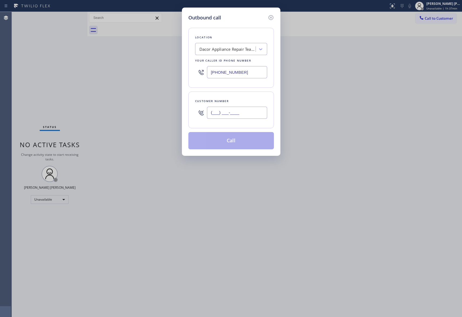
click at [251, 117] on input "(___) ___-____" at bounding box center [237, 113] width 60 height 12
paste input "562) 900-4976"
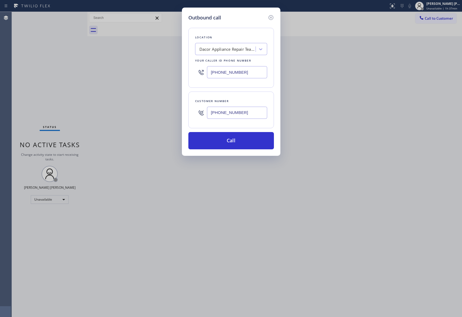
type input "(562) 900-4976"
click at [225, 49] on div "Dacor Appliance Repair Team Chicago" at bounding box center [228, 49] width 57 height 6
paste input "Ontario Heating and Air Conditioning"
type input "Ontario Heating and Air Conditioning"
click at [225, 61] on div "Ontario Heating and Air Conditioning" at bounding box center [231, 63] width 72 height 15
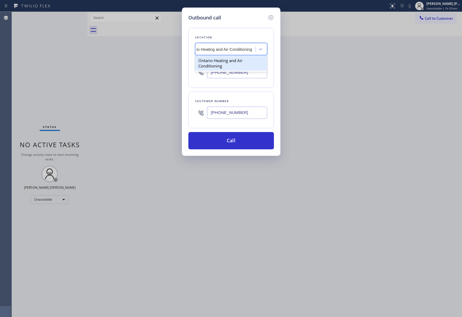
type input "(909) 341-1104"
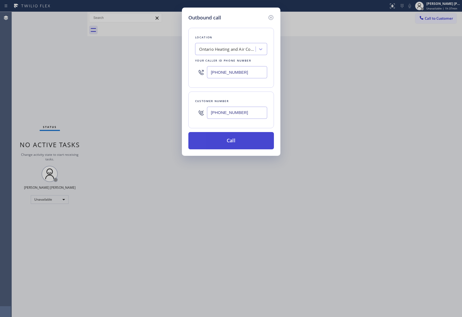
click at [229, 139] on button "Call" at bounding box center [232, 140] width 86 height 17
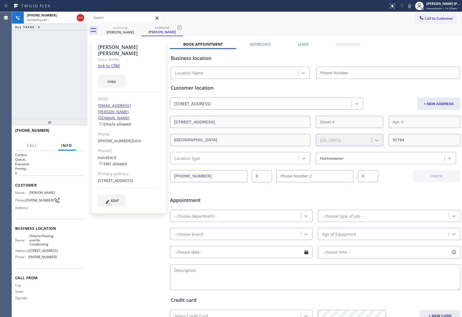
type input "(909) 341-1104"
click at [300, 43] on label "Leads" at bounding box center [303, 44] width 11 height 5
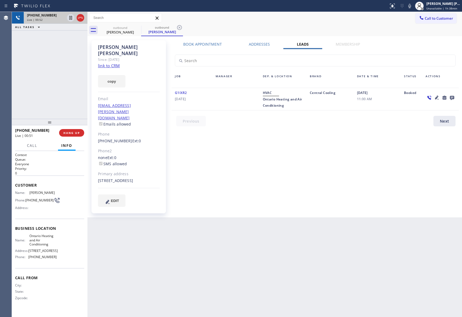
click at [78, 23] on div at bounding box center [75, 18] width 19 height 12
click at [80, 19] on icon at bounding box center [80, 18] width 6 height 6
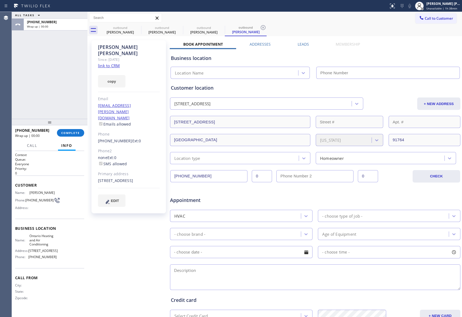
type input "(909) 341-1104"
click at [132, 28] on div "outbound" at bounding box center [120, 28] width 41 height 4
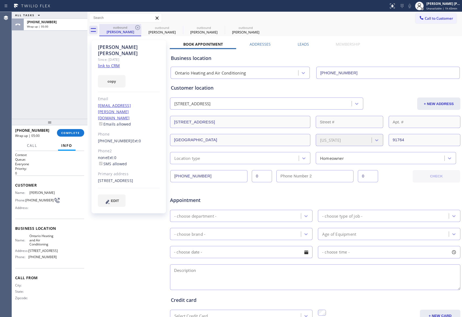
click at [132, 28] on div "outbound" at bounding box center [120, 27] width 41 height 4
click at [137, 28] on icon at bounding box center [137, 27] width 5 height 5
click at [0, 0] on icon at bounding box center [0, 0] width 0 height 0
click at [137, 28] on icon at bounding box center [137, 27] width 5 height 5
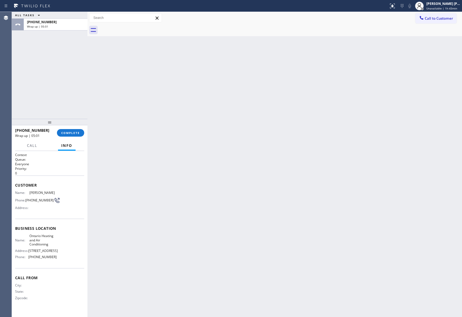
click at [137, 28] on div at bounding box center [280, 30] width 363 height 12
click at [73, 131] on span "COMPLETE" at bounding box center [70, 133] width 19 height 4
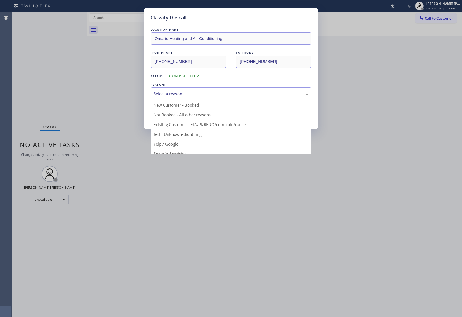
click at [204, 95] on div "Select a reason" at bounding box center [231, 94] width 155 height 6
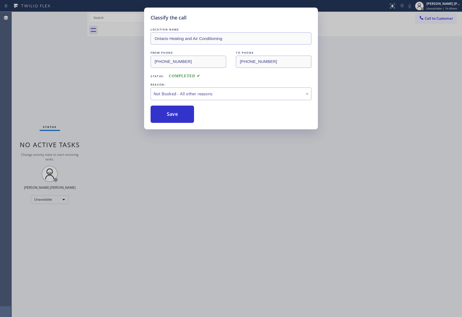
click at [167, 113] on button "Save" at bounding box center [172, 114] width 43 height 17
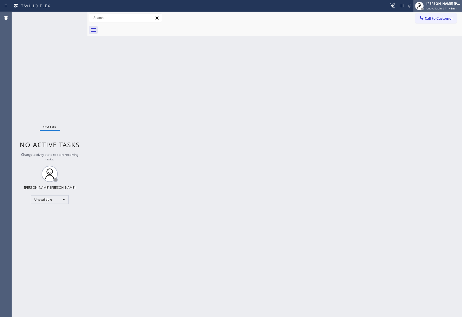
click at [443, 3] on div "[PERSON_NAME] [PERSON_NAME]" at bounding box center [444, 3] width 34 height 5
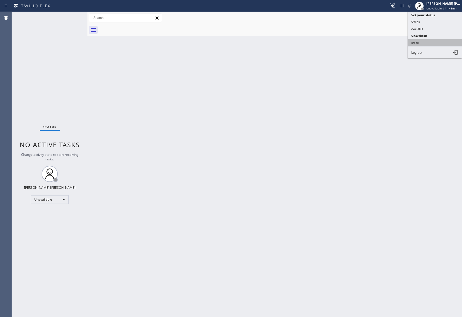
click at [424, 42] on button "Break" at bounding box center [435, 42] width 54 height 7
